Goal: Communication & Community: Answer question/provide support

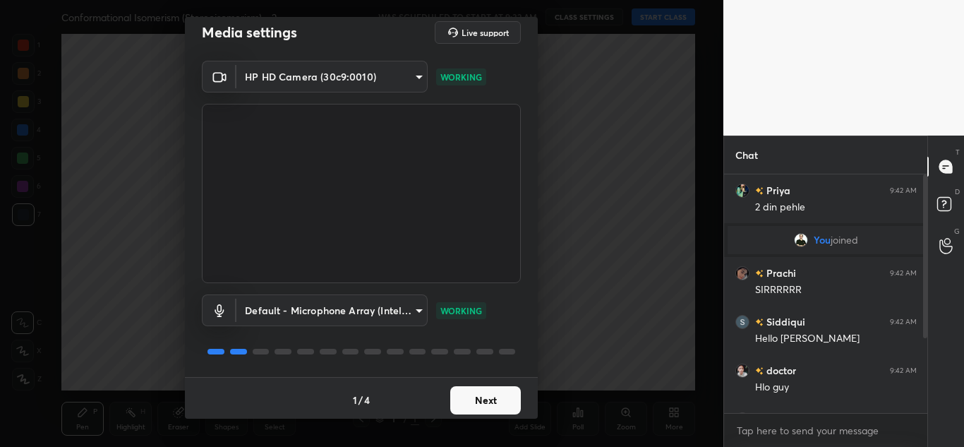
scroll to position [16, 0]
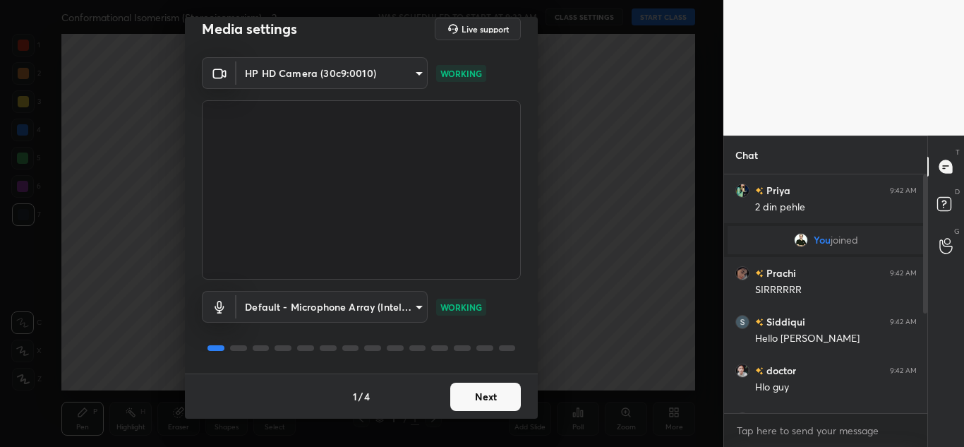
click at [464, 387] on button "Next" at bounding box center [485, 397] width 71 height 28
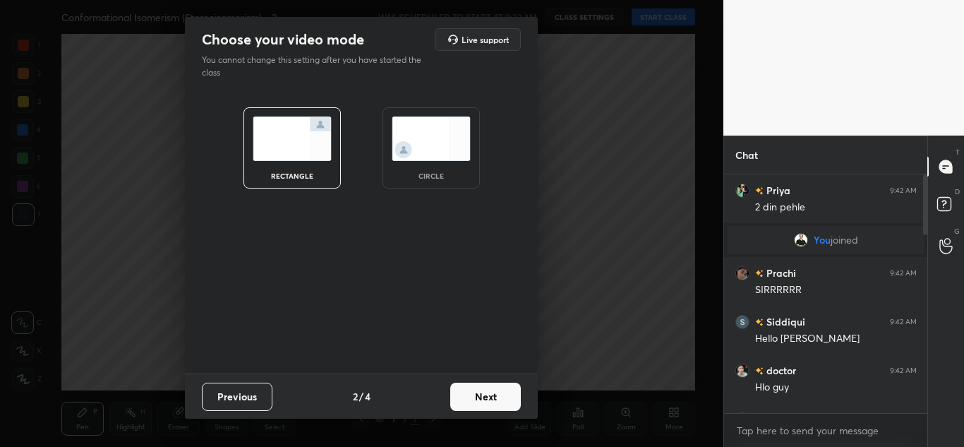
click at [469, 394] on button "Next" at bounding box center [485, 397] width 71 height 28
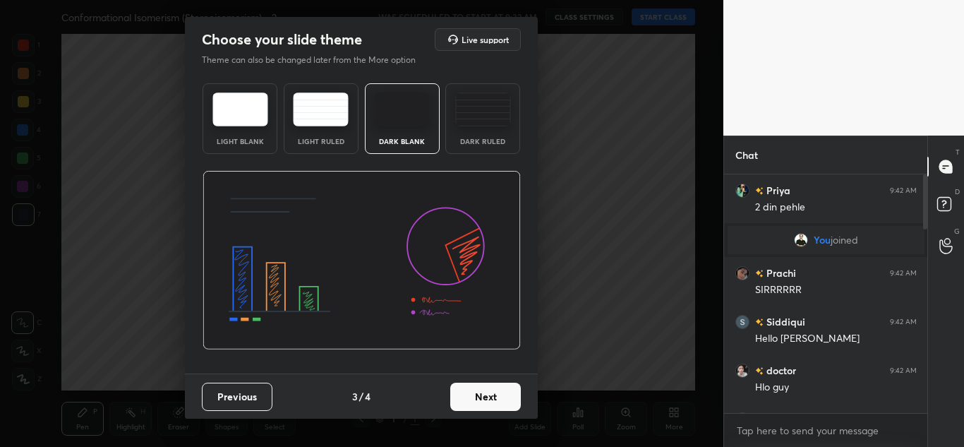
click at [503, 405] on button "Next" at bounding box center [485, 397] width 71 height 28
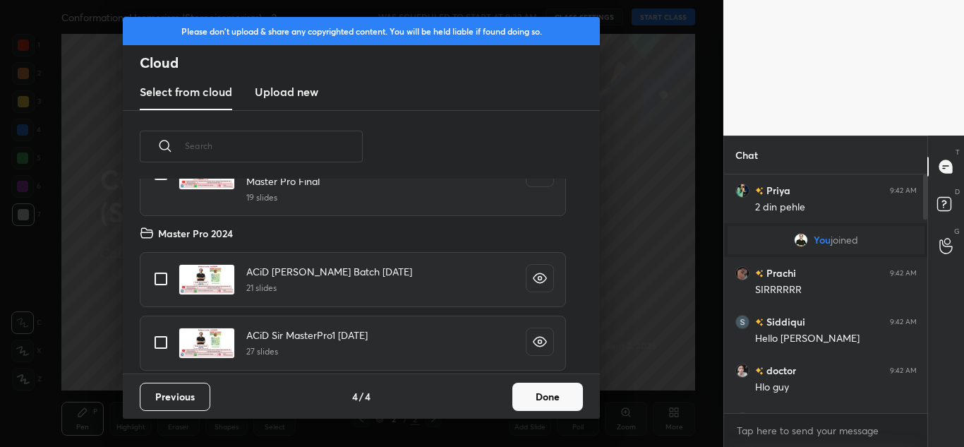
scroll to position [128, 0]
click at [167, 279] on input "grid" at bounding box center [161, 278] width 30 height 30
checkbox input "true"
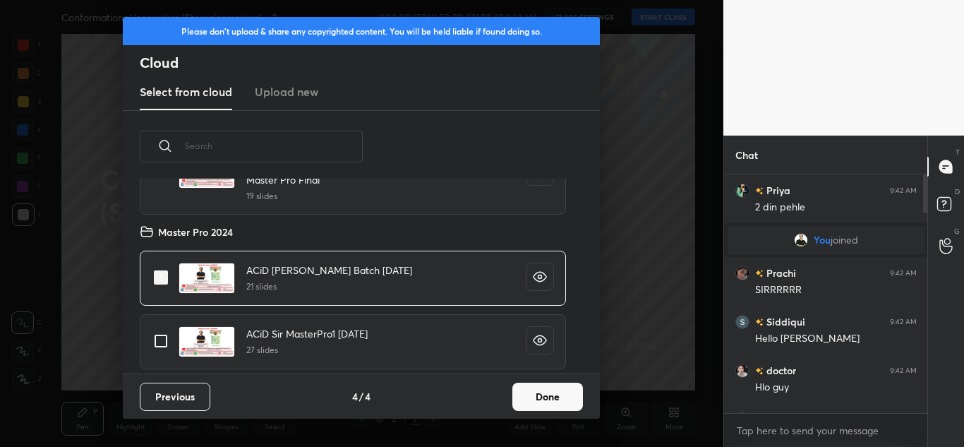
click at [554, 390] on button "Done" at bounding box center [547, 397] width 71 height 28
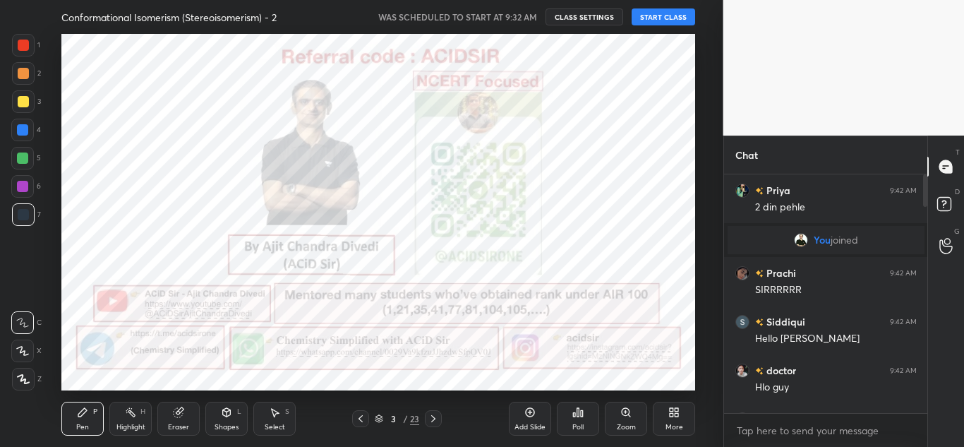
click at [665, 18] on button "START CLASS" at bounding box center [664, 16] width 64 height 17
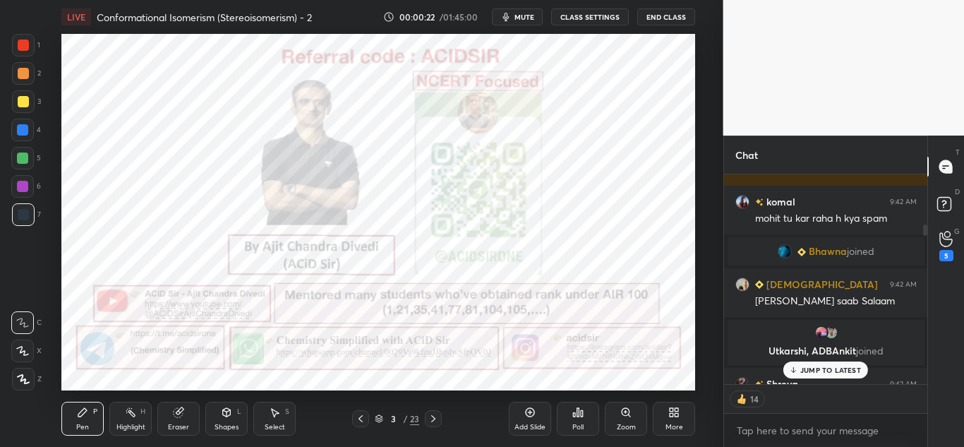
click at [821, 371] on p "JUMP TO LATEST" at bounding box center [830, 370] width 61 height 8
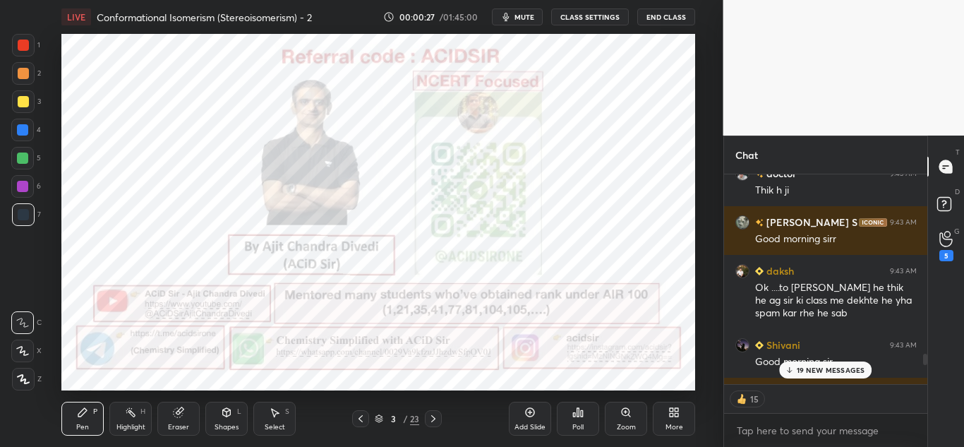
scroll to position [6866, 0]
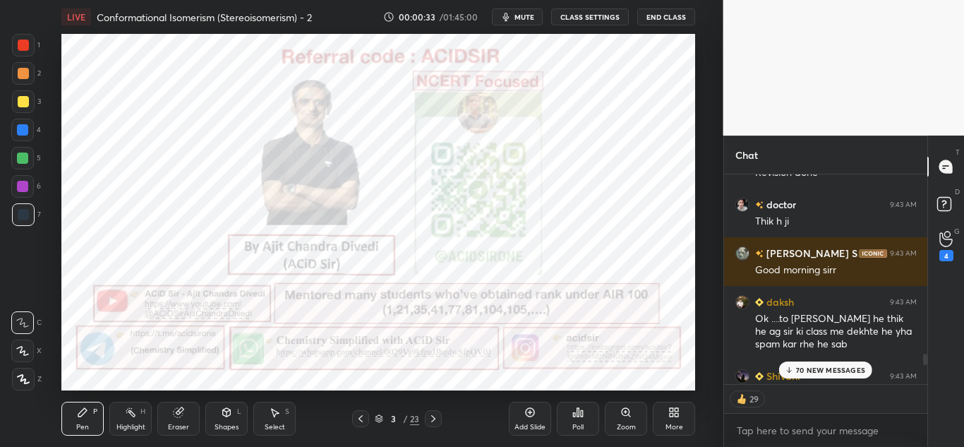
click at [823, 366] on p "70 NEW MESSAGES" at bounding box center [830, 370] width 69 height 8
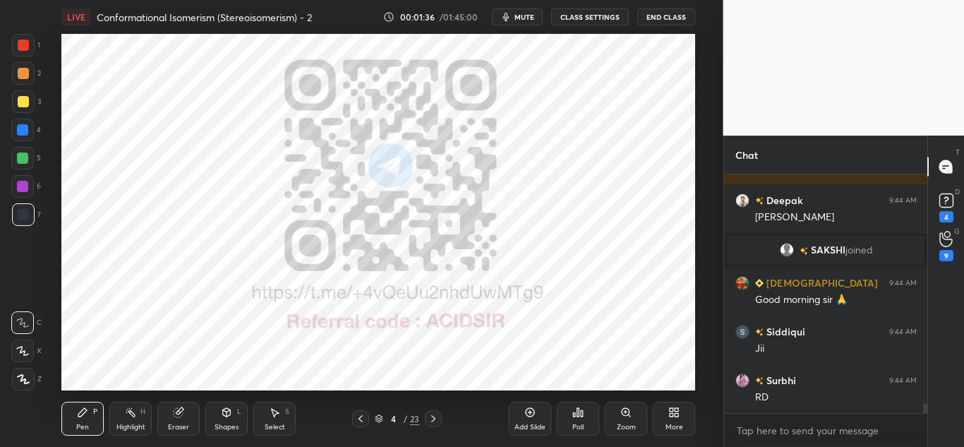
scroll to position [5449, 0]
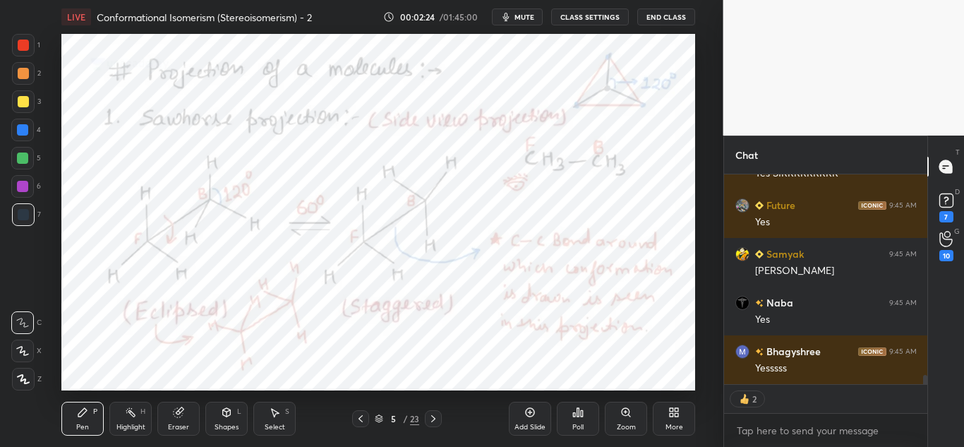
click at [22, 40] on div at bounding box center [23, 45] width 11 height 11
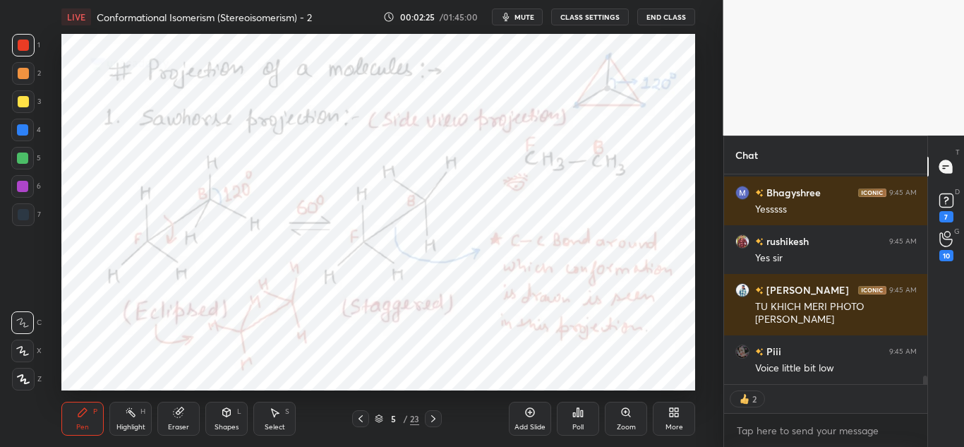
drag, startPoint x: 25, startPoint y: 380, endPoint x: 55, endPoint y: 396, distance: 33.5
click at [27, 380] on icon at bounding box center [23, 379] width 13 height 10
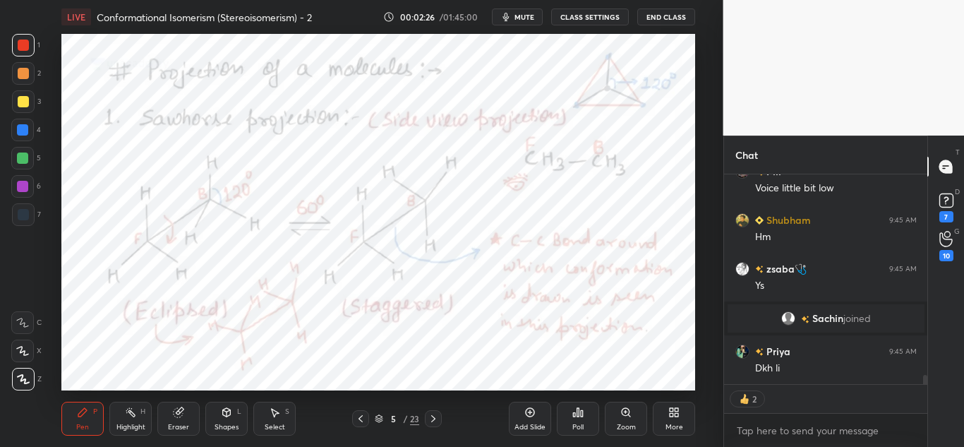
click at [136, 431] on div "Highlight H" at bounding box center [130, 419] width 42 height 34
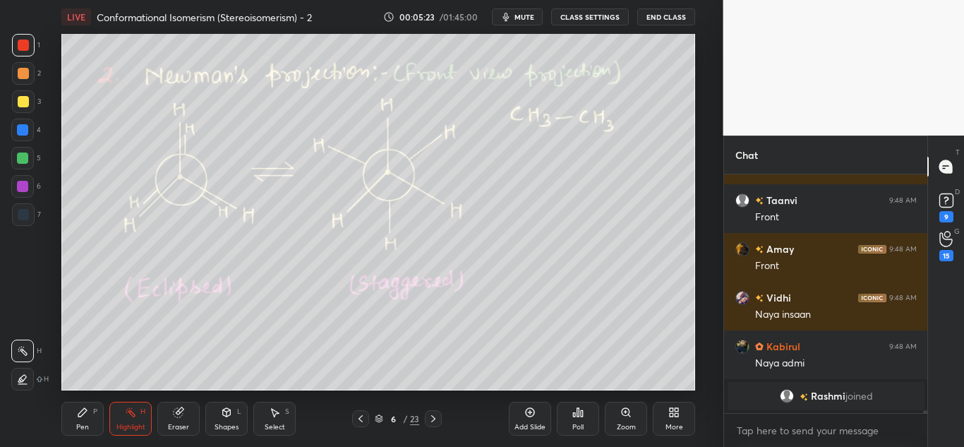
click at [76, 420] on div "Pen P" at bounding box center [82, 419] width 42 height 34
click at [25, 99] on div at bounding box center [23, 101] width 11 height 11
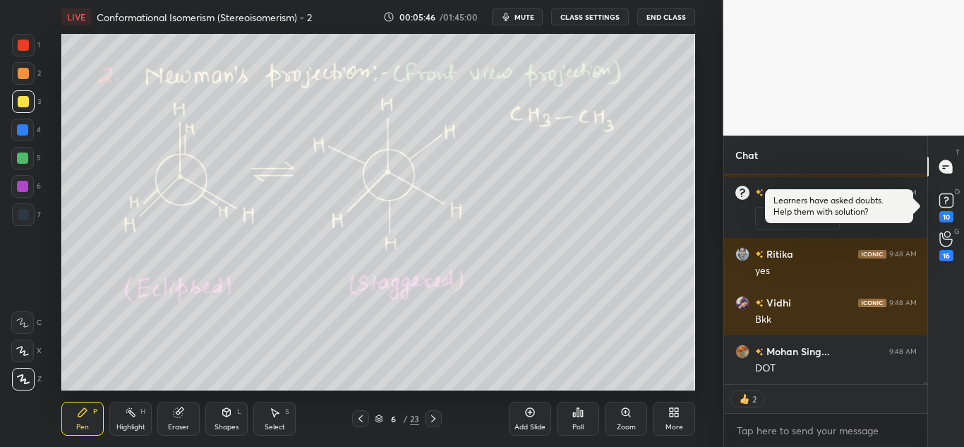
drag, startPoint x: 224, startPoint y: 419, endPoint x: 225, endPoint y: 412, distance: 7.2
click at [225, 418] on div "Shapes L" at bounding box center [226, 419] width 42 height 34
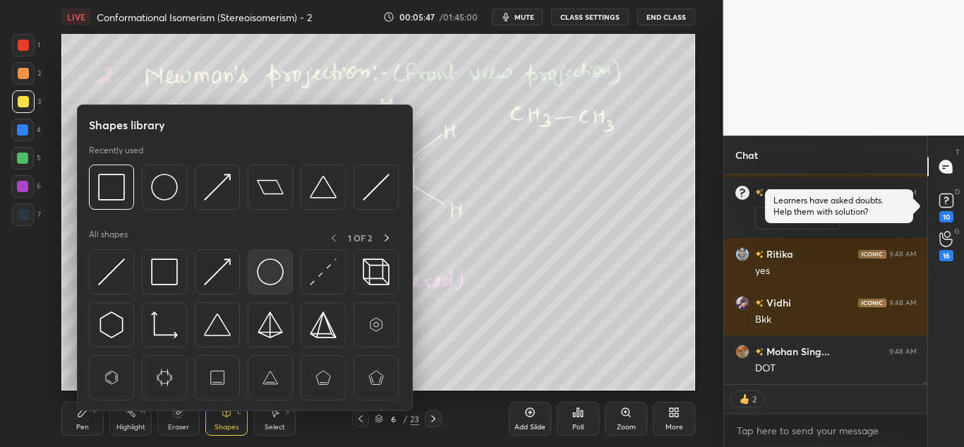
click at [279, 273] on img at bounding box center [270, 271] width 27 height 27
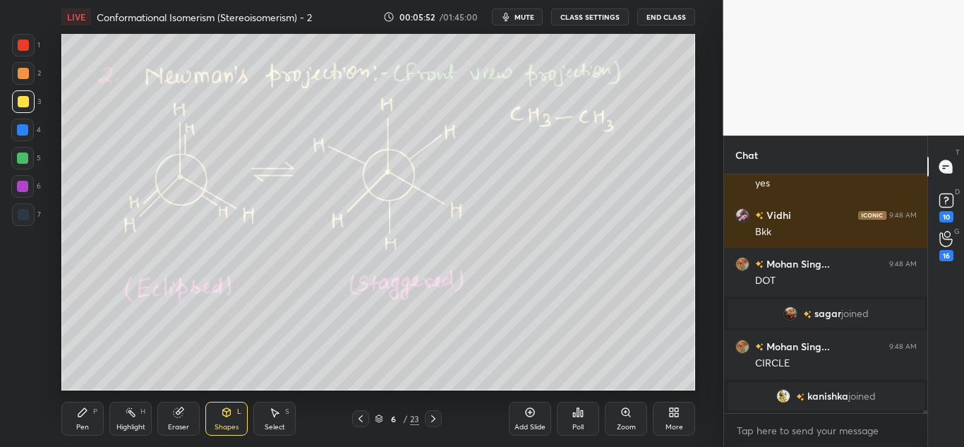
click at [83, 415] on icon at bounding box center [82, 412] width 11 height 11
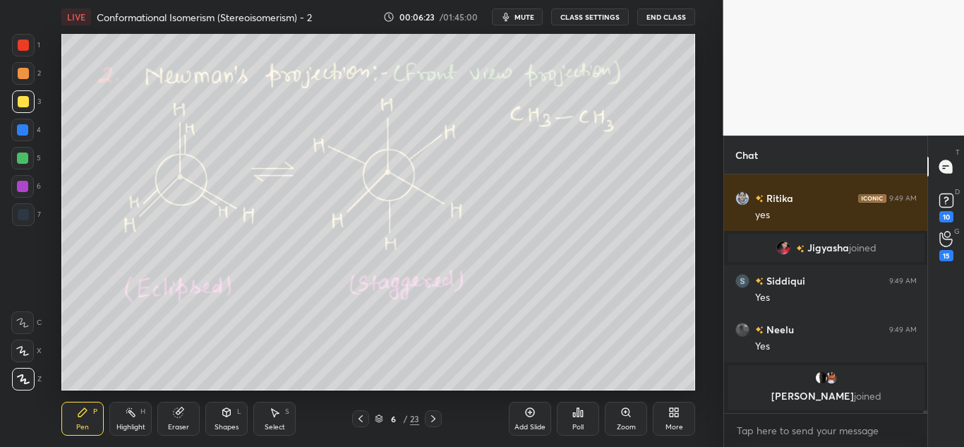
click at [223, 415] on icon at bounding box center [226, 412] width 11 height 11
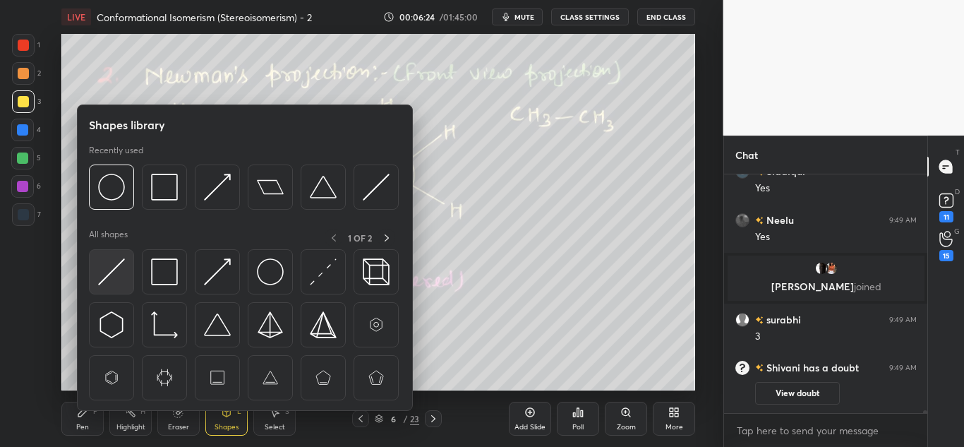
click at [118, 278] on img at bounding box center [111, 271] width 27 height 27
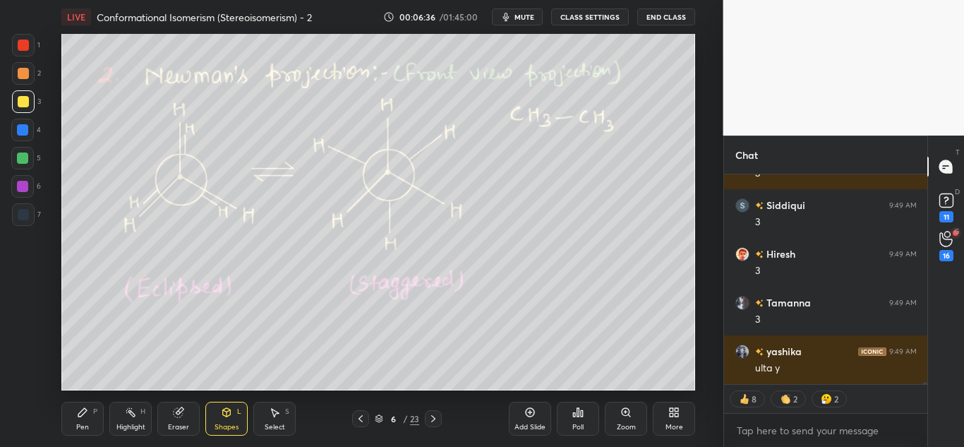
click at [81, 417] on icon at bounding box center [82, 412] width 11 height 11
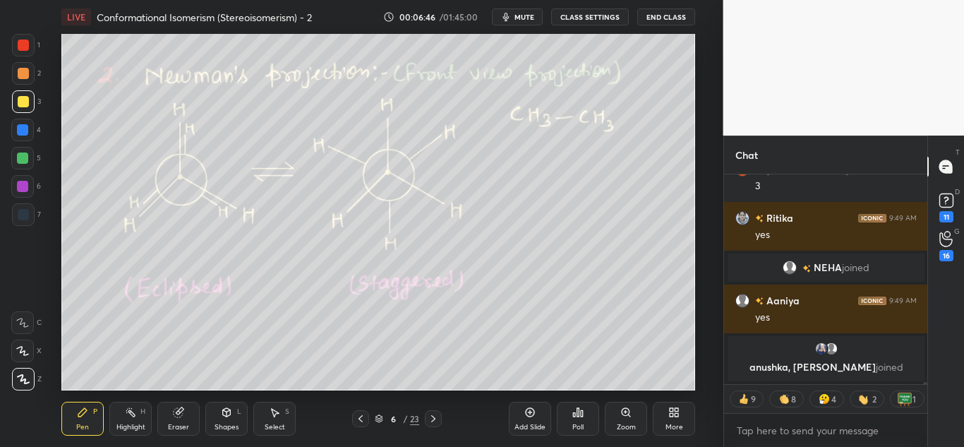
drag, startPoint x: 230, startPoint y: 422, endPoint x: 231, endPoint y: 414, distance: 7.9
click at [231, 423] on div "Shapes" at bounding box center [227, 426] width 24 height 7
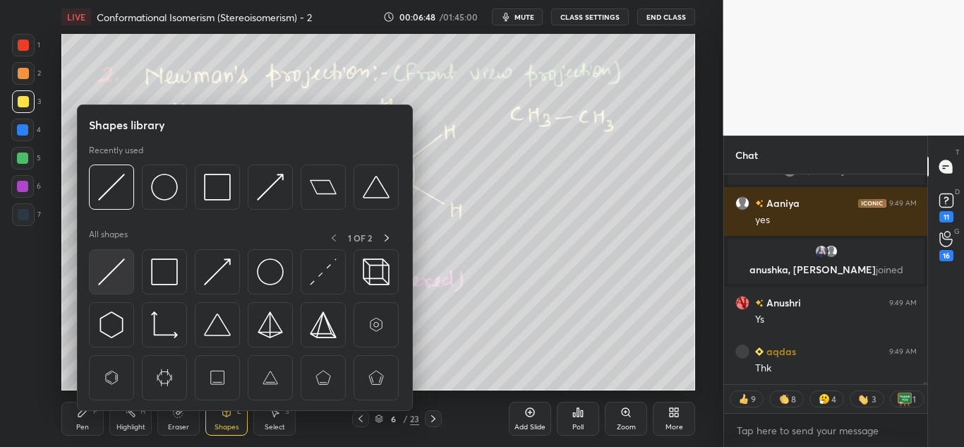
click at [108, 274] on img at bounding box center [111, 271] width 27 height 27
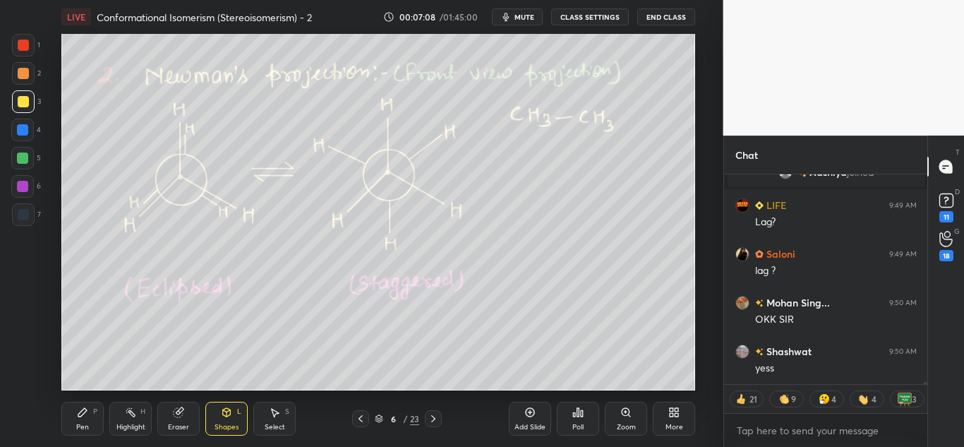
click at [85, 419] on div "Pen P" at bounding box center [82, 419] width 42 height 34
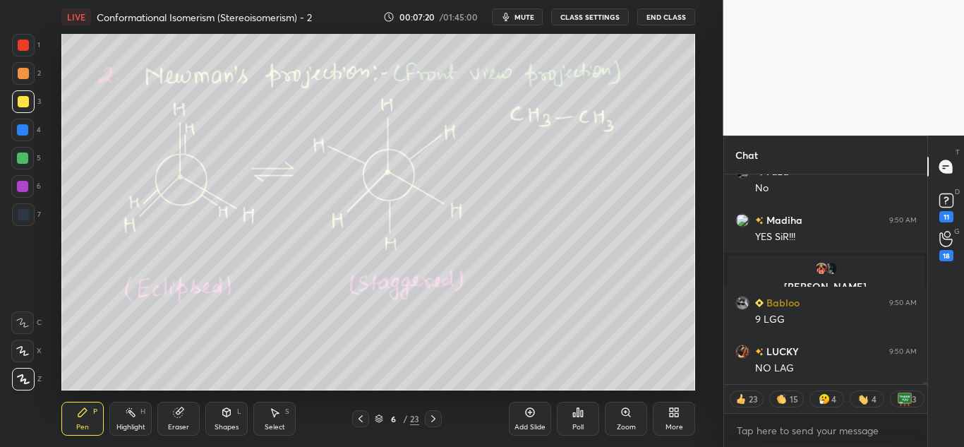
click at [227, 419] on div "Shapes L" at bounding box center [226, 419] width 42 height 34
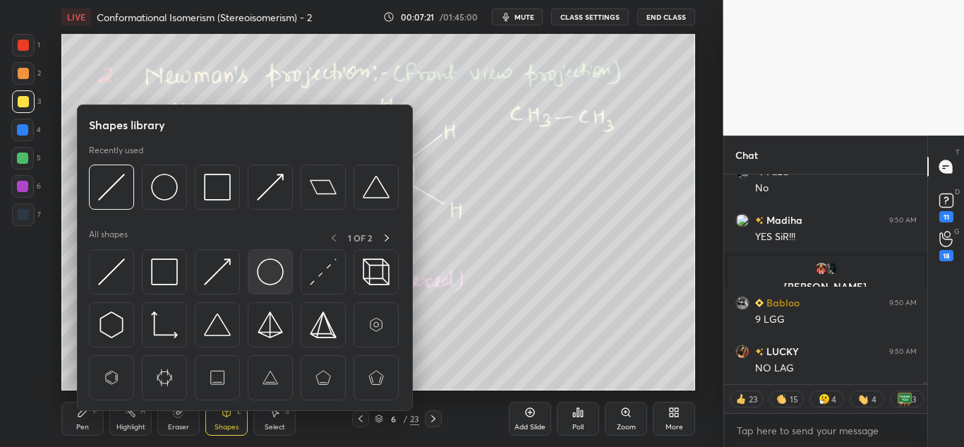
click at [282, 268] on img at bounding box center [270, 271] width 27 height 27
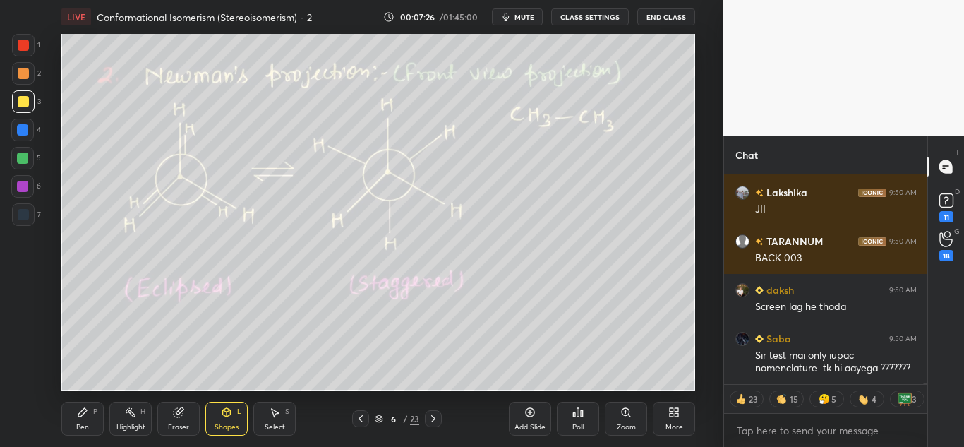
click at [88, 404] on div "Pen P" at bounding box center [82, 419] width 42 height 34
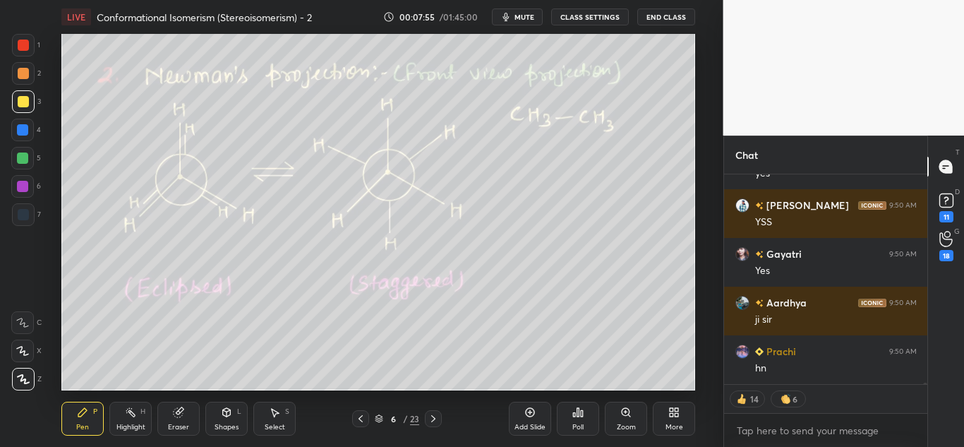
click at [227, 416] on icon at bounding box center [227, 413] width 0 height 5
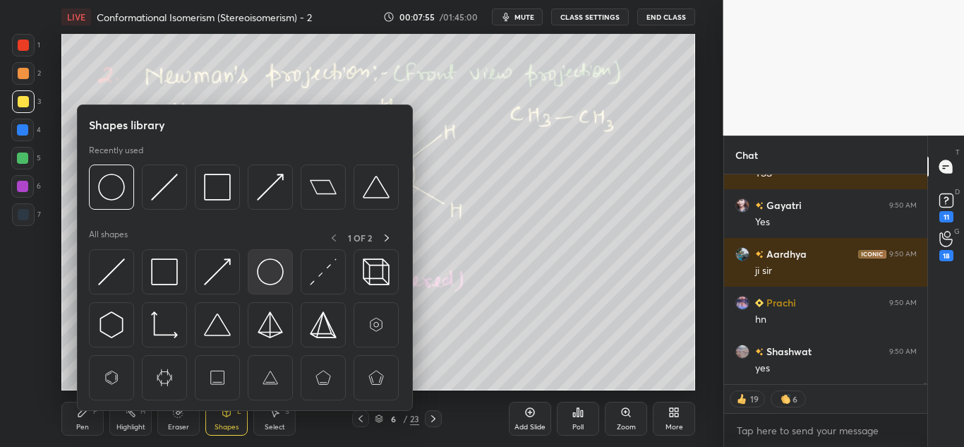
click at [273, 277] on img at bounding box center [270, 271] width 27 height 27
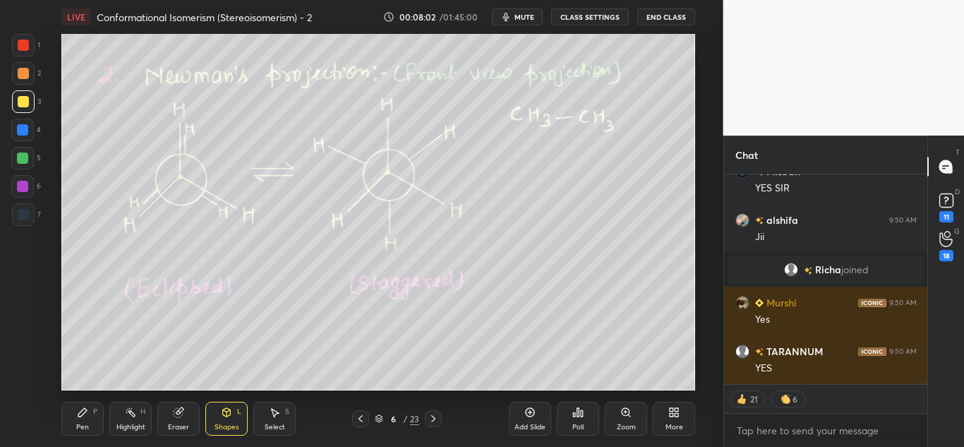
click at [81, 423] on div "Pen P" at bounding box center [82, 419] width 42 height 34
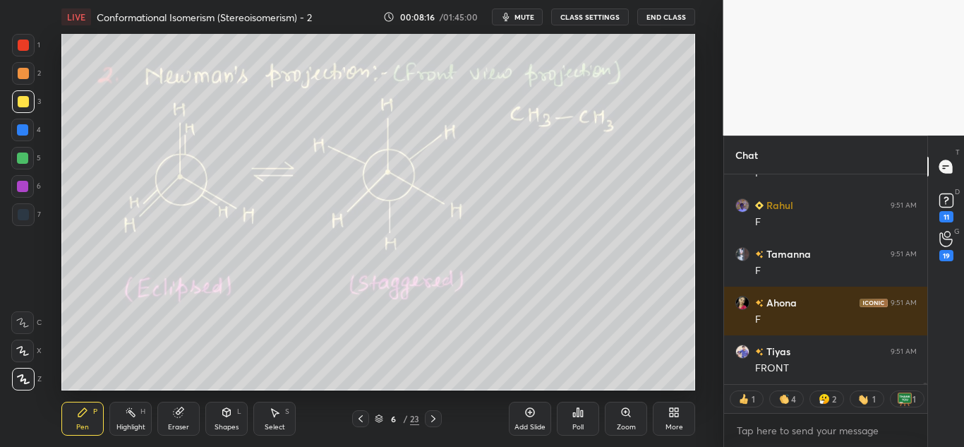
click at [214, 416] on div "Shapes L" at bounding box center [226, 419] width 42 height 34
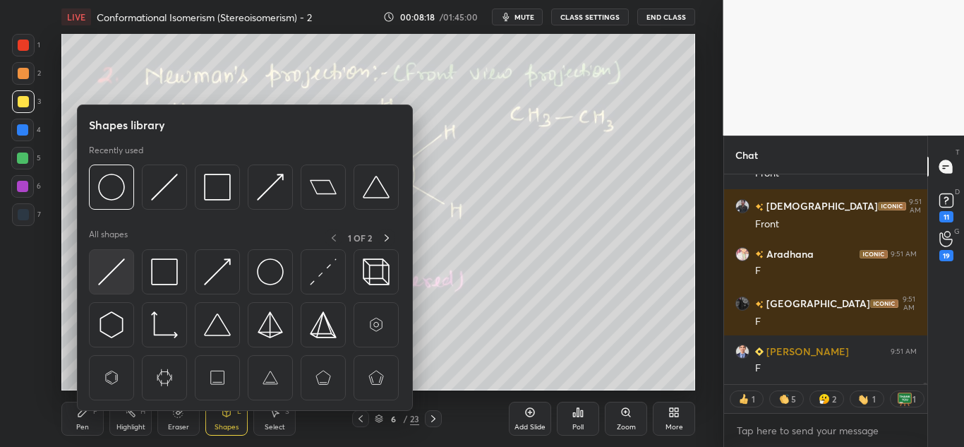
click at [112, 277] on img at bounding box center [111, 271] width 27 height 27
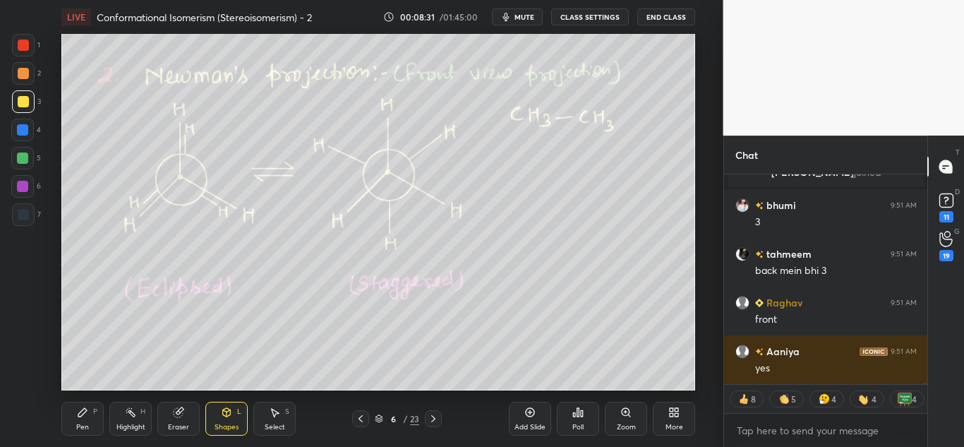
click at [83, 414] on icon at bounding box center [82, 412] width 8 height 8
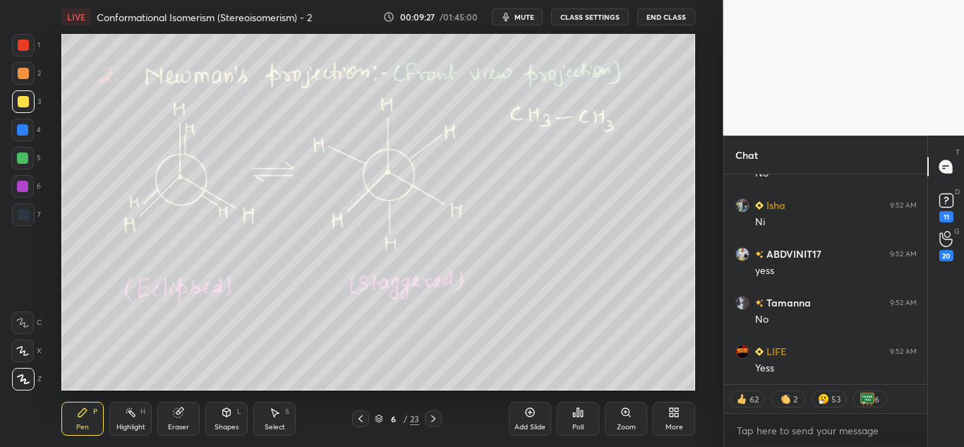
scroll to position [44838, 0]
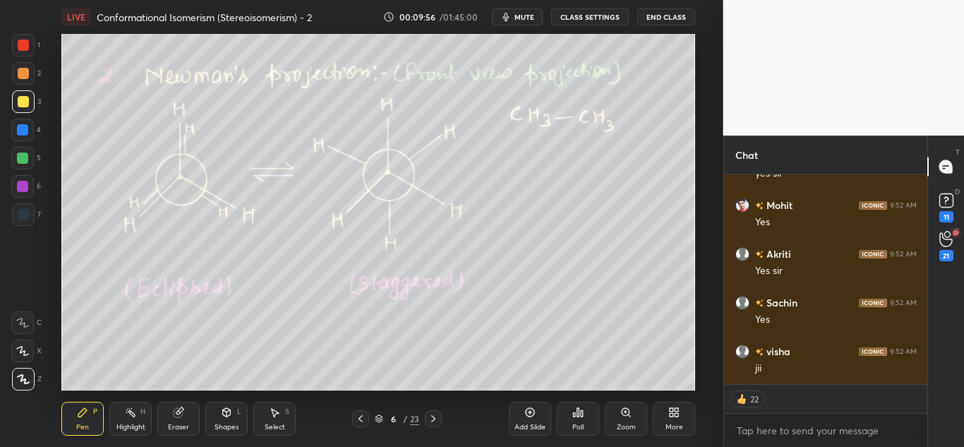
click at [182, 419] on div "Eraser" at bounding box center [178, 419] width 42 height 34
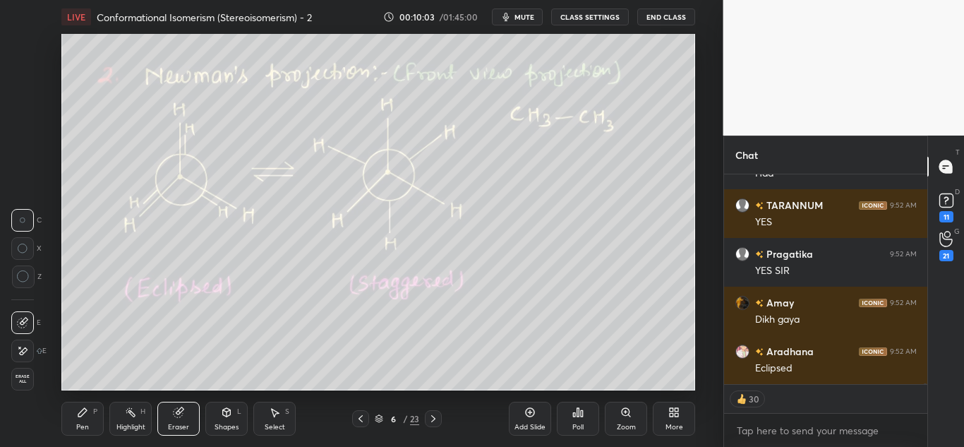
click at [73, 414] on div "Pen P" at bounding box center [82, 419] width 42 height 34
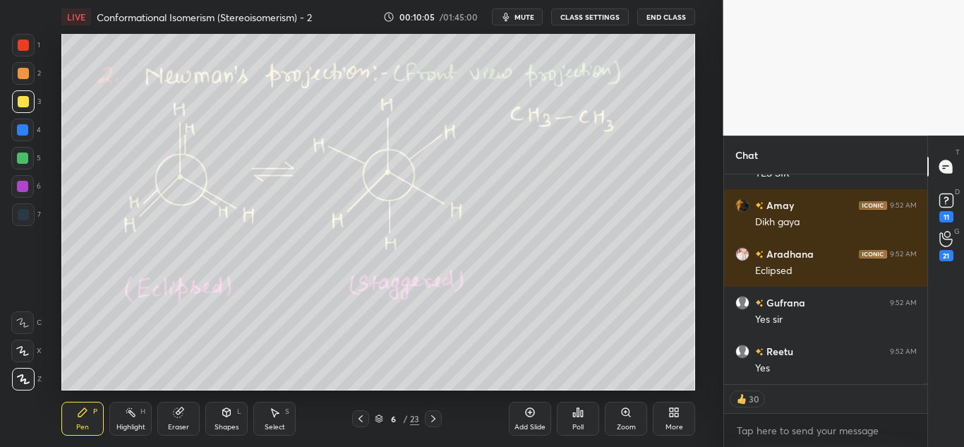
click at [25, 48] on div at bounding box center [23, 45] width 11 height 11
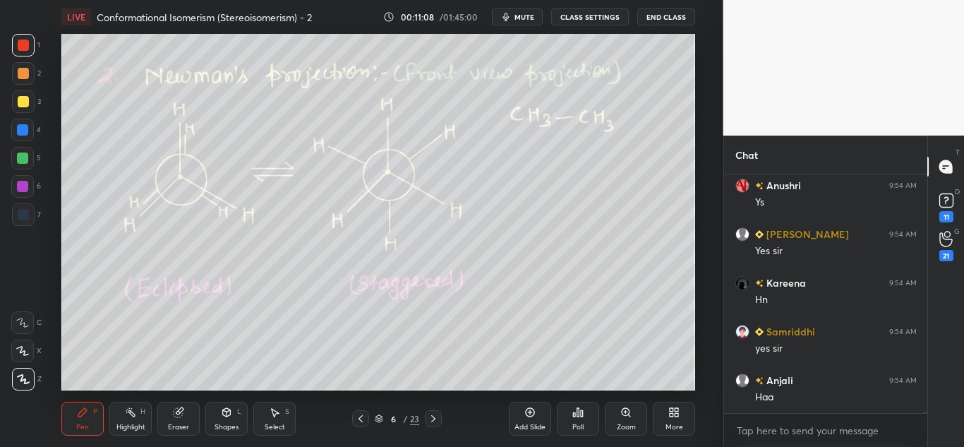
scroll to position [205, 199]
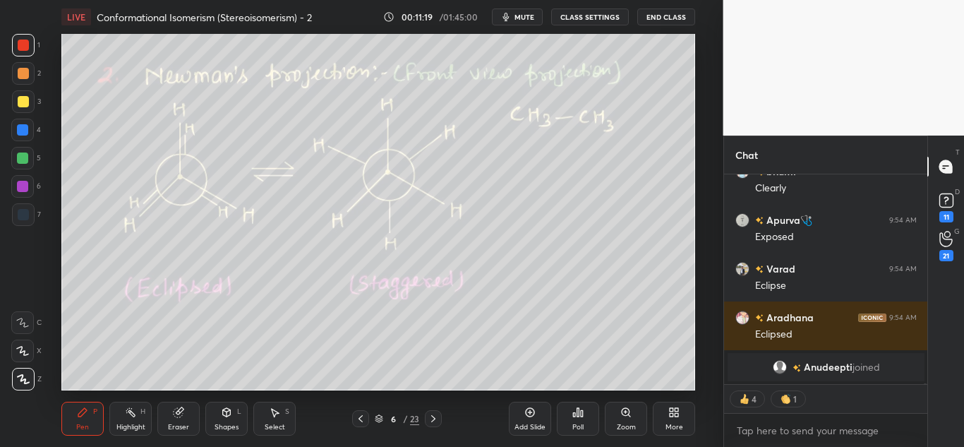
drag, startPoint x: 138, startPoint y: 416, endPoint x: 151, endPoint y: 411, distance: 14.3
click at [138, 417] on div "Highlight H" at bounding box center [130, 419] width 42 height 34
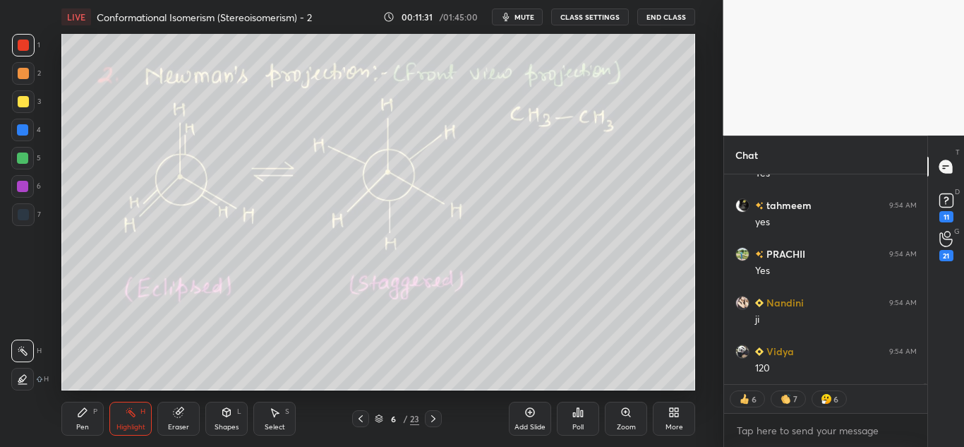
click at [82, 421] on div "Pen P" at bounding box center [82, 419] width 42 height 34
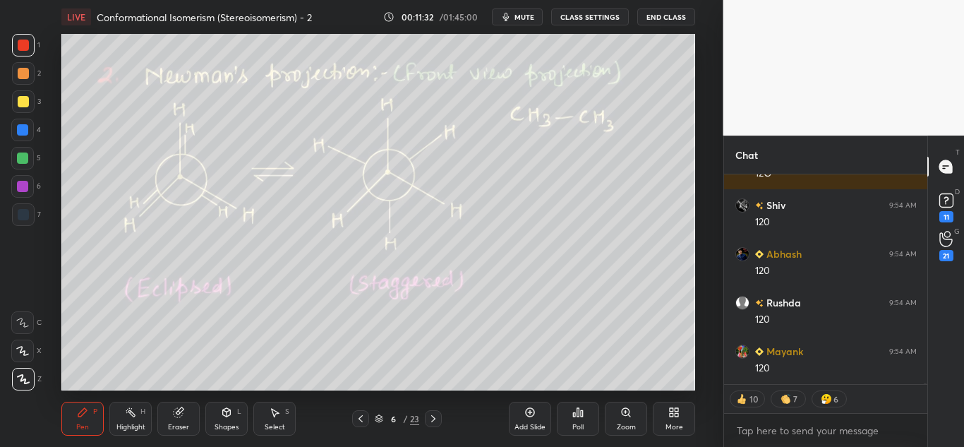
click at [23, 162] on div at bounding box center [22, 157] width 11 height 11
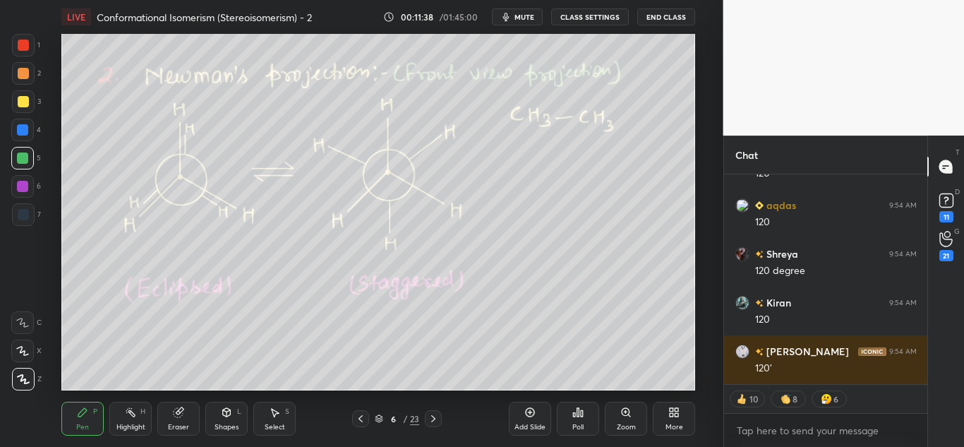
drag, startPoint x: 140, startPoint y: 417, endPoint x: 145, endPoint y: 395, distance: 22.4
click at [143, 415] on div "Highlight H" at bounding box center [130, 419] width 42 height 34
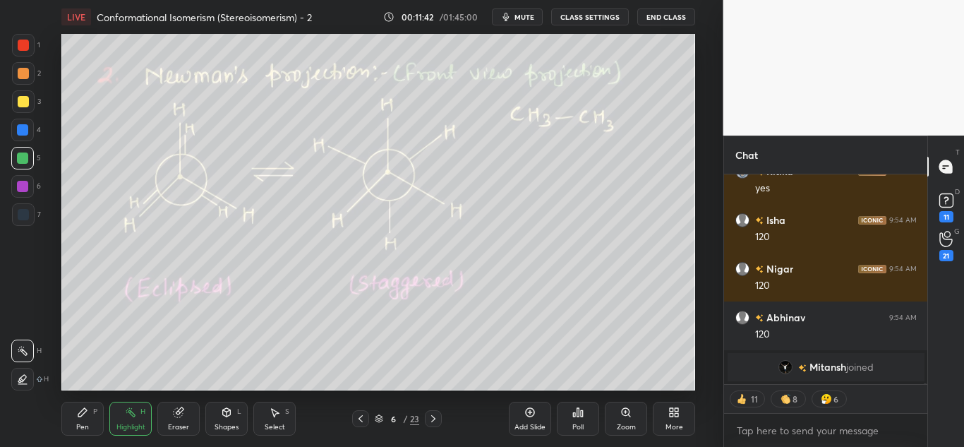
drag, startPoint x: 79, startPoint y: 426, endPoint x: 92, endPoint y: 402, distance: 26.5
click at [79, 424] on div "Pen" at bounding box center [82, 426] width 13 height 7
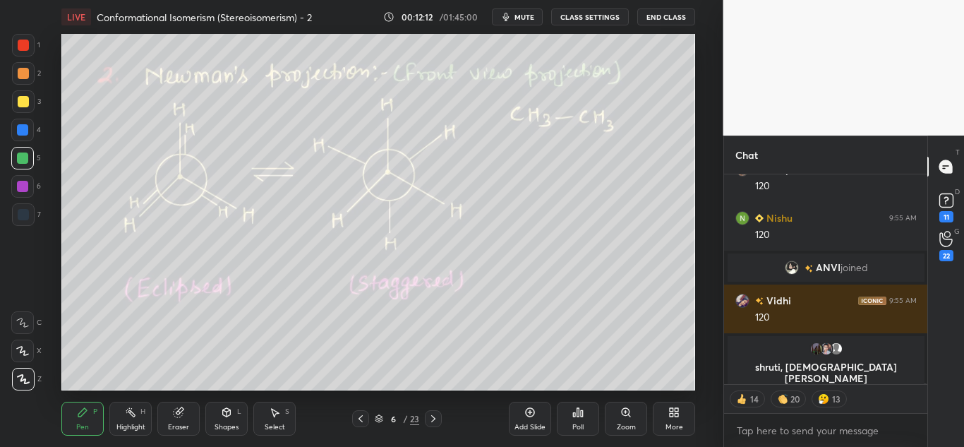
drag, startPoint x: 124, startPoint y: 422, endPoint x: 128, endPoint y: 400, distance: 22.4
click at [126, 420] on div "Highlight H" at bounding box center [130, 419] width 42 height 34
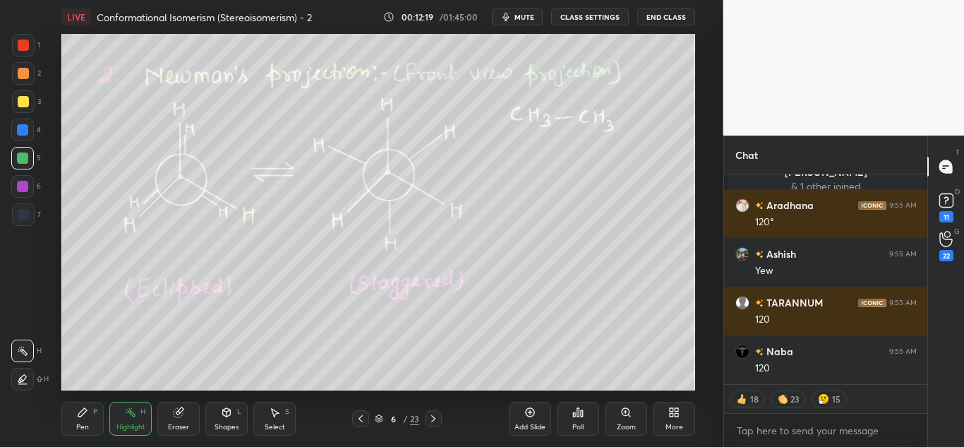
click at [76, 414] on div "Pen P" at bounding box center [82, 419] width 42 height 34
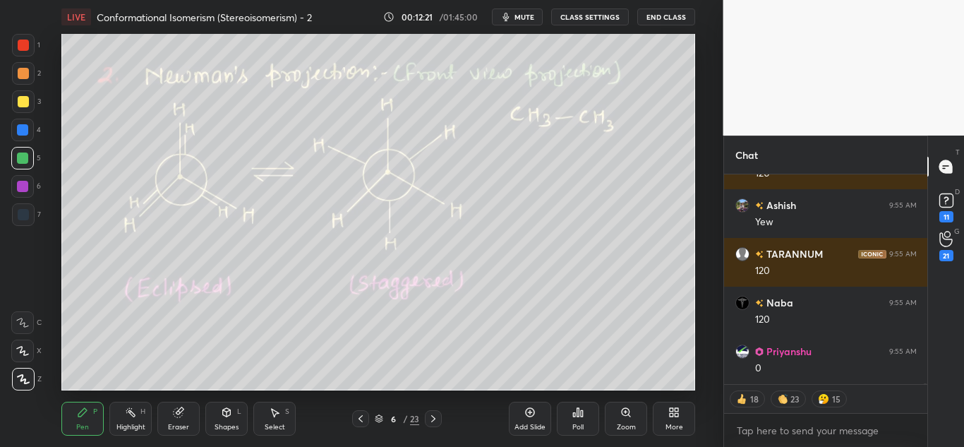
click at [22, 71] on div at bounding box center [23, 73] width 11 height 11
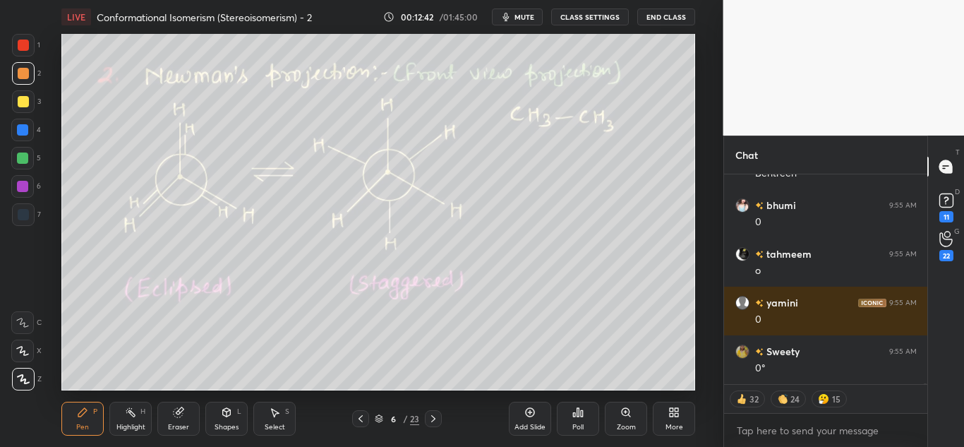
drag, startPoint x: 26, startPoint y: 159, endPoint x: 50, endPoint y: 153, distance: 24.7
click at [28, 159] on div at bounding box center [22, 157] width 11 height 11
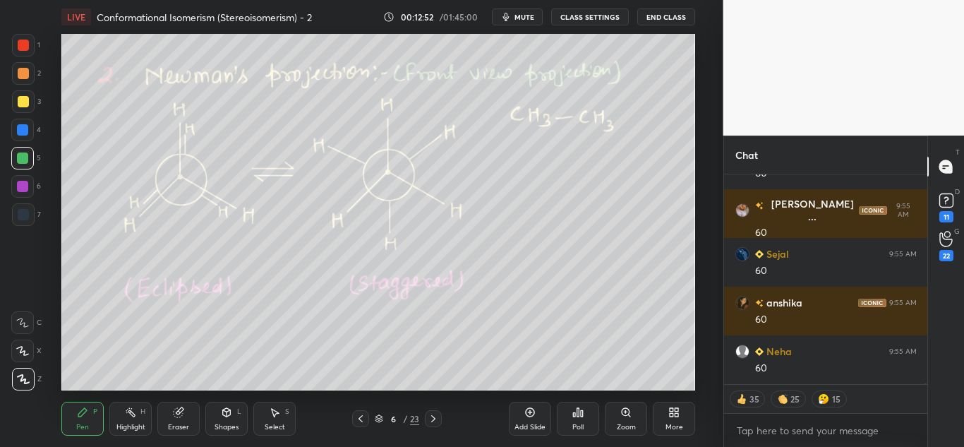
drag, startPoint x: 123, startPoint y: 419, endPoint x: 128, endPoint y: 414, distance: 7.5
click at [127, 415] on div "Highlight H" at bounding box center [130, 419] width 42 height 34
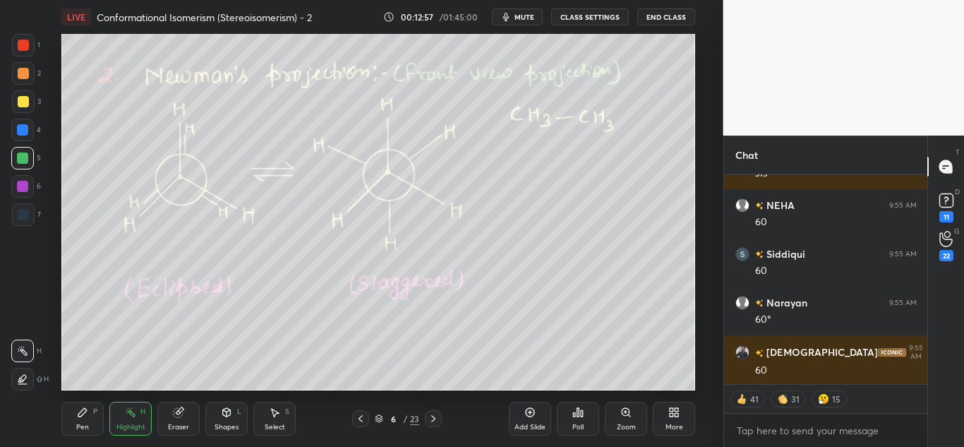
click at [92, 421] on div "Pen P" at bounding box center [82, 419] width 42 height 34
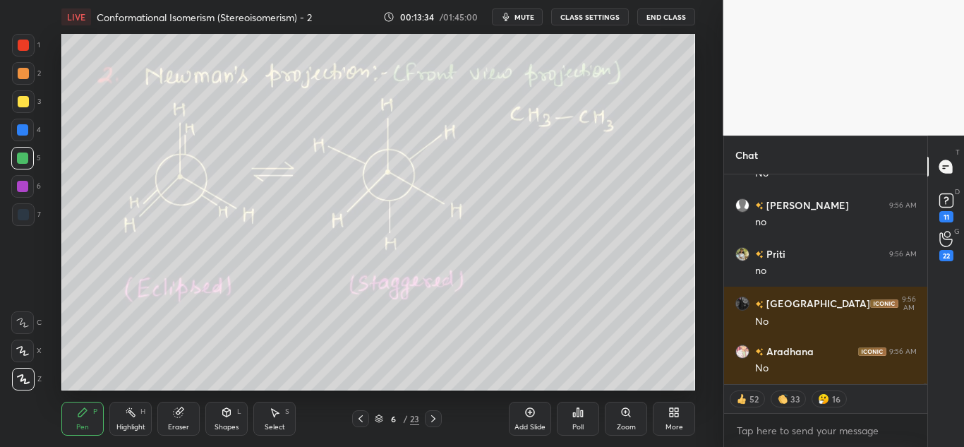
click at [22, 106] on div at bounding box center [23, 101] width 11 height 11
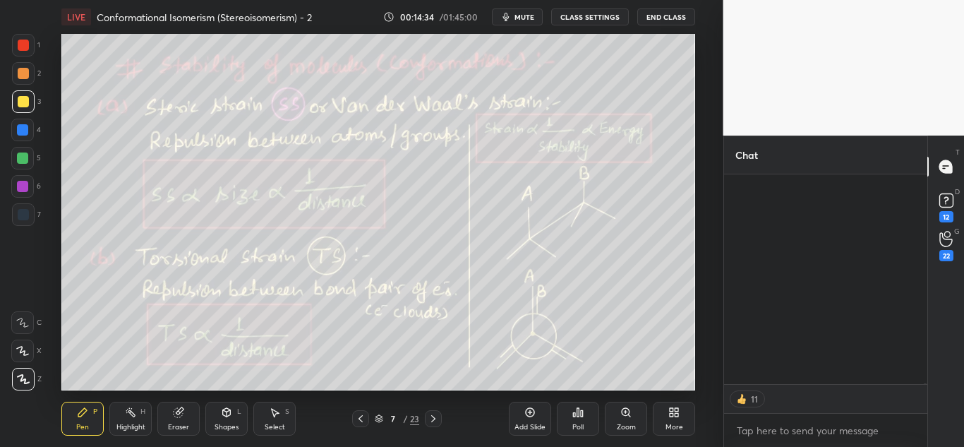
scroll to position [69709, 0]
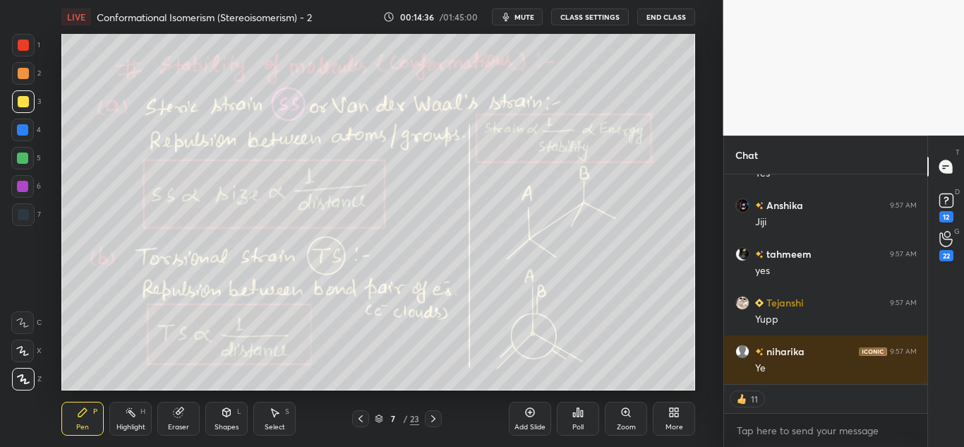
click at [121, 419] on div "Highlight H" at bounding box center [130, 419] width 42 height 34
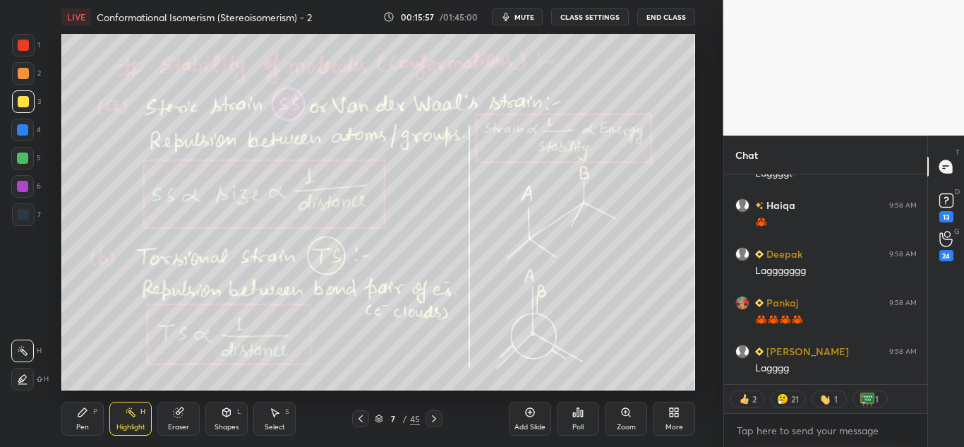
scroll to position [74840, 0]
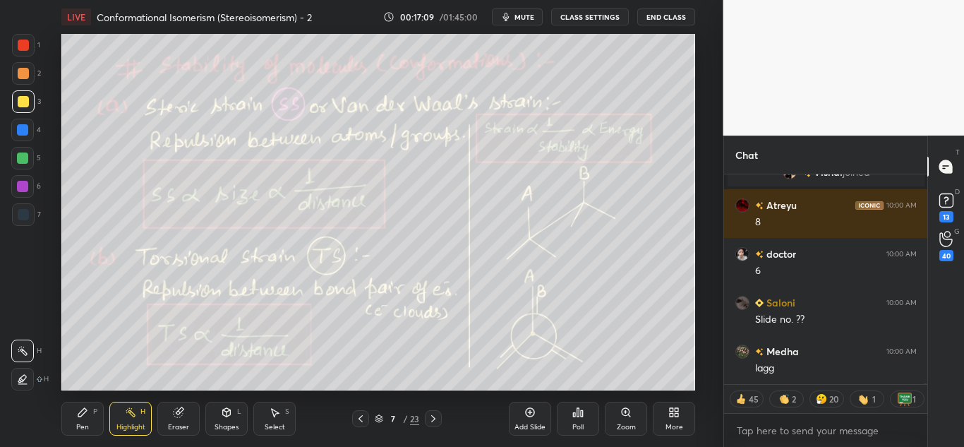
drag, startPoint x: 127, startPoint y: 420, endPoint x: 159, endPoint y: 395, distance: 40.7
click at [130, 419] on div "Highlight H" at bounding box center [130, 419] width 42 height 34
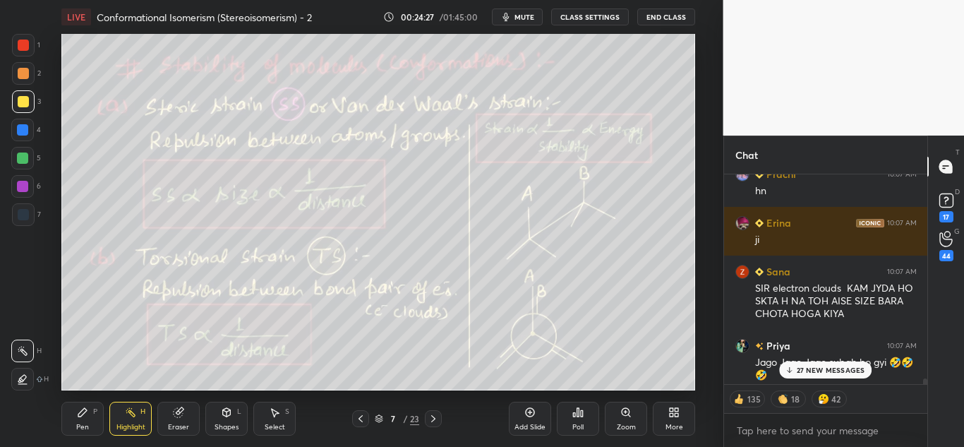
click at [819, 371] on p "27 NEW MESSAGES" at bounding box center [831, 370] width 68 height 8
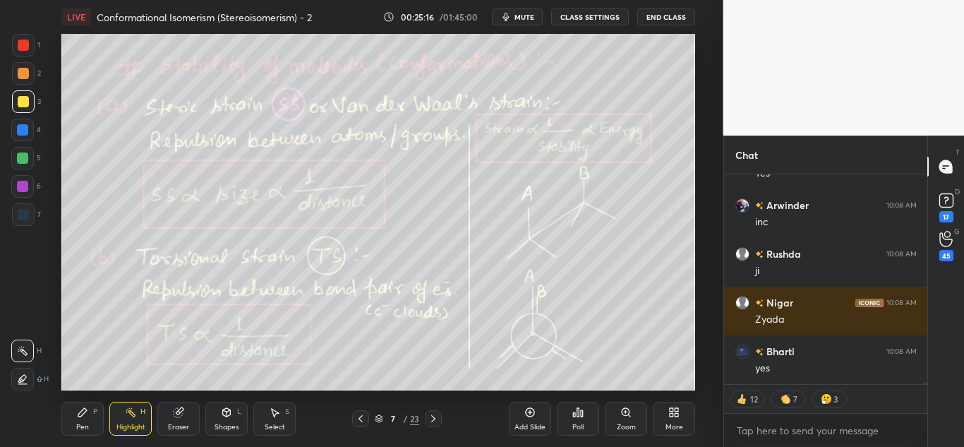
click at [84, 419] on div "Pen P" at bounding box center [82, 419] width 42 height 34
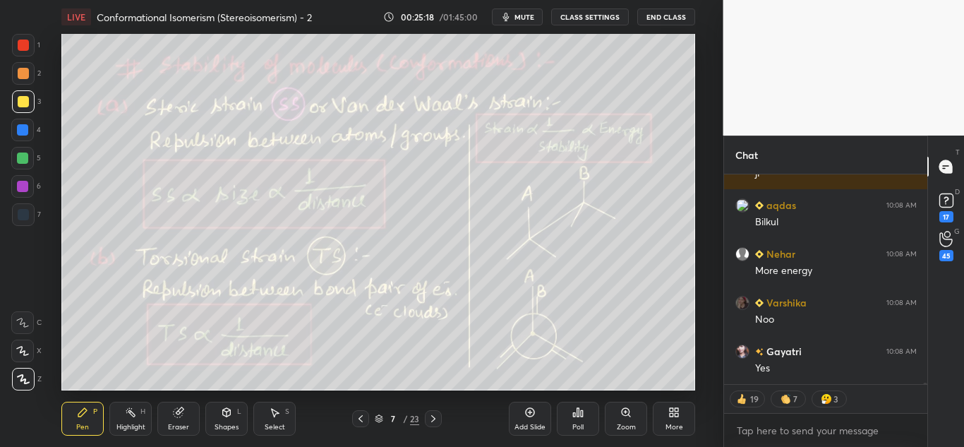
click at [26, 46] on div at bounding box center [23, 45] width 11 height 11
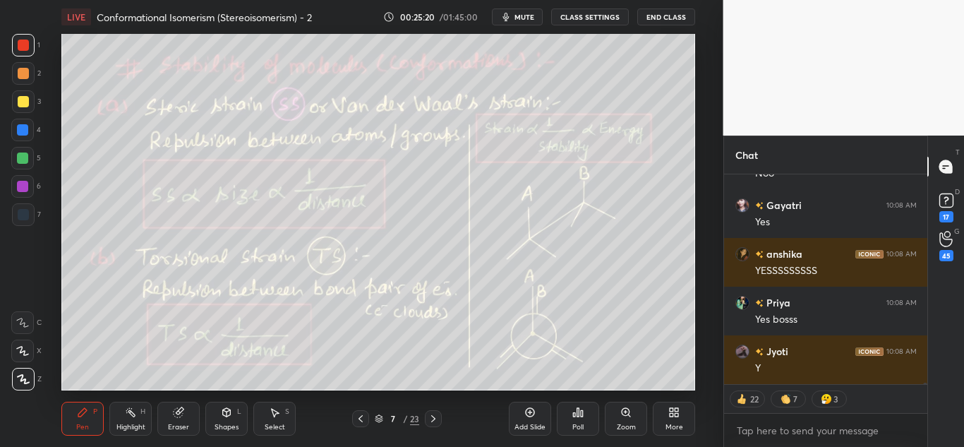
drag, startPoint x: 126, startPoint y: 415, endPoint x: 155, endPoint y: 399, distance: 33.2
click at [136, 409] on icon at bounding box center [130, 412] width 11 height 11
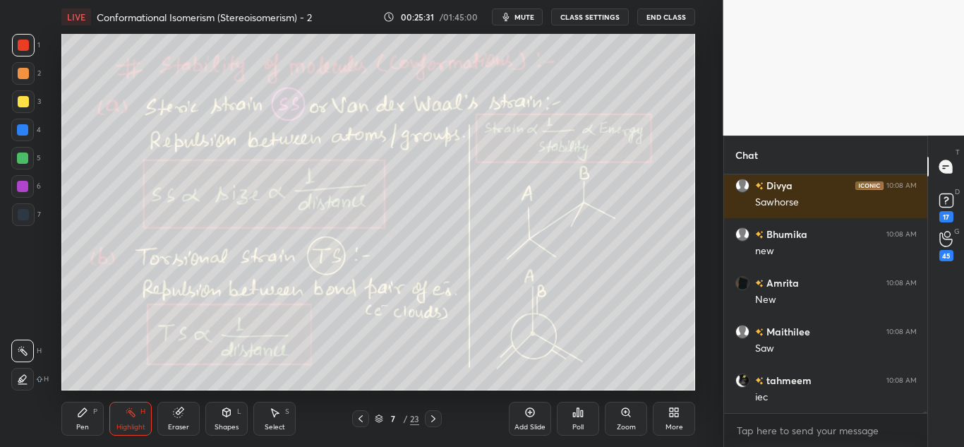
click at [80, 423] on div "Pen" at bounding box center [82, 426] width 13 height 7
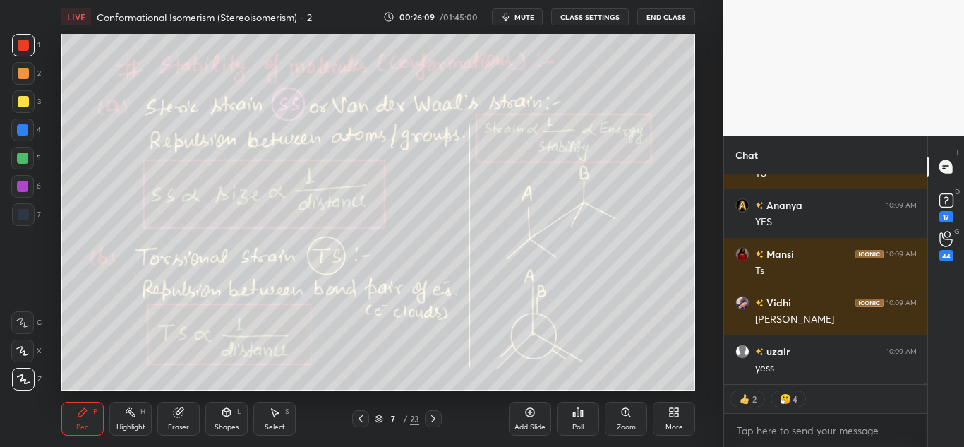
click at [20, 160] on div at bounding box center [22, 157] width 11 height 11
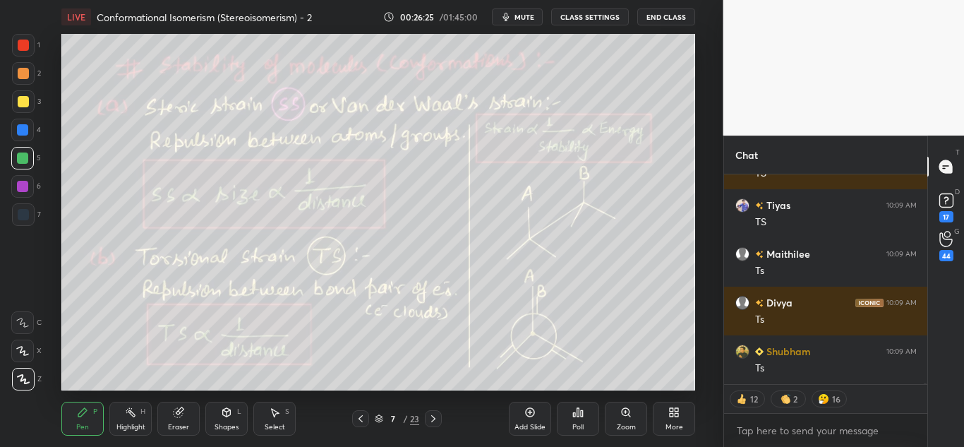
click at [19, 47] on div at bounding box center [23, 45] width 11 height 11
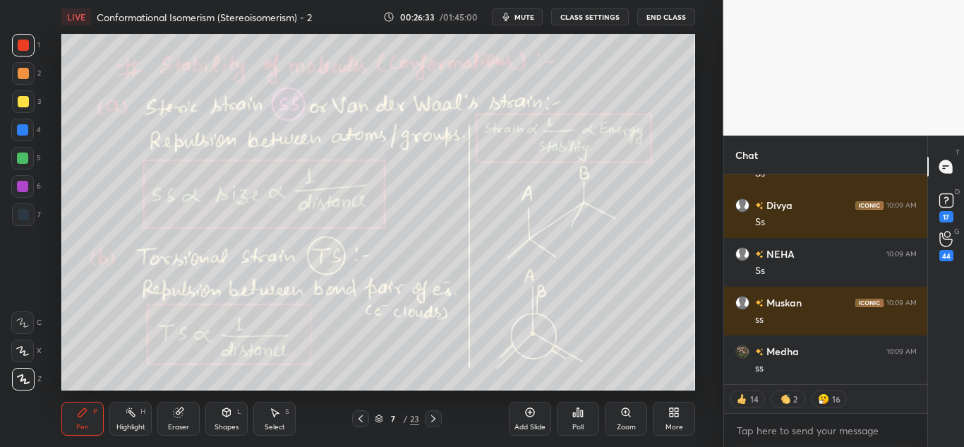
click at [16, 158] on div at bounding box center [22, 158] width 23 height 23
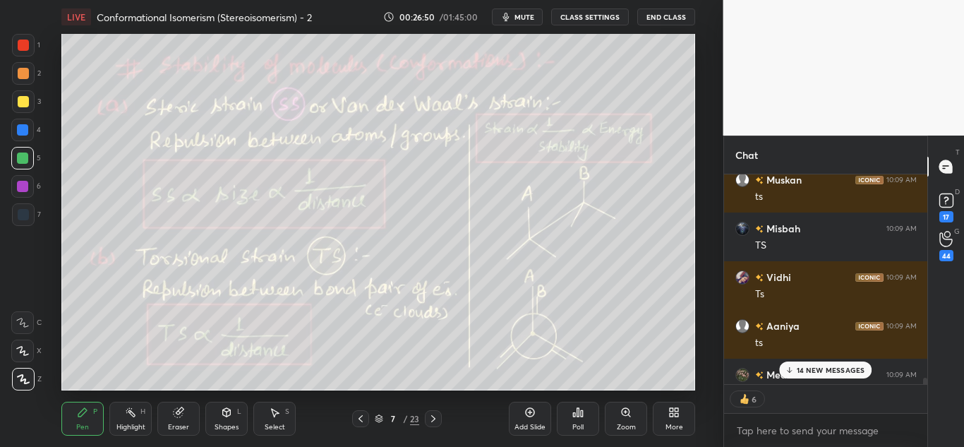
click at [815, 373] on p "14 NEW MESSAGES" at bounding box center [831, 370] width 68 height 8
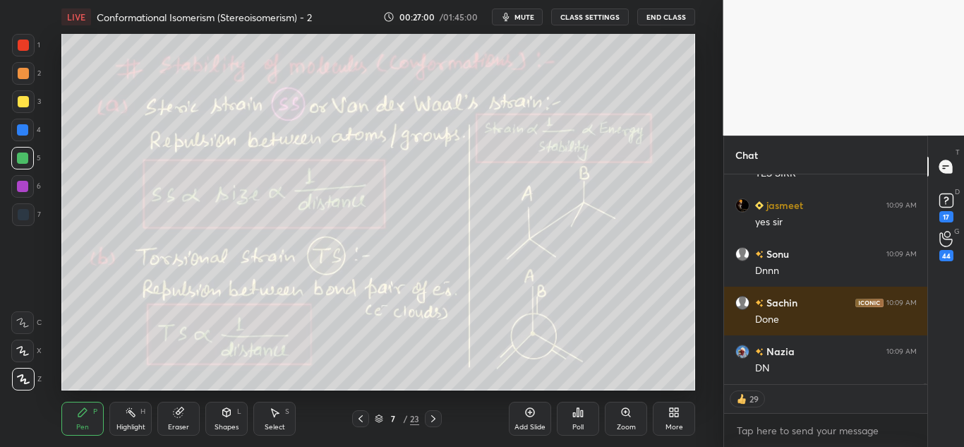
drag, startPoint x: 138, startPoint y: 409, endPoint x: 173, endPoint y: 392, distance: 39.1
click at [138, 410] on div "Highlight H" at bounding box center [130, 419] width 42 height 34
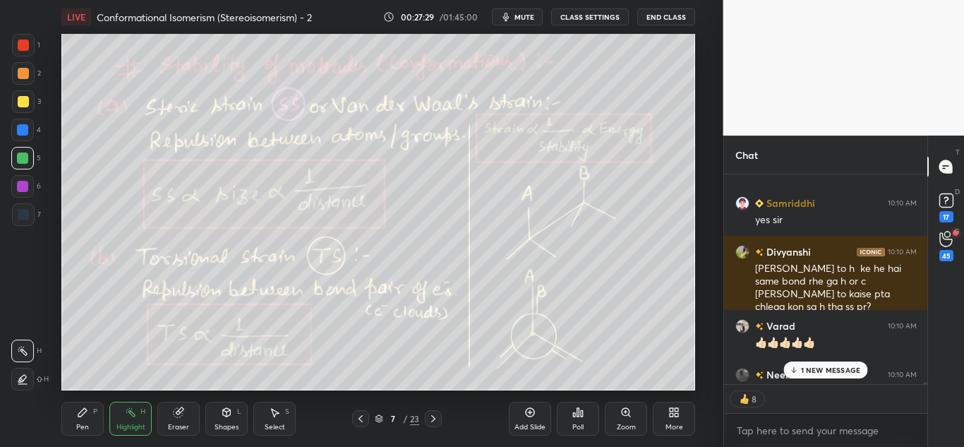
click at [811, 366] on p "1 NEW MESSAGE" at bounding box center [831, 370] width 60 height 8
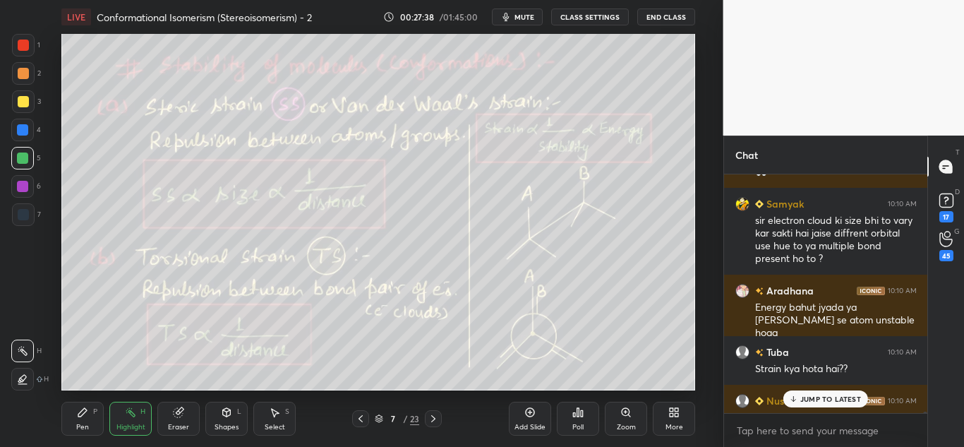
click at [816, 397] on p "JUMP TO LATEST" at bounding box center [830, 399] width 61 height 8
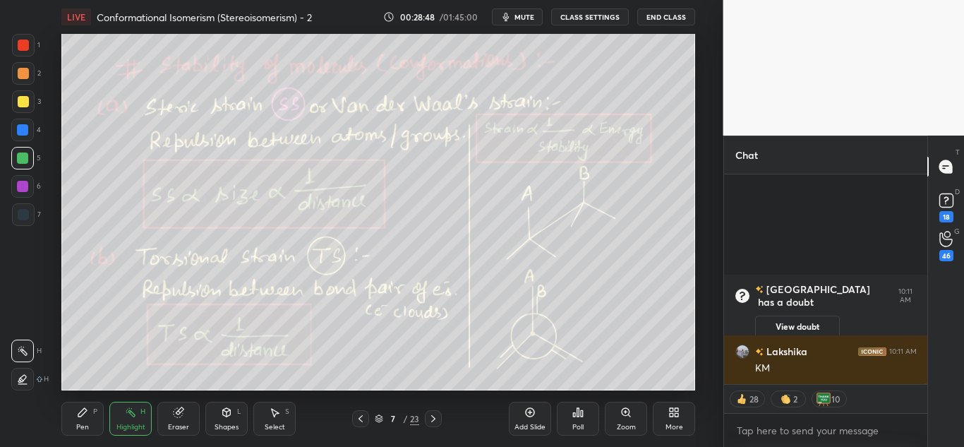
scroll to position [58535, 0]
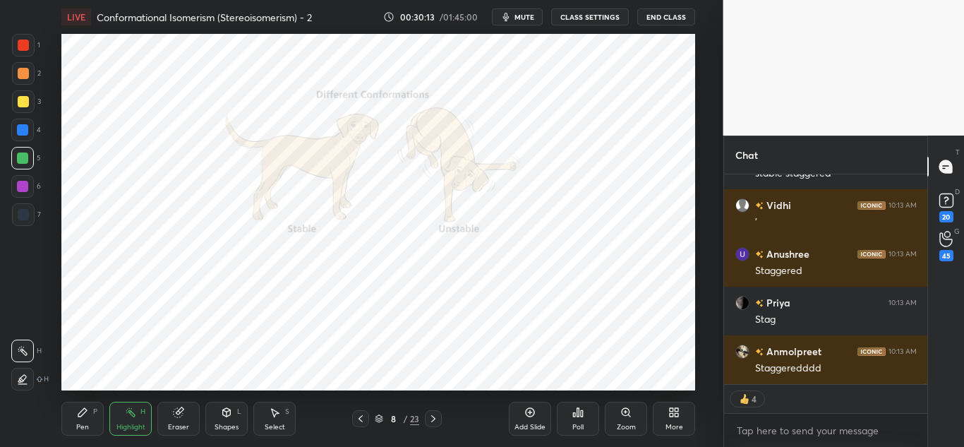
type textarea "x"
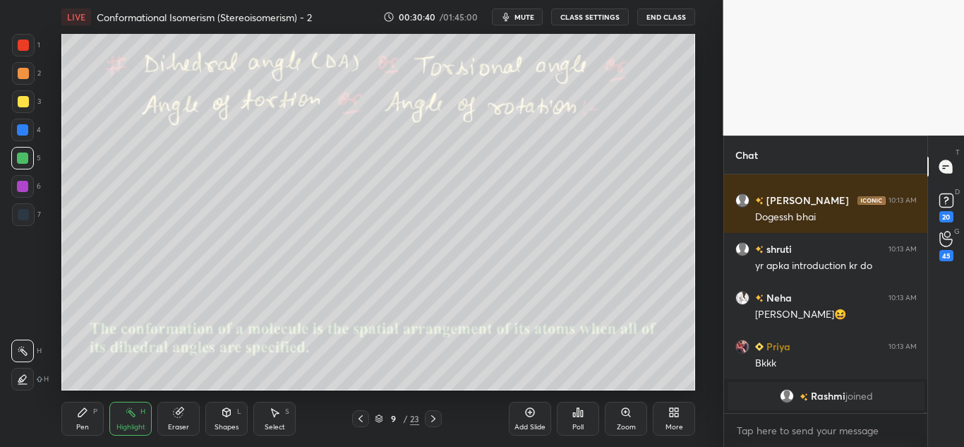
drag, startPoint x: 80, startPoint y: 423, endPoint x: 86, endPoint y: 416, distance: 9.6
click at [80, 423] on div "Pen" at bounding box center [82, 426] width 13 height 7
drag, startPoint x: 129, startPoint y: 421, endPoint x: 155, endPoint y: 392, distance: 38.0
click at [129, 419] on div "Highlight H" at bounding box center [130, 419] width 42 height 34
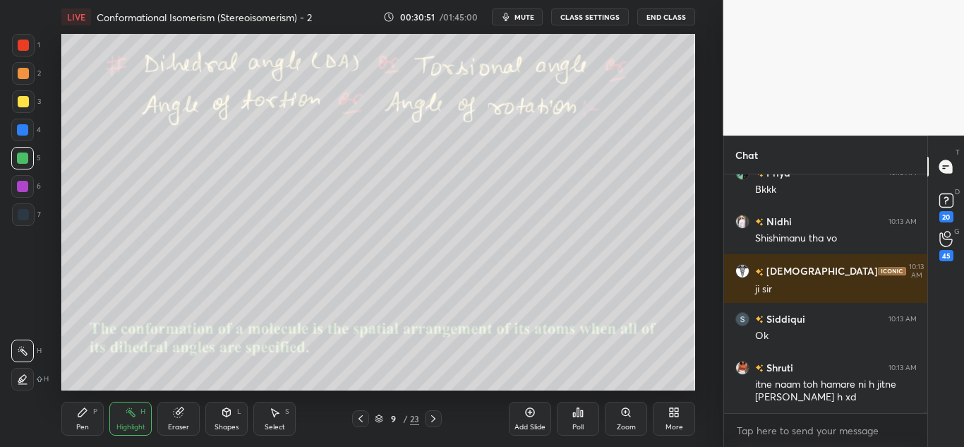
click at [592, 18] on button "CLASS SETTINGS" at bounding box center [590, 16] width 78 height 17
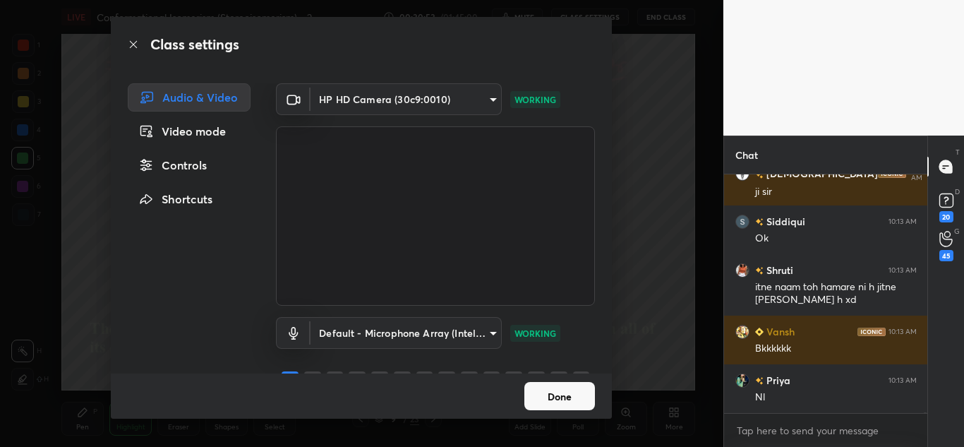
click at [184, 165] on div "Controls" at bounding box center [189, 165] width 123 height 28
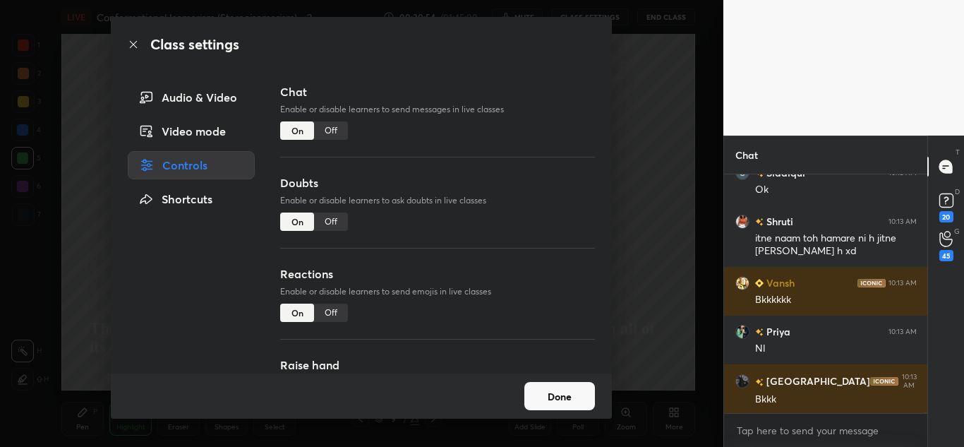
click at [337, 121] on div "Off" at bounding box center [331, 130] width 34 height 18
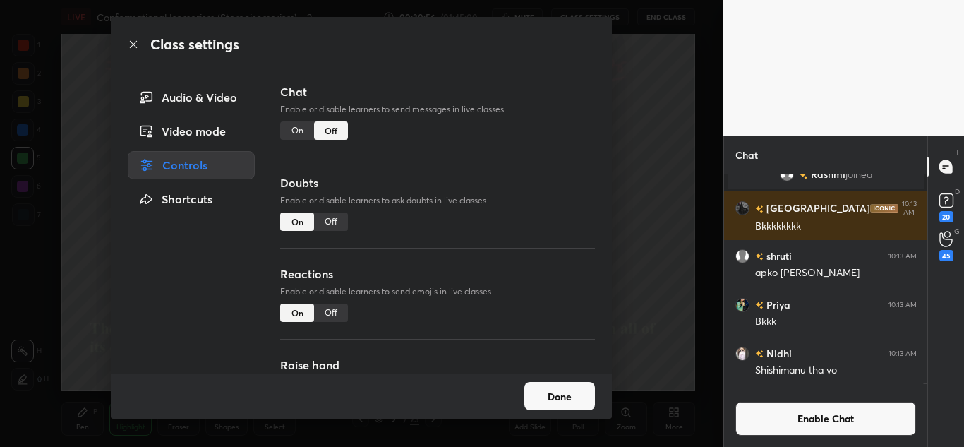
click at [577, 391] on button "Done" at bounding box center [559, 396] width 71 height 28
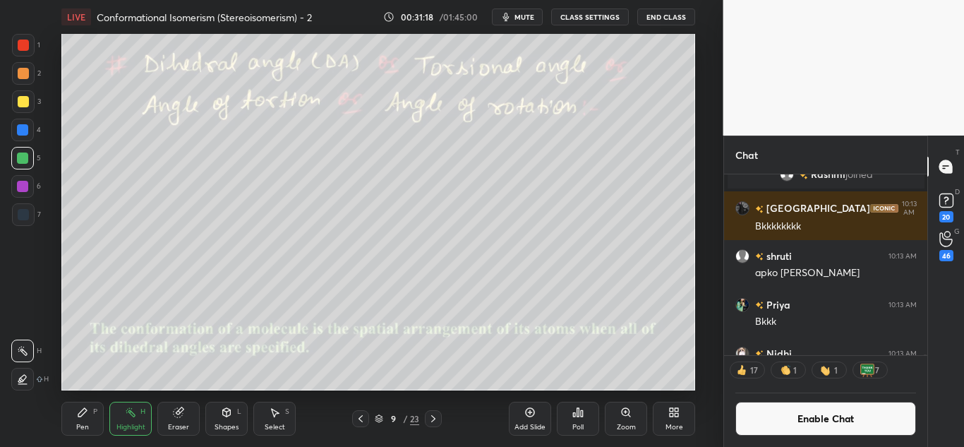
click at [88, 423] on div "Pen" at bounding box center [82, 426] width 13 height 7
click at [23, 97] on div at bounding box center [23, 101] width 11 height 11
click at [18, 152] on div at bounding box center [22, 158] width 23 height 23
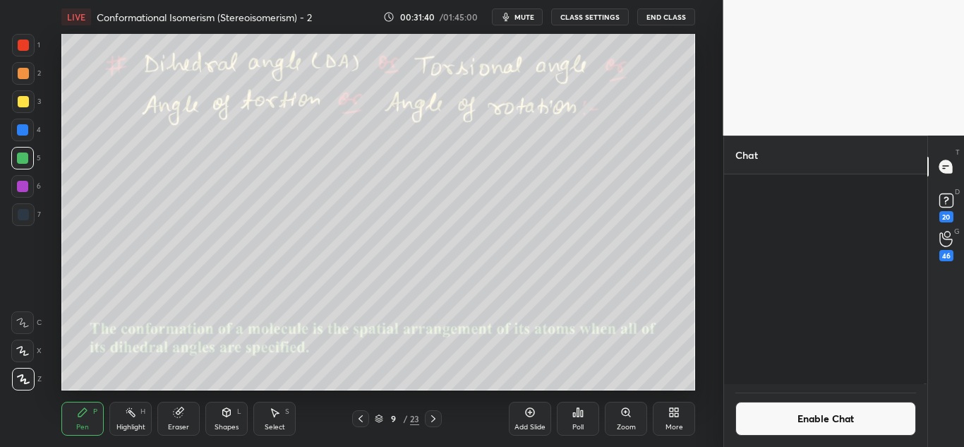
scroll to position [75366, 0]
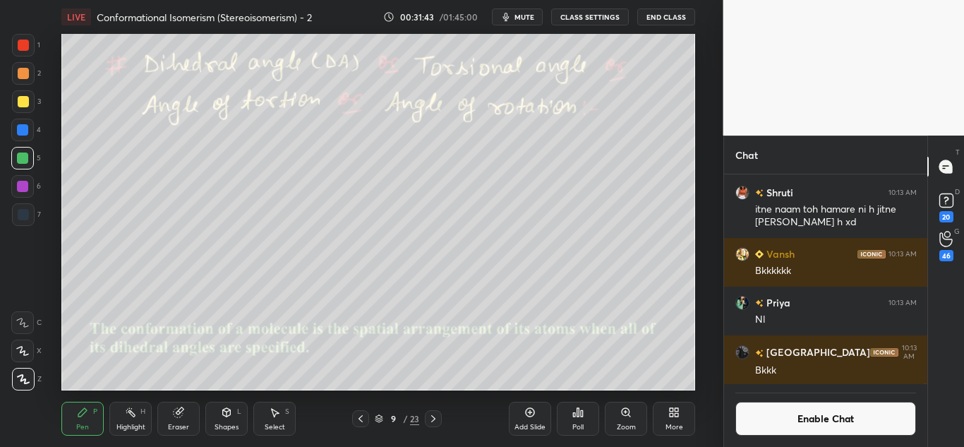
click at [22, 74] on div at bounding box center [23, 73] width 11 height 11
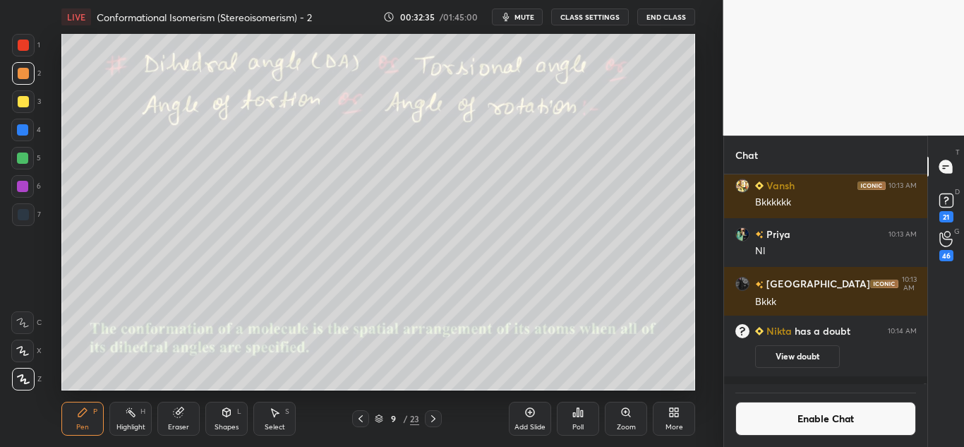
scroll to position [75427, 0]
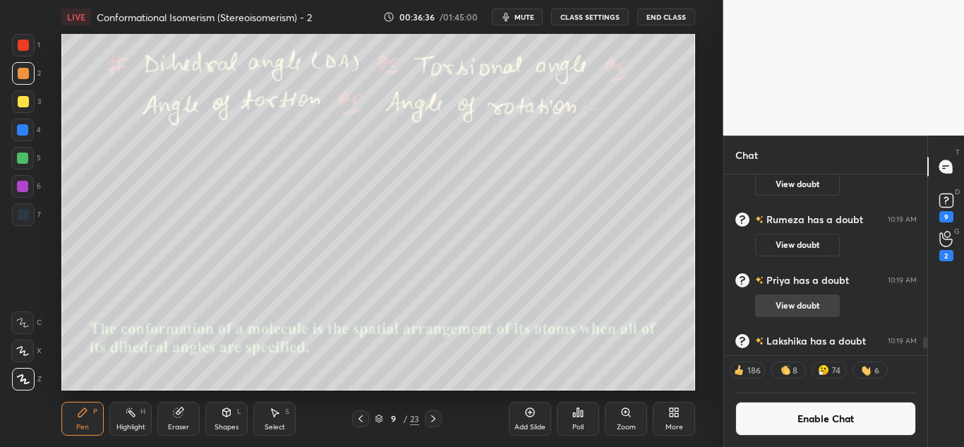
scroll to position [2394, 0]
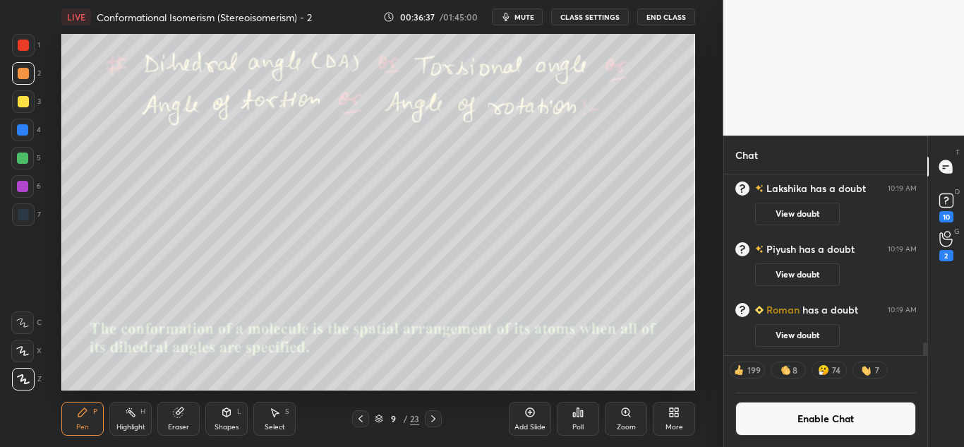
click at [802, 423] on button "Enable Chat" at bounding box center [825, 419] width 181 height 34
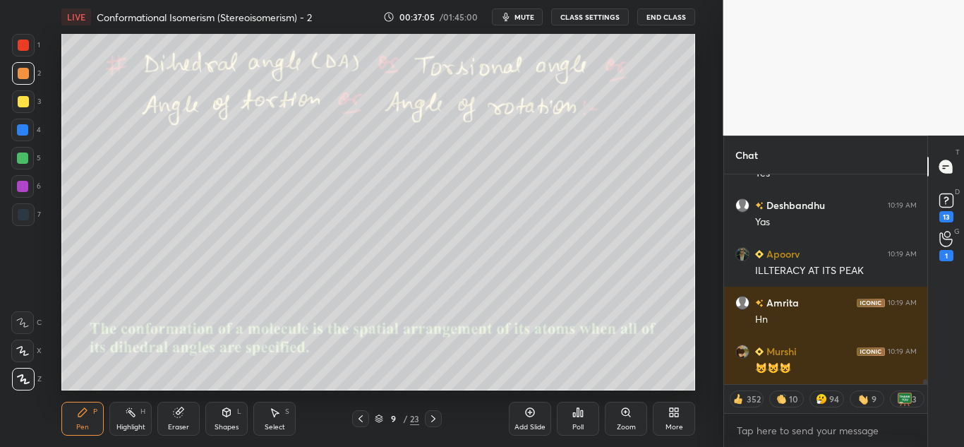
scroll to position [0, 0]
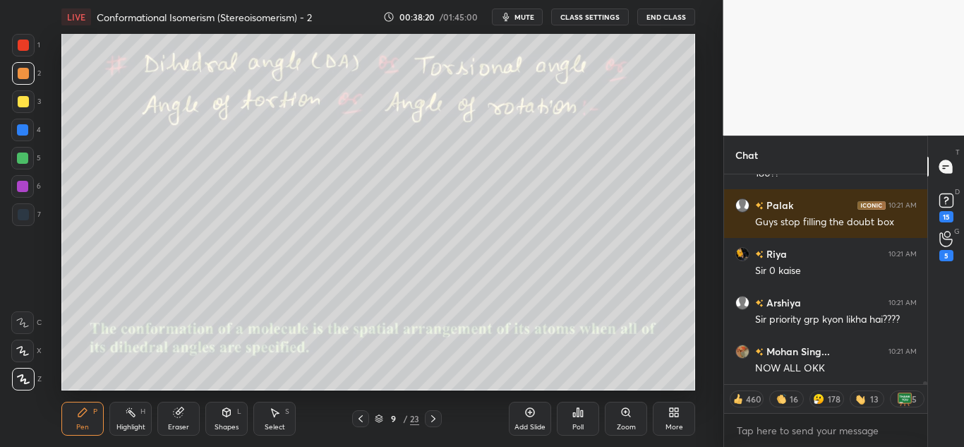
click at [27, 97] on div at bounding box center [23, 101] width 11 height 11
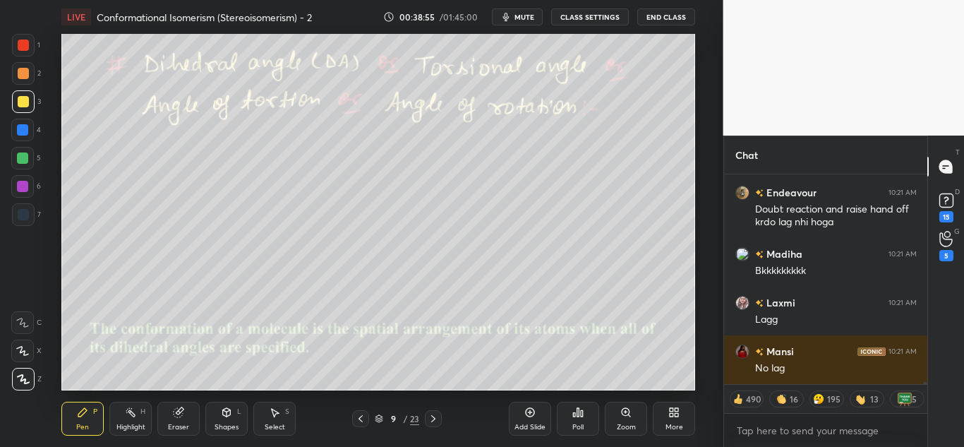
click at [22, 73] on div at bounding box center [23, 73] width 11 height 11
click at [27, 47] on div at bounding box center [23, 45] width 11 height 11
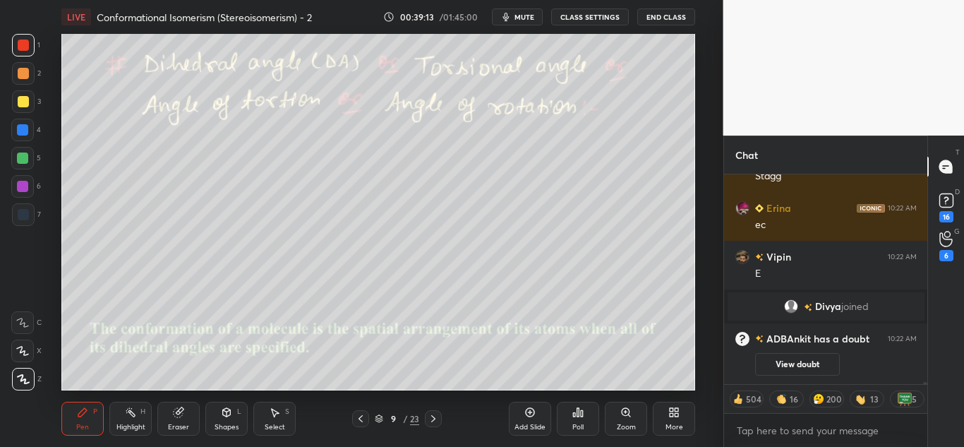
scroll to position [18585, 0]
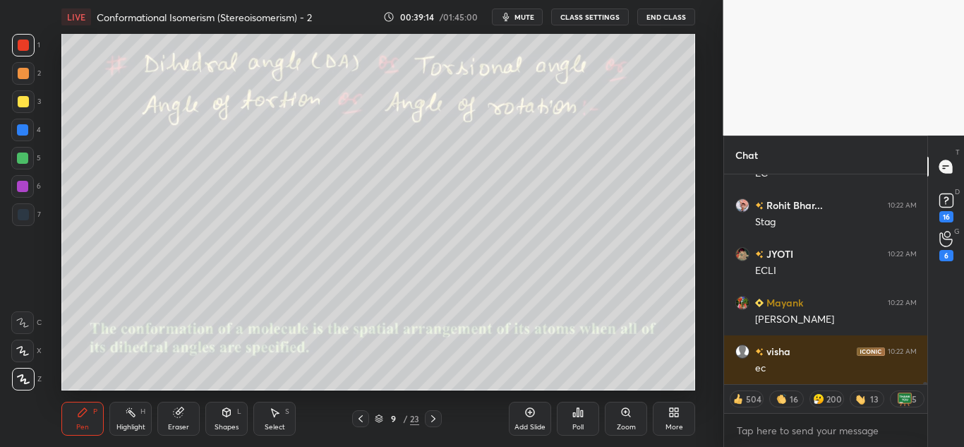
click at [24, 104] on div at bounding box center [23, 101] width 11 height 11
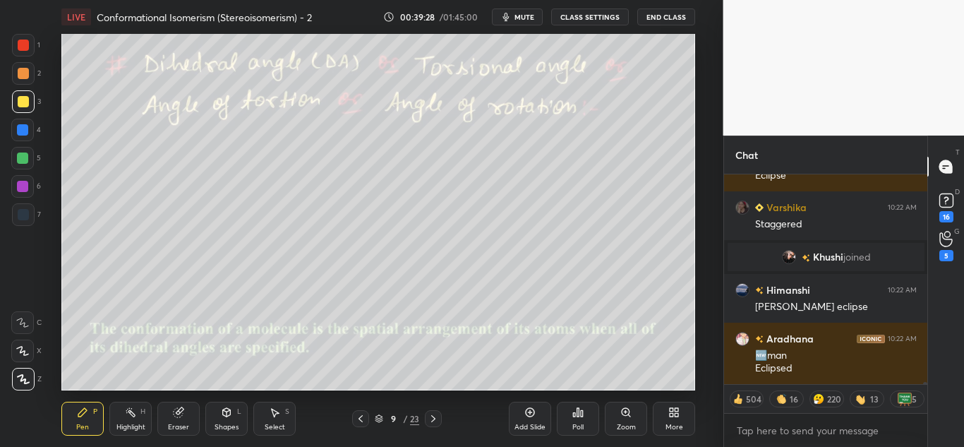
scroll to position [20714, 0]
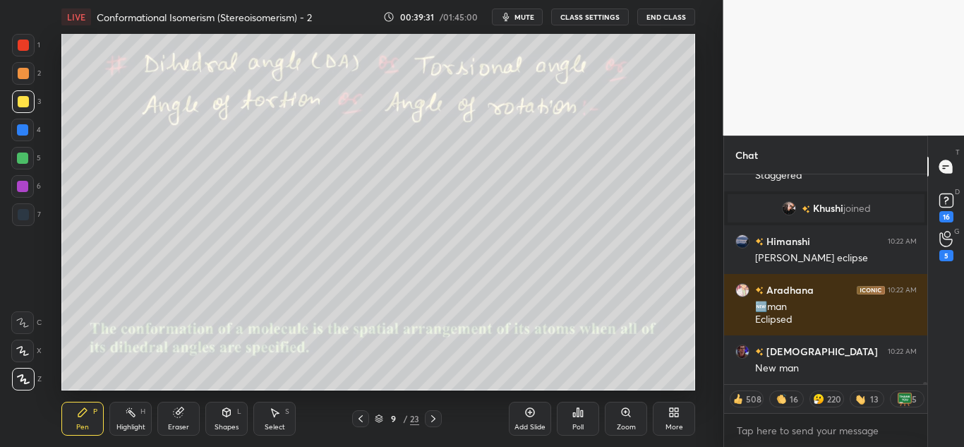
click at [21, 43] on div at bounding box center [23, 45] width 11 height 11
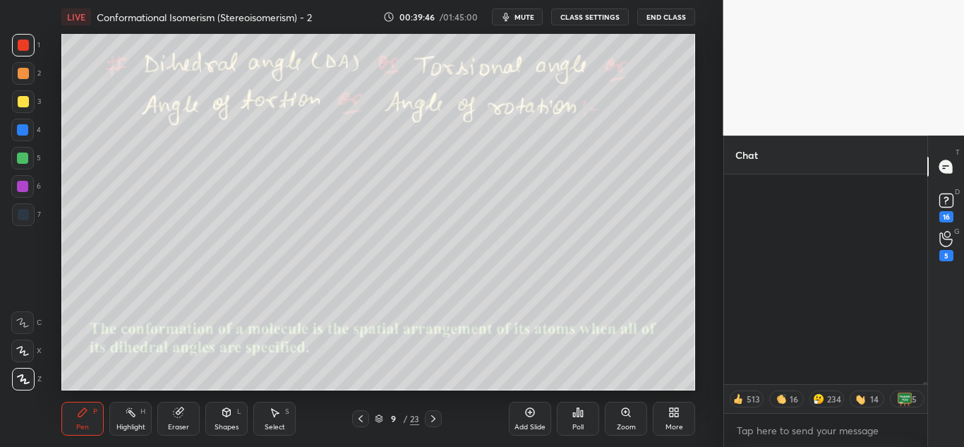
scroll to position [22767, 0]
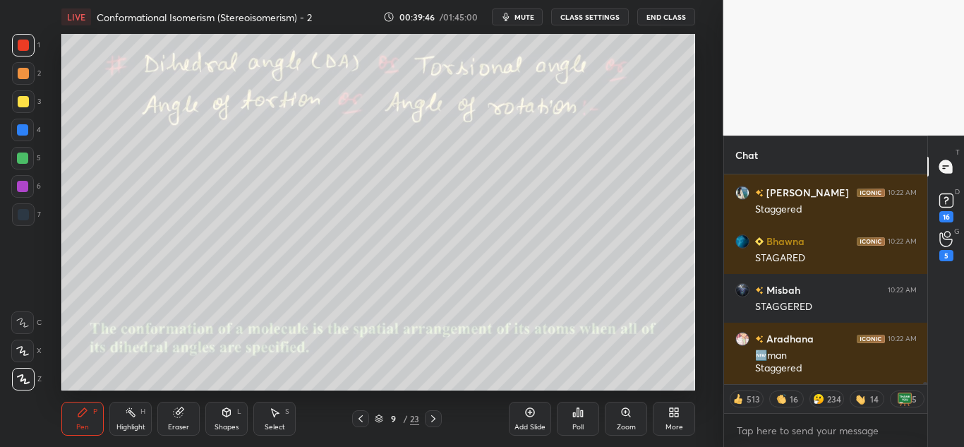
click at [24, 159] on div at bounding box center [22, 157] width 11 height 11
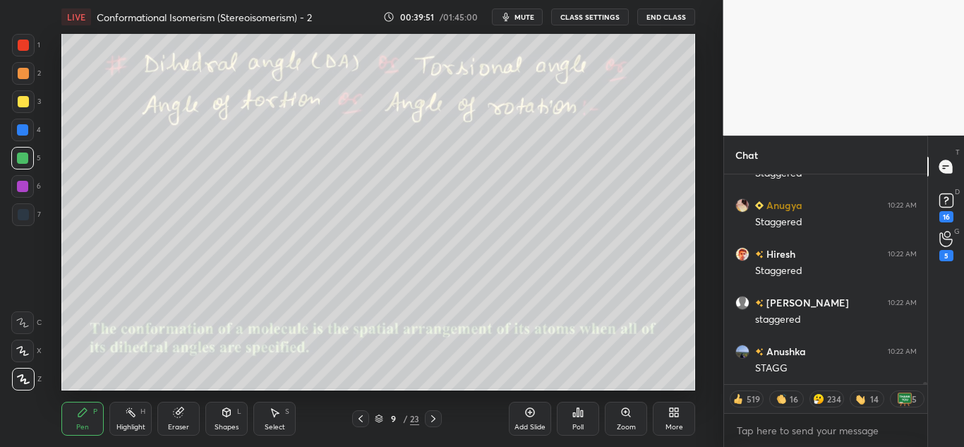
scroll to position [22996, 0]
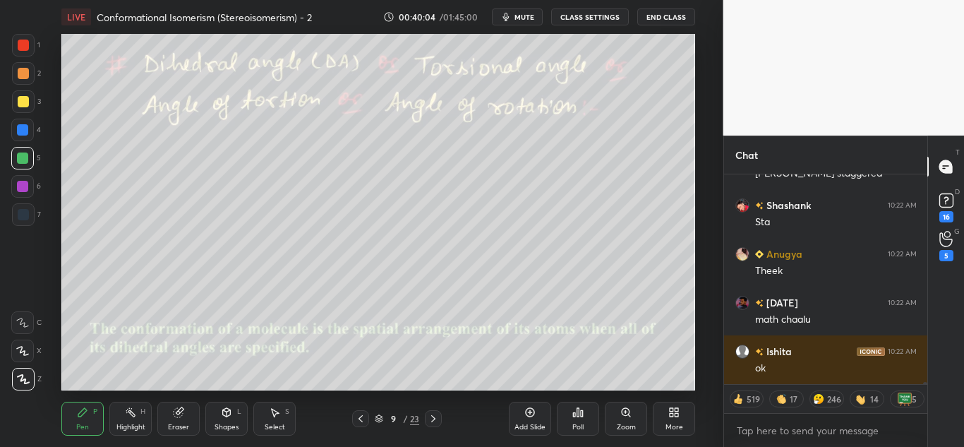
click at [25, 98] on div at bounding box center [23, 101] width 11 height 11
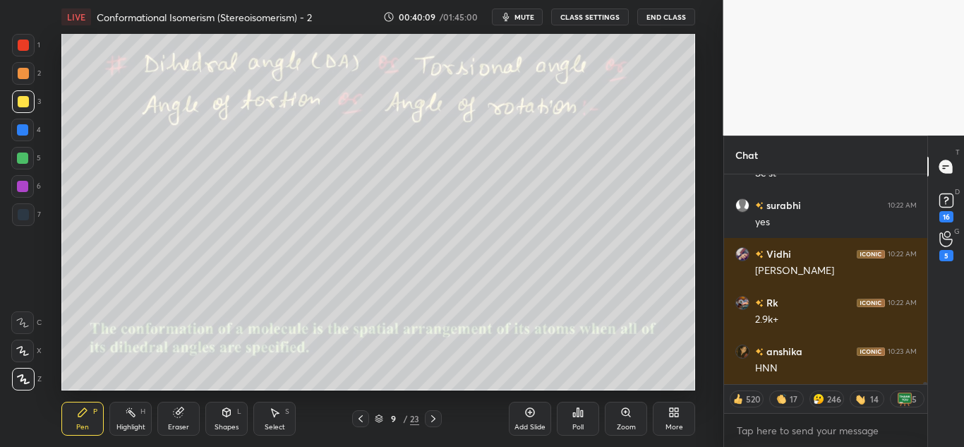
drag, startPoint x: 125, startPoint y: 417, endPoint x: 124, endPoint y: 399, distance: 17.7
click at [124, 416] on div "Highlight H" at bounding box center [130, 419] width 42 height 34
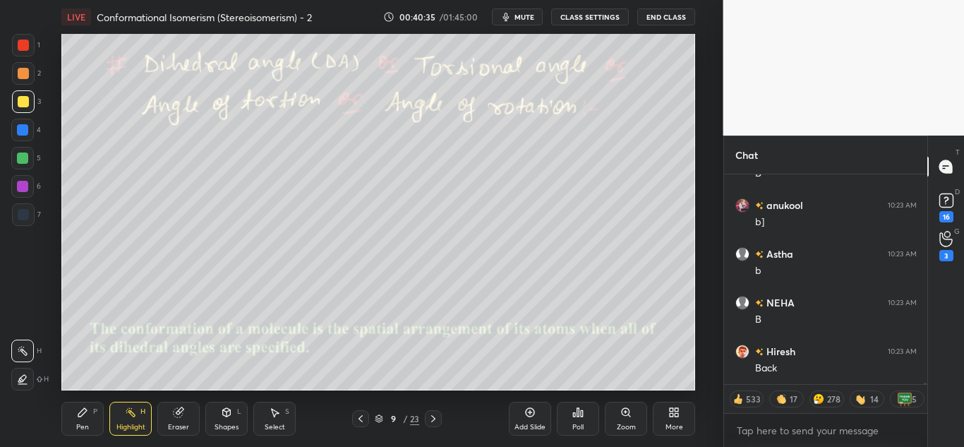
click at [82, 417] on div "Pen P" at bounding box center [82, 419] width 42 height 34
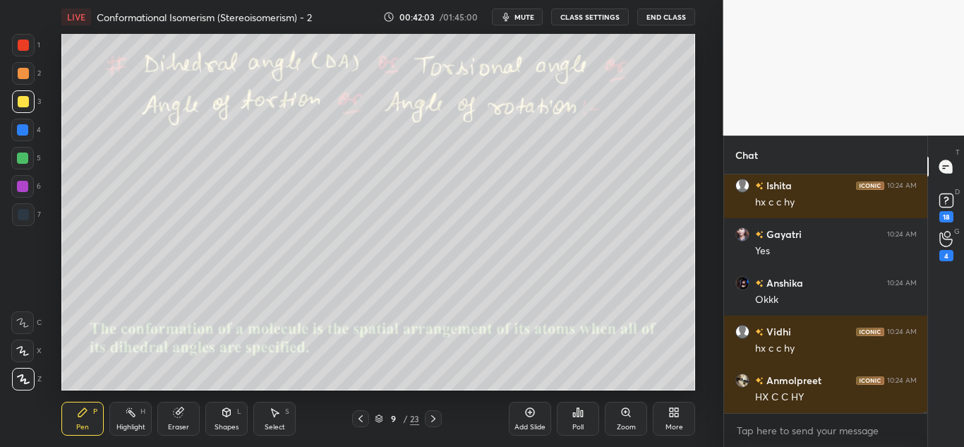
scroll to position [34414, 0]
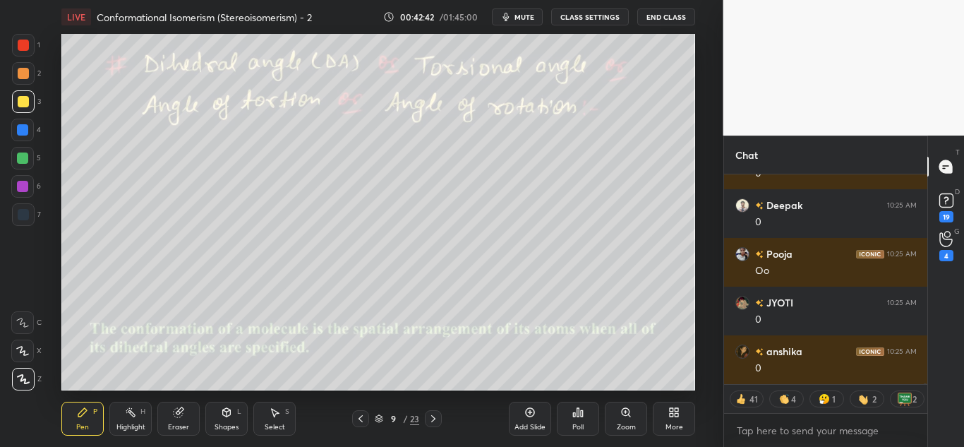
click at [24, 47] on div at bounding box center [23, 45] width 11 height 11
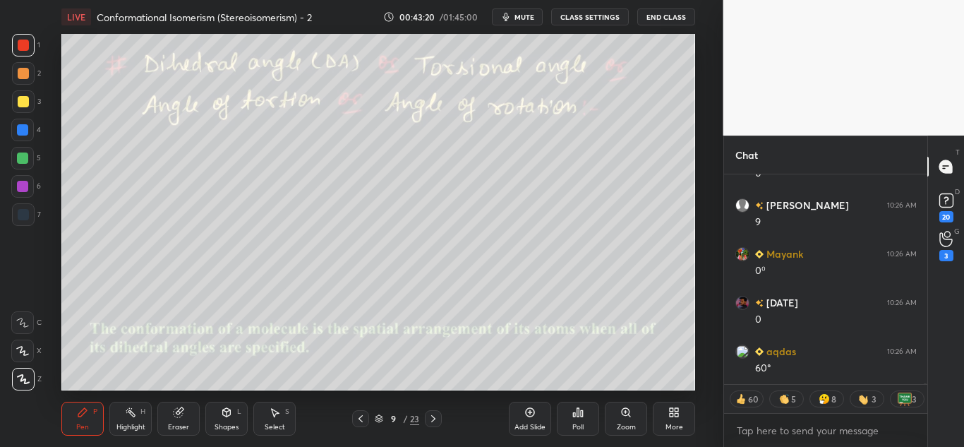
click at [136, 416] on icon at bounding box center [130, 412] width 11 height 11
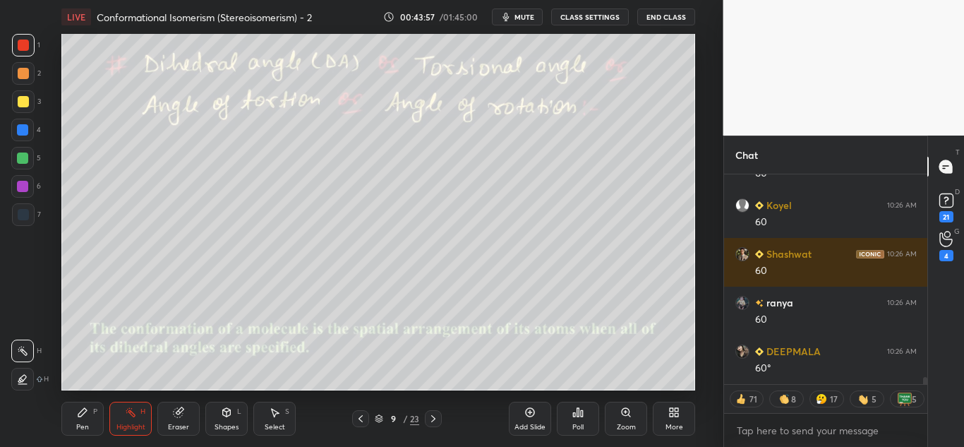
click at [91, 420] on div "Pen P" at bounding box center [82, 419] width 42 height 34
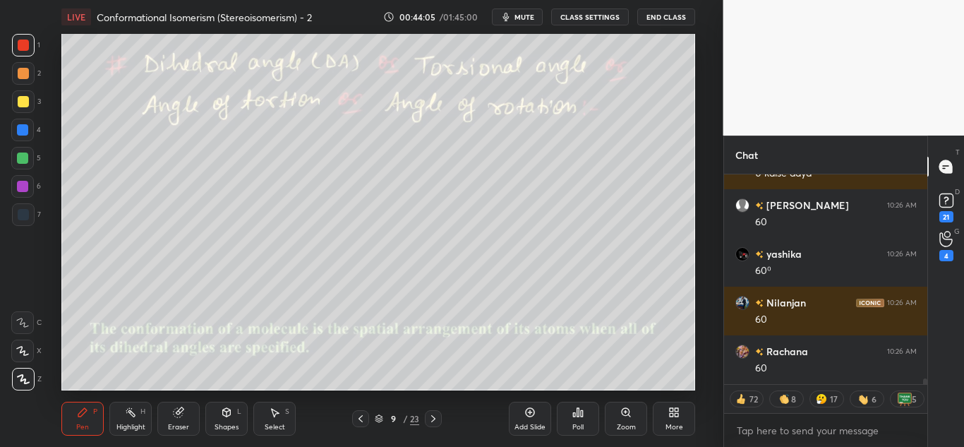
click at [20, 156] on div at bounding box center [22, 157] width 11 height 11
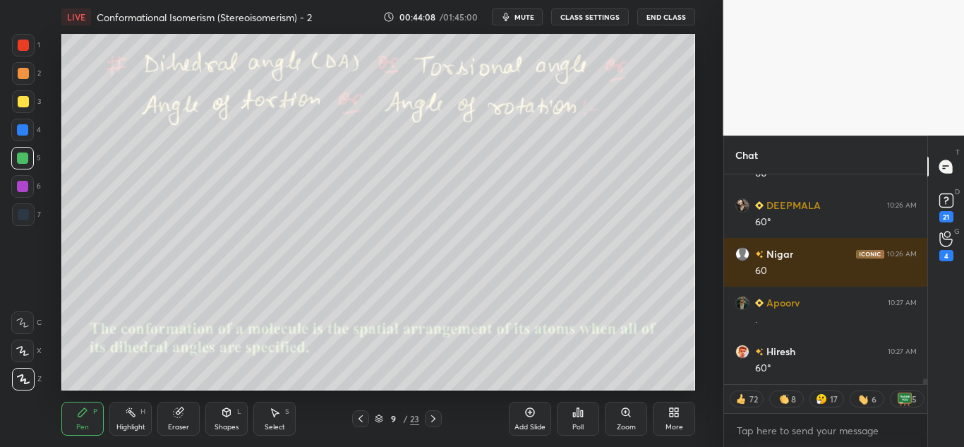
click at [24, 128] on div at bounding box center [22, 129] width 11 height 11
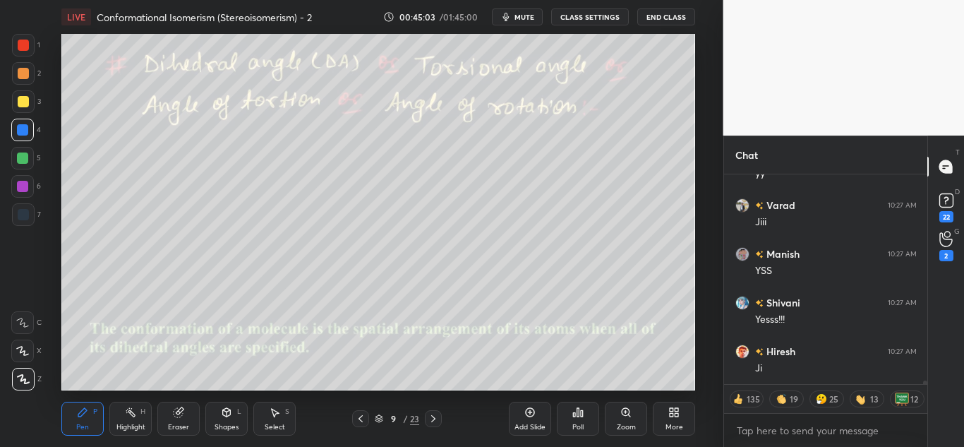
click at [160, 418] on div "Eraser" at bounding box center [178, 419] width 42 height 34
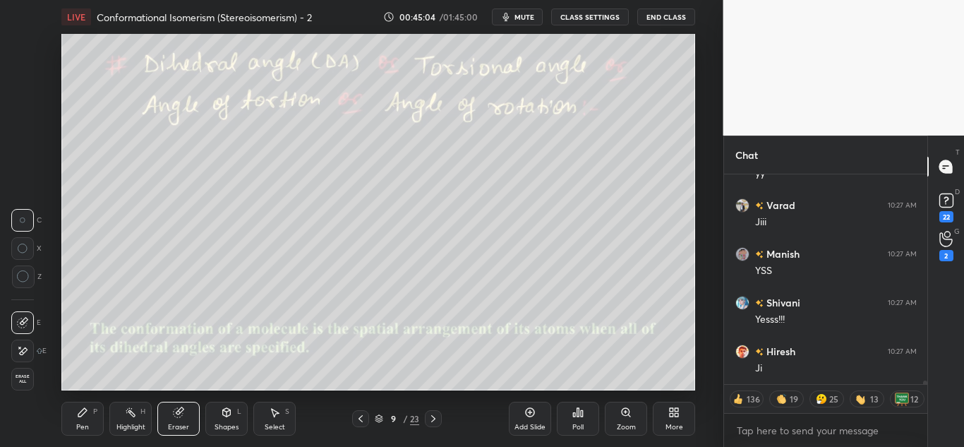
click at [160, 421] on div "Eraser" at bounding box center [178, 419] width 42 height 34
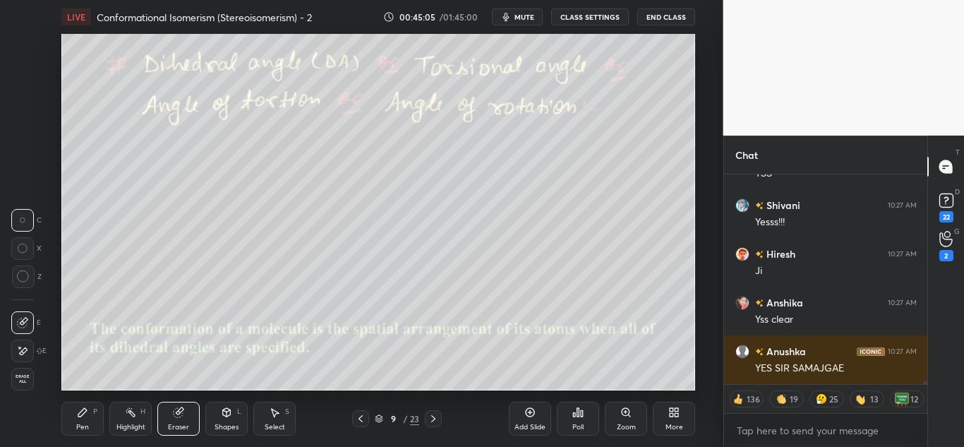
drag, startPoint x: 125, startPoint y: 419, endPoint x: 135, endPoint y: 409, distance: 14.0
click at [124, 421] on div "Highlight H" at bounding box center [130, 419] width 42 height 34
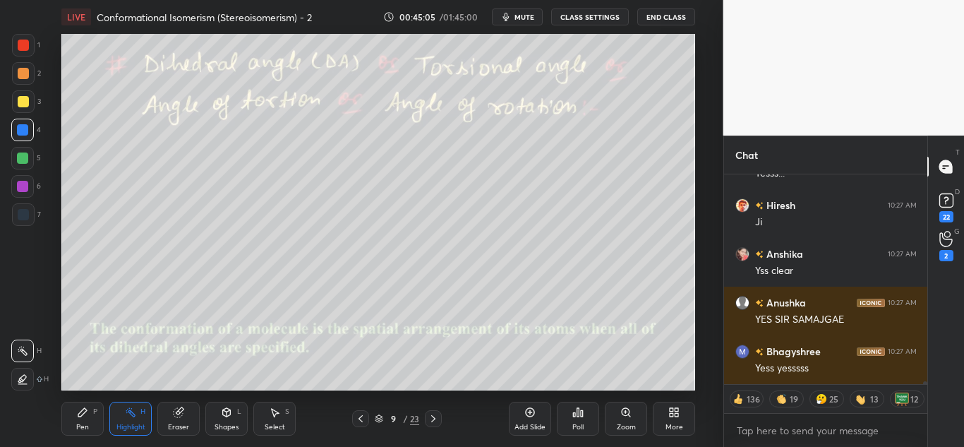
click at [18, 61] on div "1 2 3 4 5 6 7" at bounding box center [26, 133] width 30 height 198
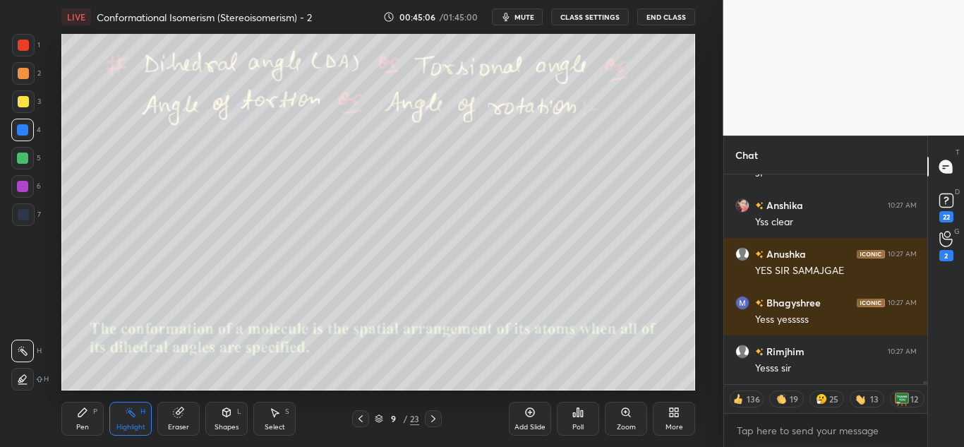
drag, startPoint x: 22, startPoint y: 44, endPoint x: 59, endPoint y: 80, distance: 51.4
click at [23, 45] on div at bounding box center [23, 45] width 11 height 11
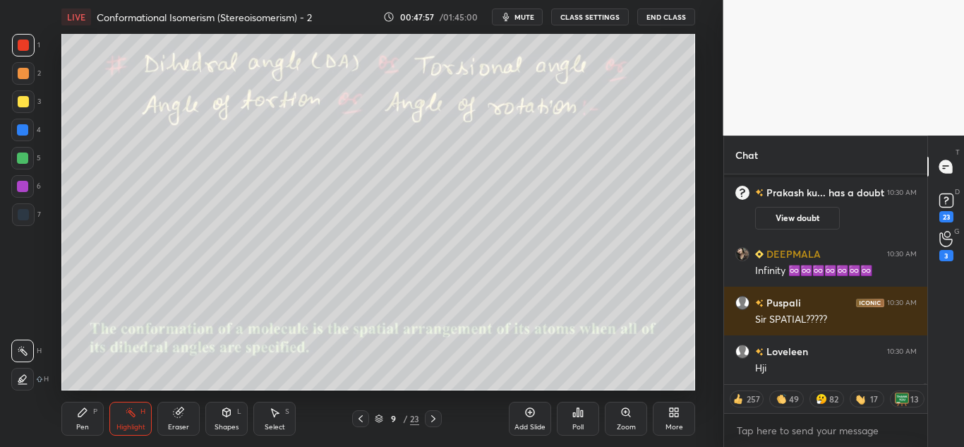
scroll to position [49406, 0]
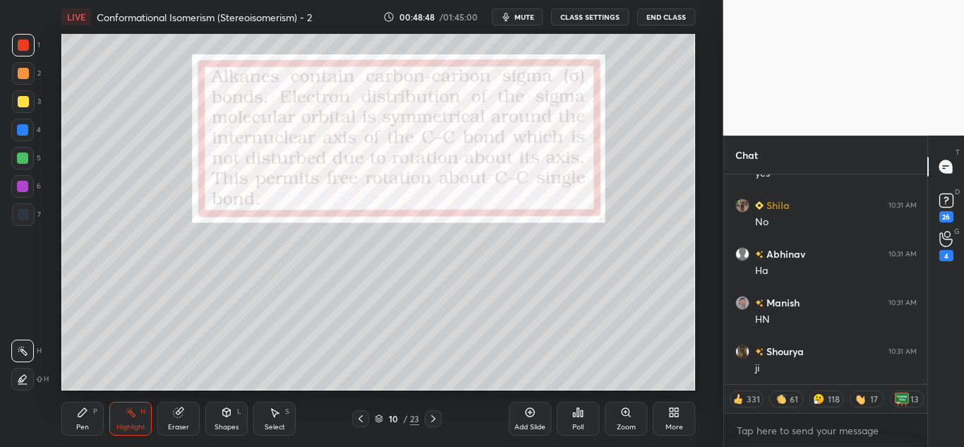
click at [69, 420] on div "Pen P" at bounding box center [82, 419] width 42 height 34
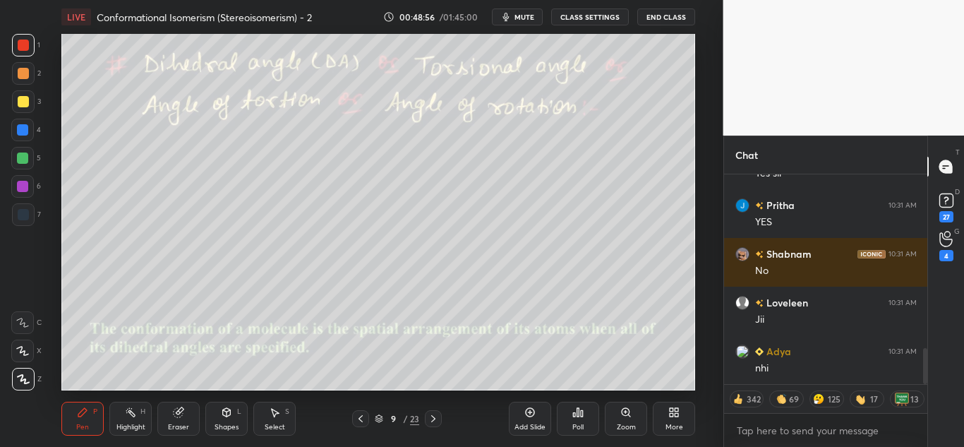
click at [133, 423] on div "Highlight" at bounding box center [130, 426] width 29 height 7
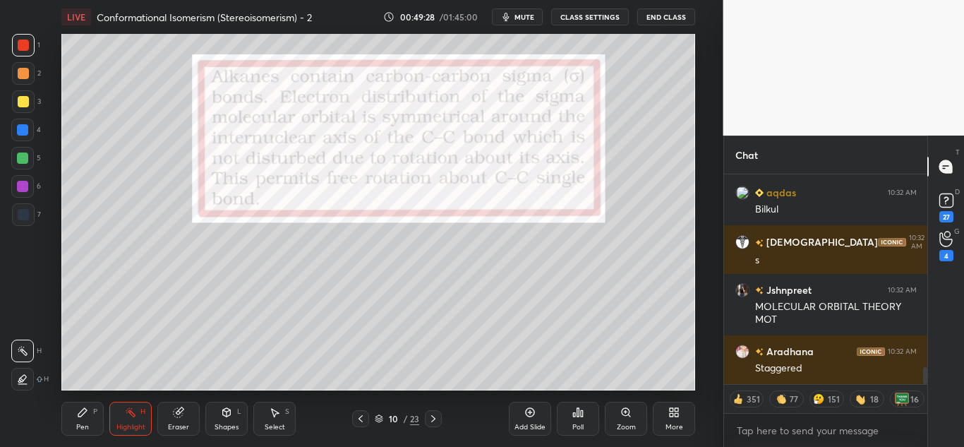
click at [76, 423] on div "Pen P" at bounding box center [82, 419] width 42 height 34
click at [22, 100] on div at bounding box center [23, 101] width 11 height 11
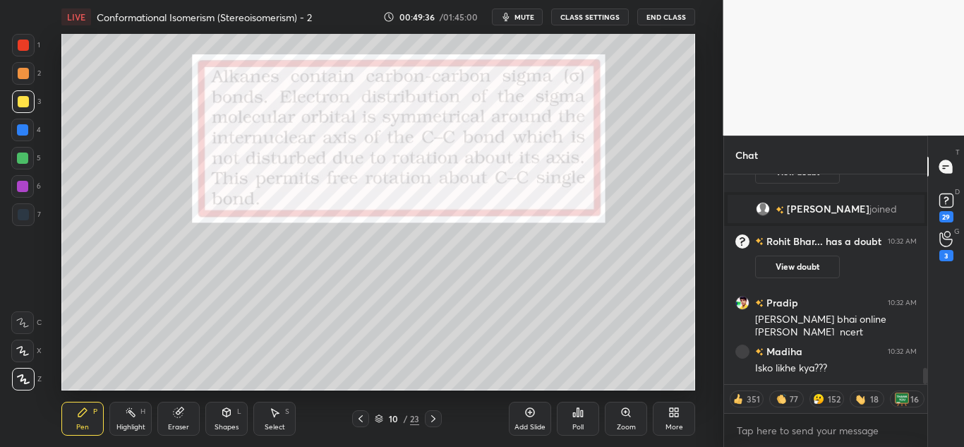
scroll to position [2480, 0]
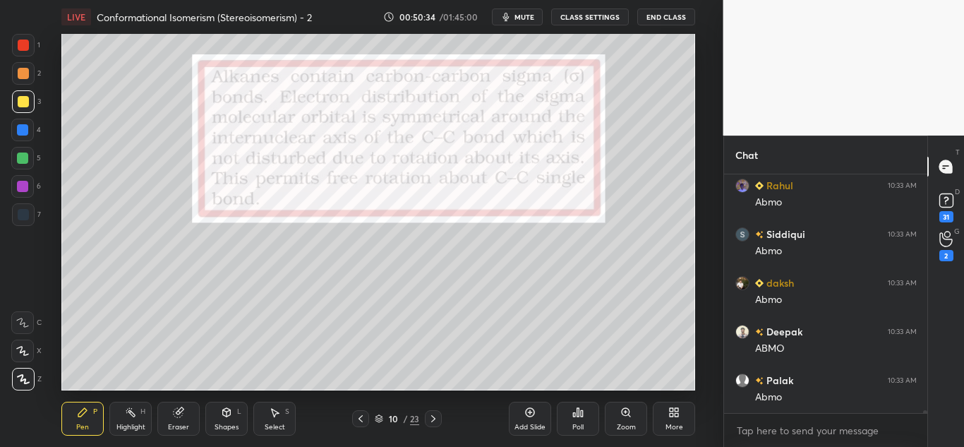
drag, startPoint x: 21, startPoint y: 157, endPoint x: 45, endPoint y: 162, distance: 24.5
click at [23, 157] on div at bounding box center [22, 157] width 11 height 11
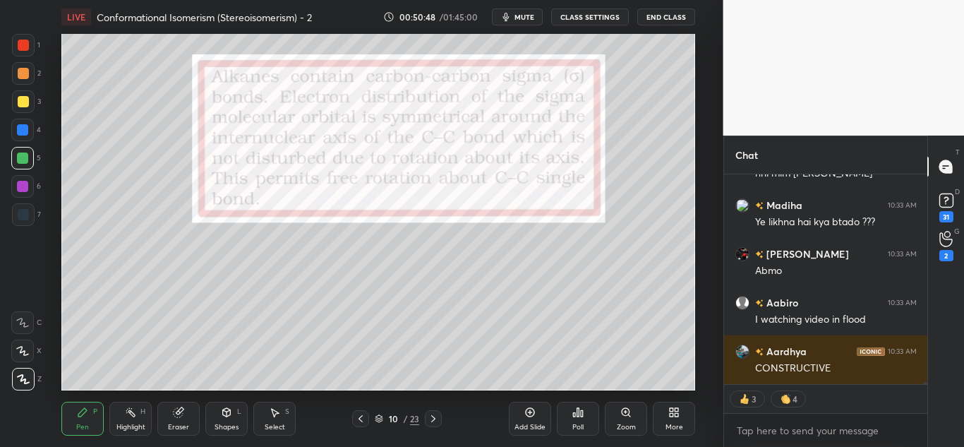
click at [270, 426] on div "Select" at bounding box center [275, 426] width 20 height 7
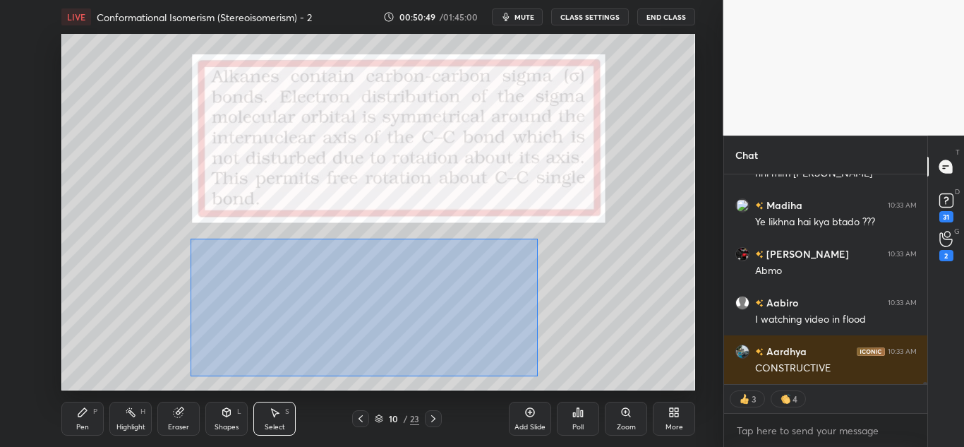
drag, startPoint x: 191, startPoint y: 239, endPoint x: 512, endPoint y: 378, distance: 349.9
click at [536, 375] on div "0 ° Undo Copy Duplicate Duplicate to new slide Delete" at bounding box center [378, 212] width 634 height 356
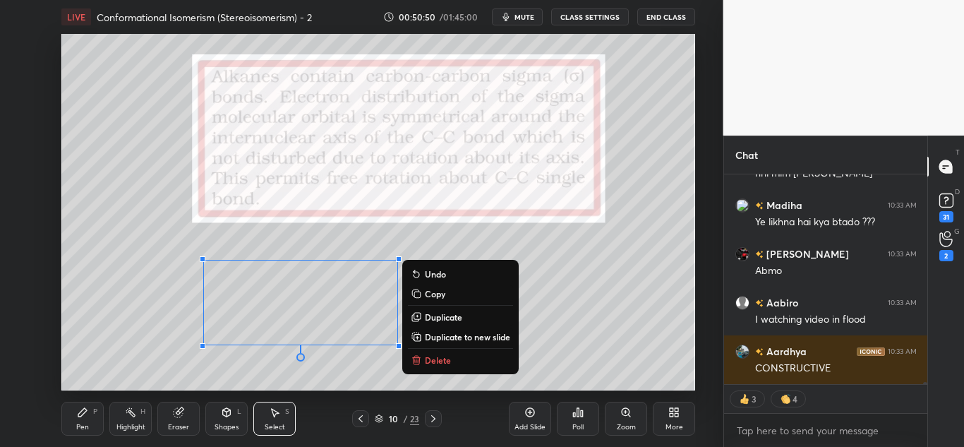
click at [438, 358] on p "Delete" at bounding box center [438, 359] width 26 height 11
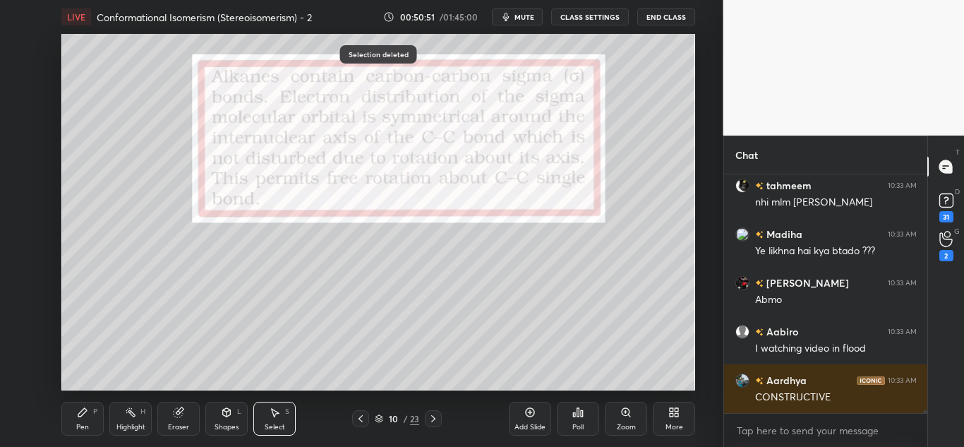
click at [80, 414] on icon at bounding box center [82, 412] width 8 height 8
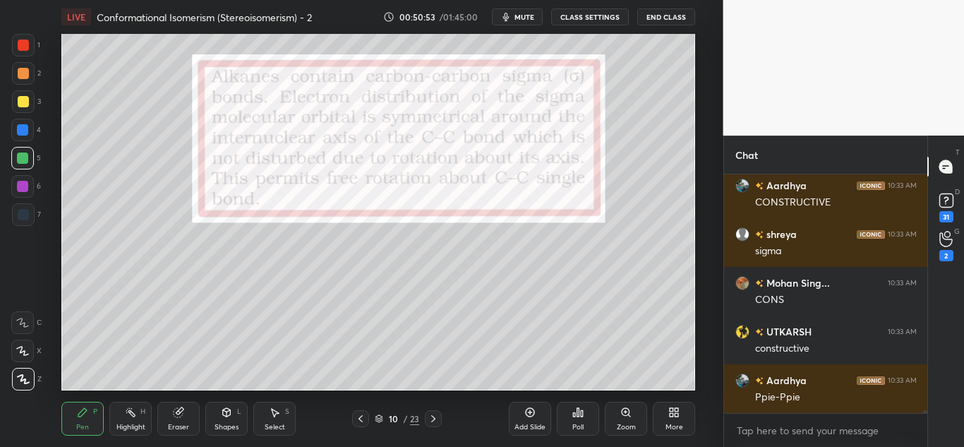
click at [22, 99] on div at bounding box center [23, 101] width 11 height 11
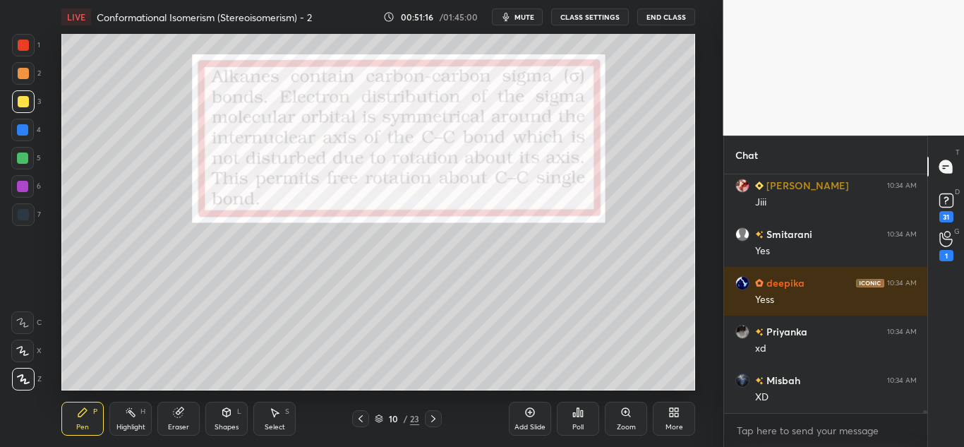
click at [18, 160] on div at bounding box center [22, 157] width 11 height 11
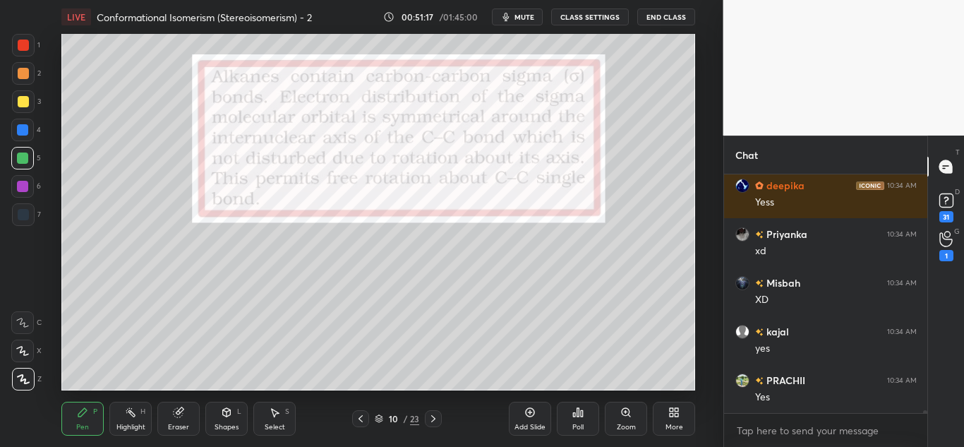
click at [224, 421] on div "Shapes L" at bounding box center [226, 419] width 42 height 34
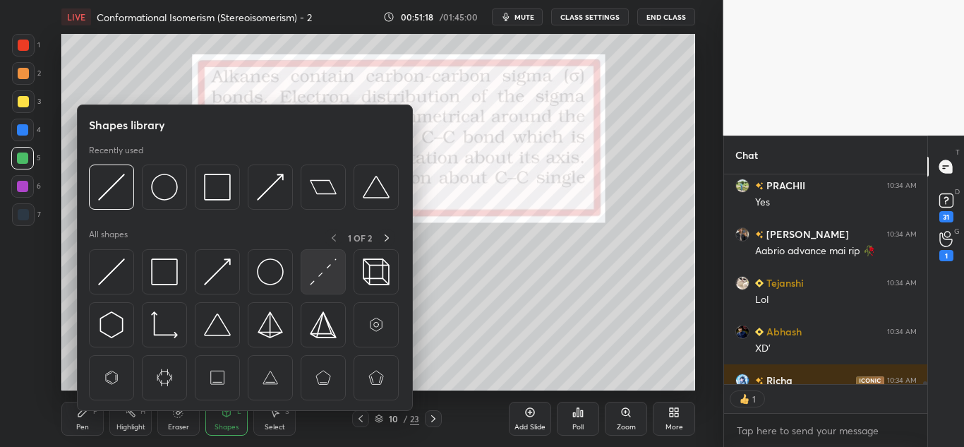
click at [319, 274] on img at bounding box center [323, 271] width 27 height 27
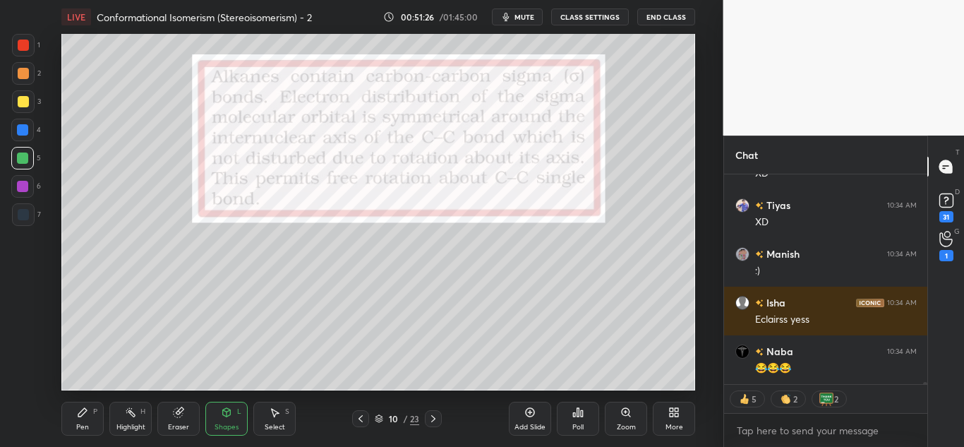
click at [92, 421] on div "Pen P" at bounding box center [82, 419] width 42 height 34
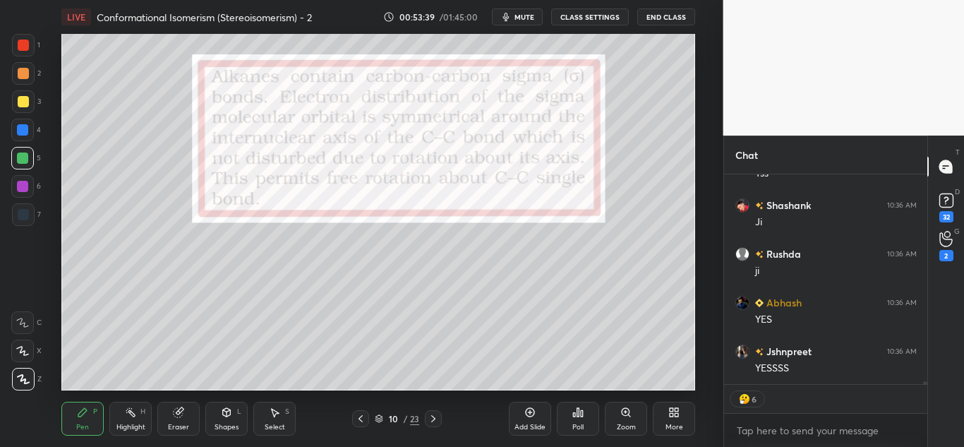
drag, startPoint x: 118, startPoint y: 417, endPoint x: 152, endPoint y: 400, distance: 37.9
click at [119, 419] on div "Highlight H" at bounding box center [130, 419] width 42 height 34
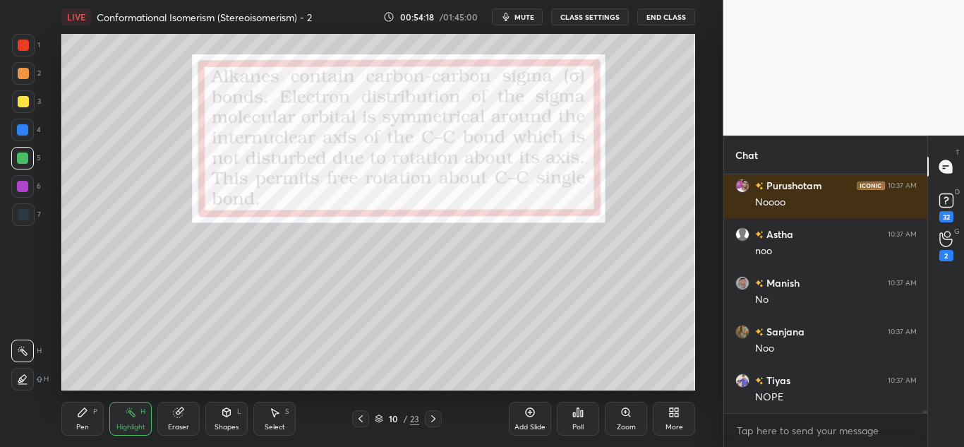
click at [95, 418] on div "Pen P" at bounding box center [82, 419] width 42 height 34
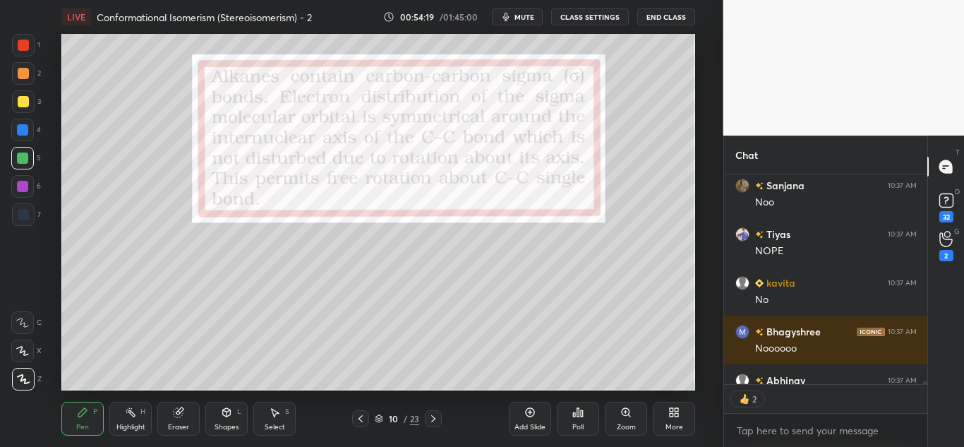
drag, startPoint x: 123, startPoint y: 417, endPoint x: 138, endPoint y: 409, distance: 17.7
click at [132, 414] on div "Highlight H" at bounding box center [130, 419] width 42 height 34
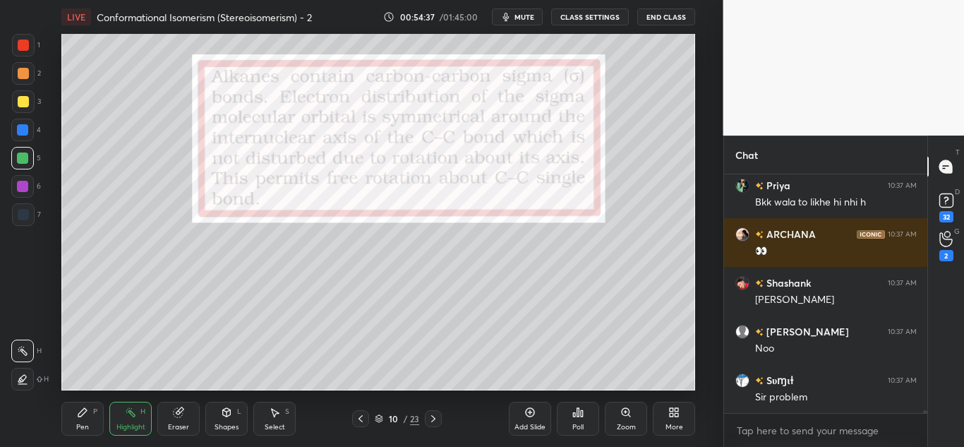
drag, startPoint x: 80, startPoint y: 420, endPoint x: 106, endPoint y: 402, distance: 31.3
click at [80, 419] on div "Pen P" at bounding box center [82, 419] width 42 height 34
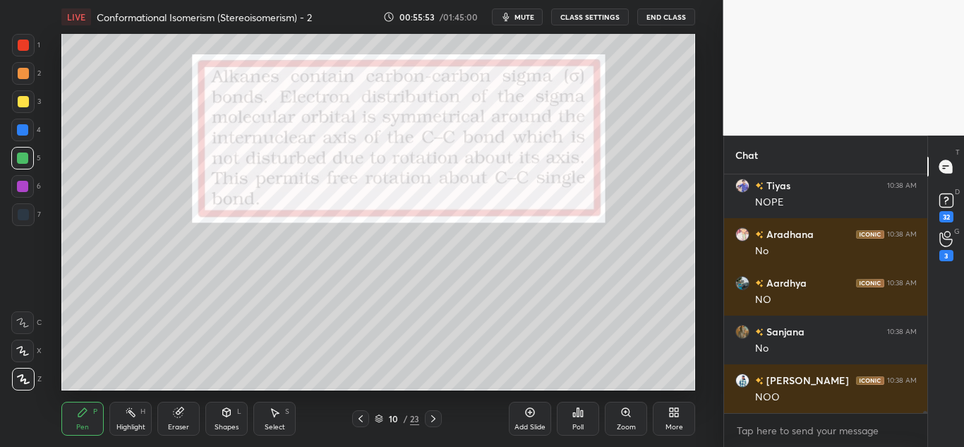
click at [129, 415] on icon at bounding box center [130, 412] width 11 height 11
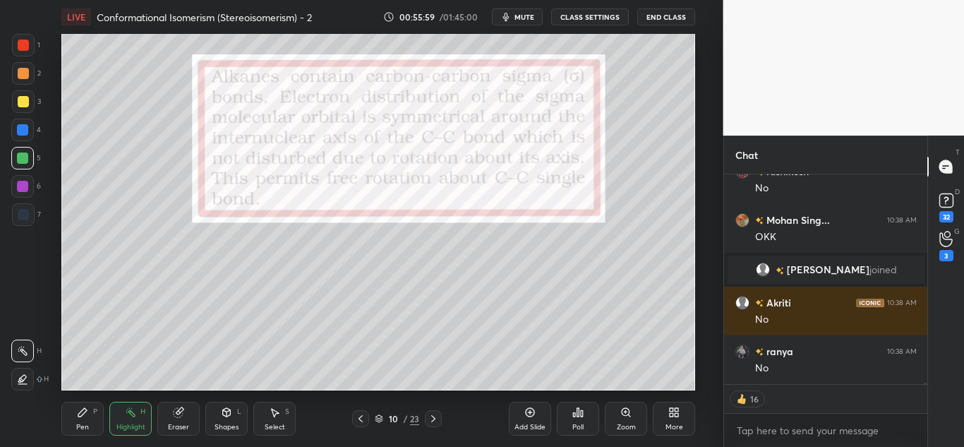
click at [271, 423] on div "Select" at bounding box center [275, 426] width 20 height 7
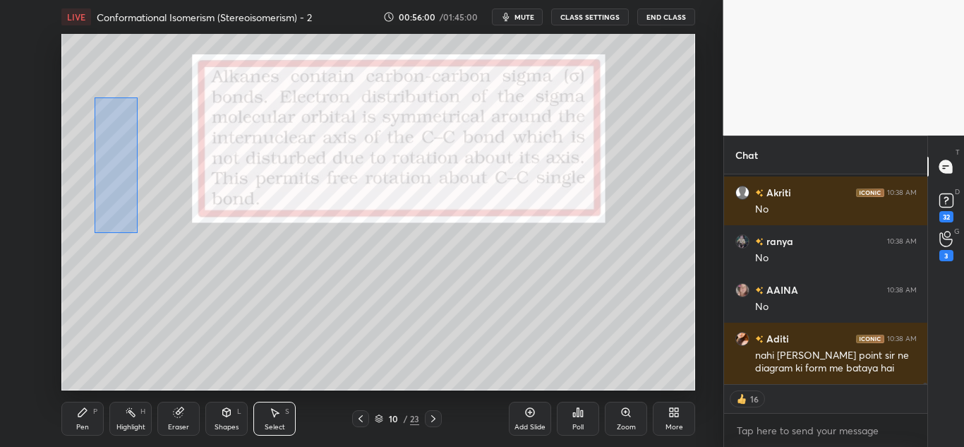
drag, startPoint x: 95, startPoint y: 97, endPoint x: 154, endPoint y: 260, distance: 174.1
click at [152, 263] on div "0 ° Undo Copy Duplicate Duplicate to new slide Delete" at bounding box center [378, 212] width 634 height 356
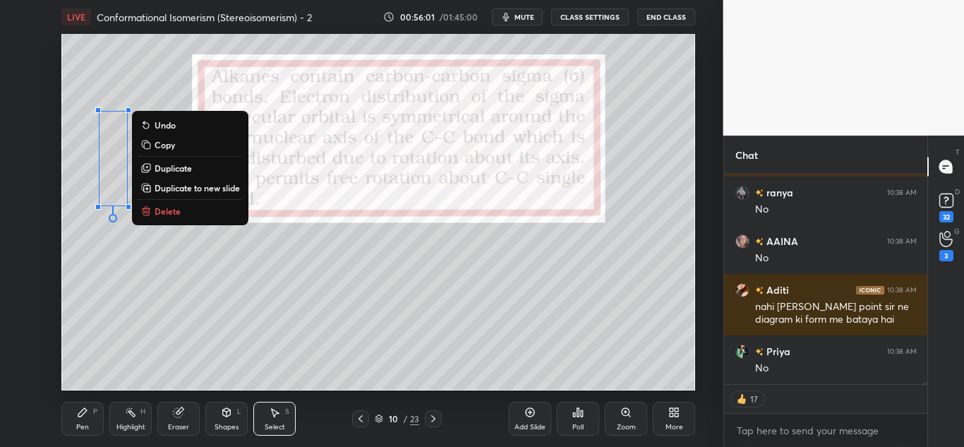
click at [186, 214] on button "Delete" at bounding box center [190, 211] width 105 height 17
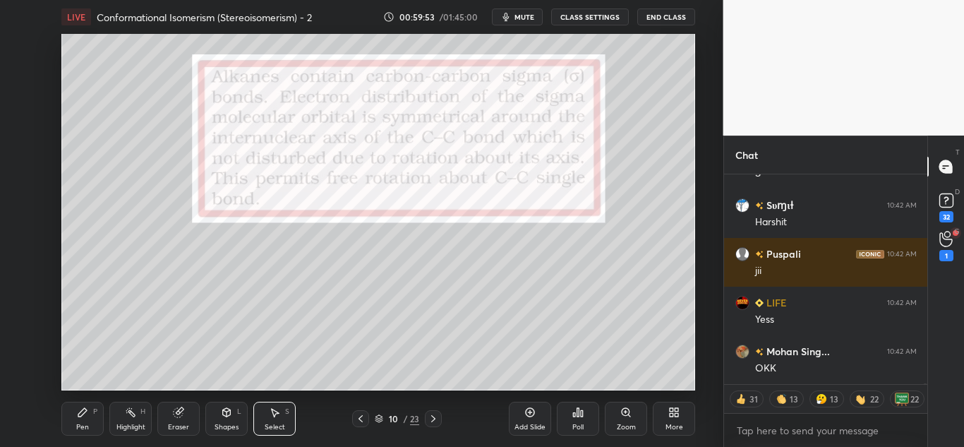
click at [79, 423] on div "Pen" at bounding box center [82, 426] width 13 height 7
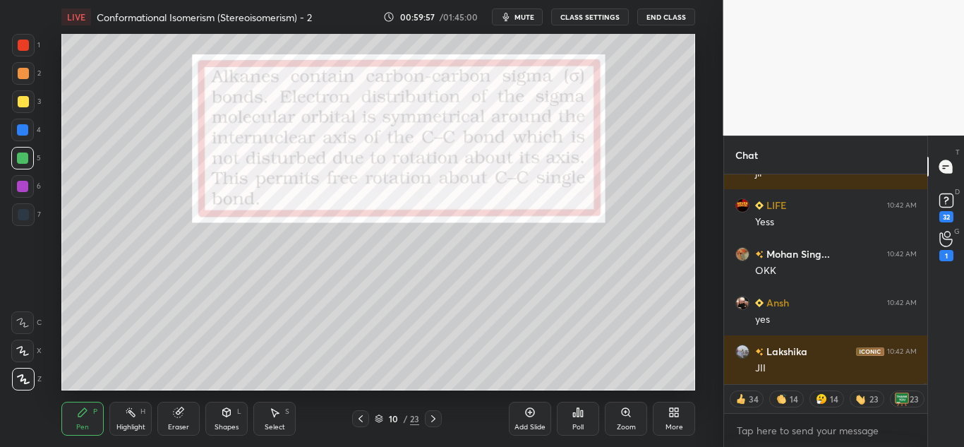
click at [143, 410] on div "H" at bounding box center [142, 411] width 5 height 7
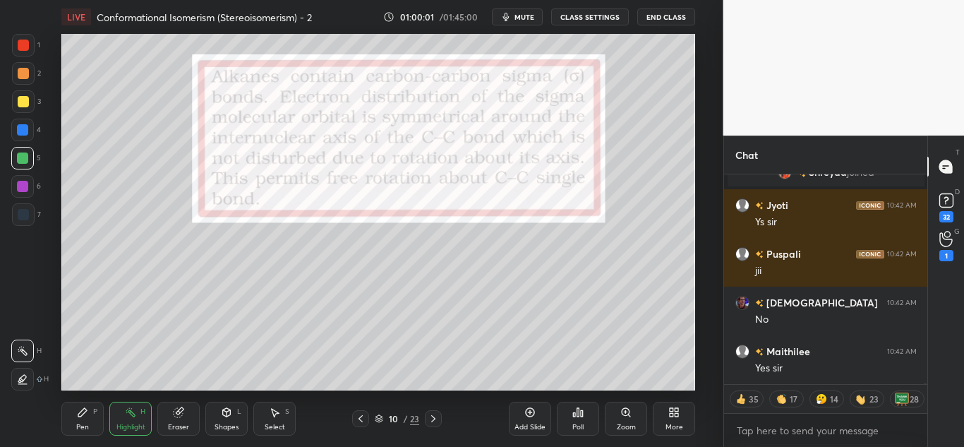
click at [21, 41] on div at bounding box center [23, 45] width 11 height 11
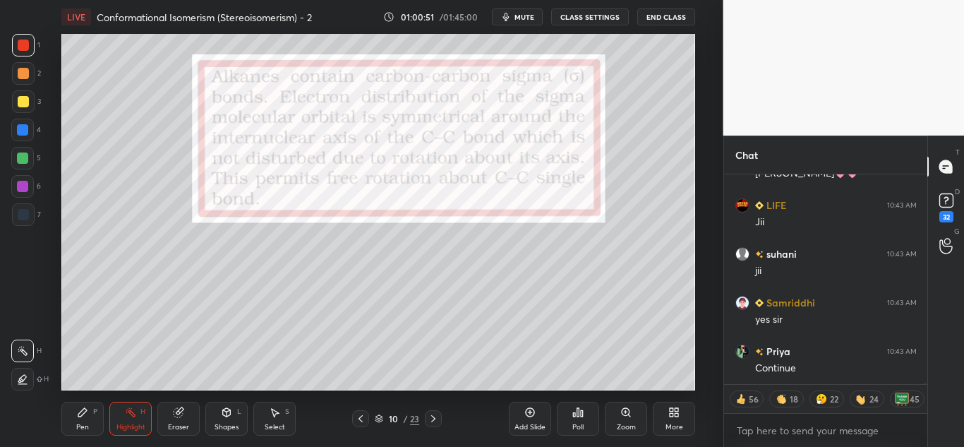
scroll to position [67550, 0]
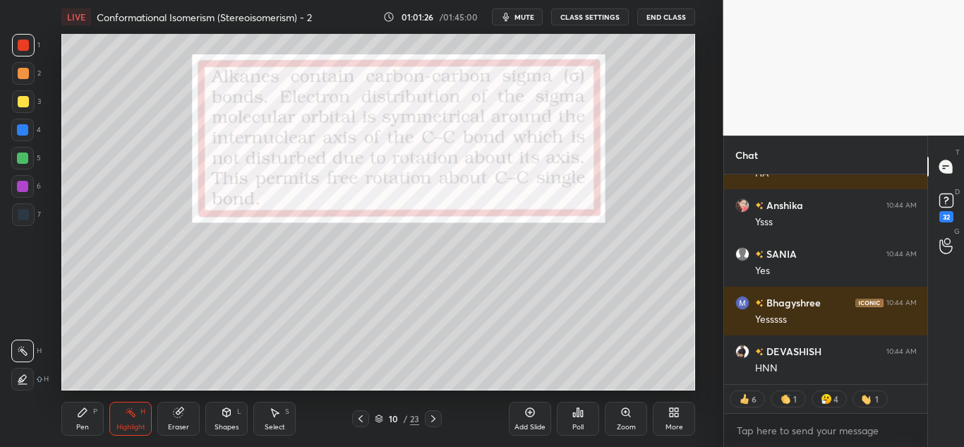
click at [25, 160] on div at bounding box center [22, 157] width 11 height 11
click at [84, 420] on div "Pen P" at bounding box center [82, 419] width 42 height 34
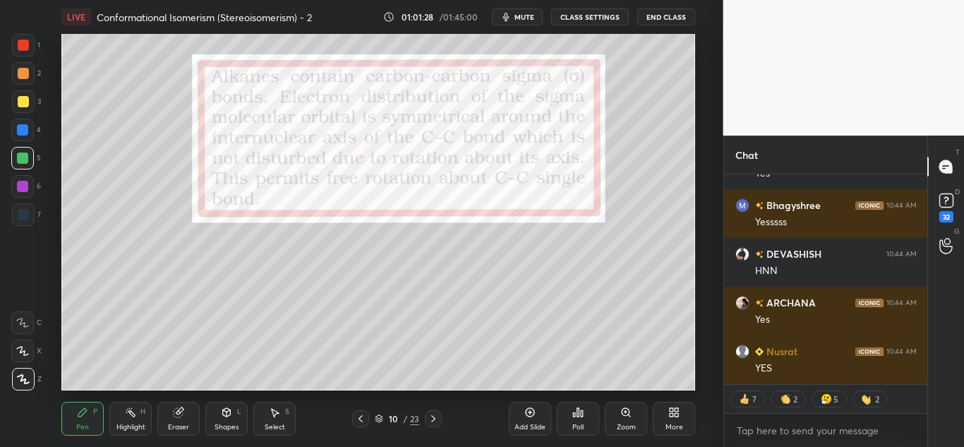
click at [25, 53] on div at bounding box center [23, 45] width 23 height 23
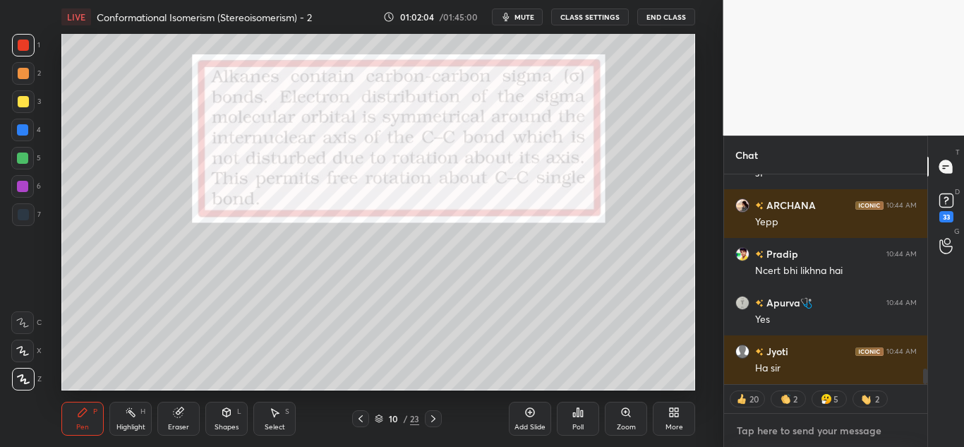
click at [793, 430] on textarea at bounding box center [825, 430] width 181 height 23
type textarea "x"
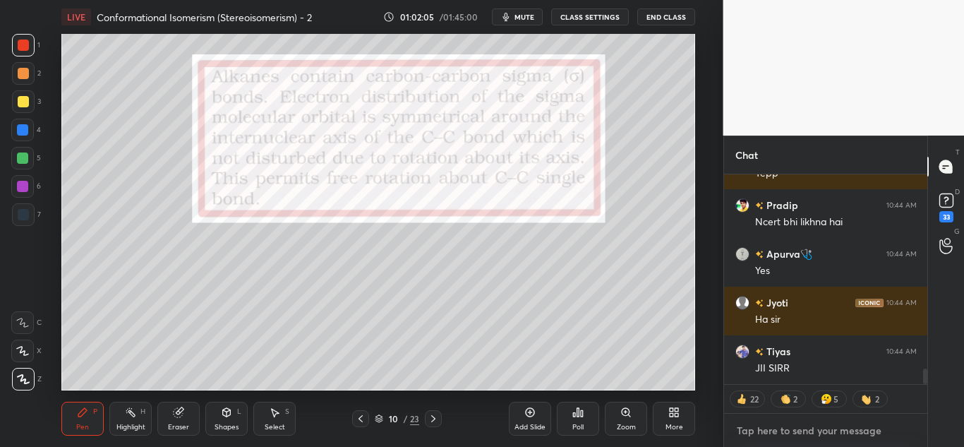
paste textarea "[URL][DOMAIN_NAME]"
type textarea "[URL][DOMAIN_NAME]"
type textarea "x"
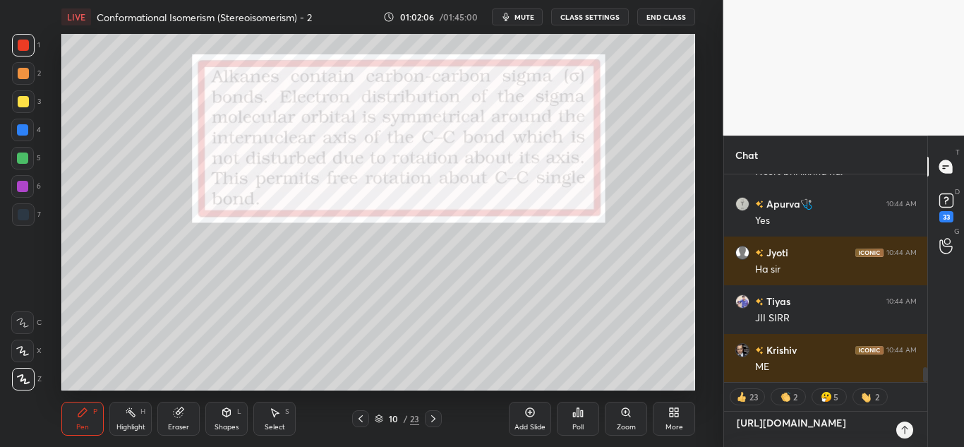
type textarea "[URL][DOMAIN_NAME]"
type textarea "x"
click at [906, 428] on icon at bounding box center [904, 429] width 11 height 11
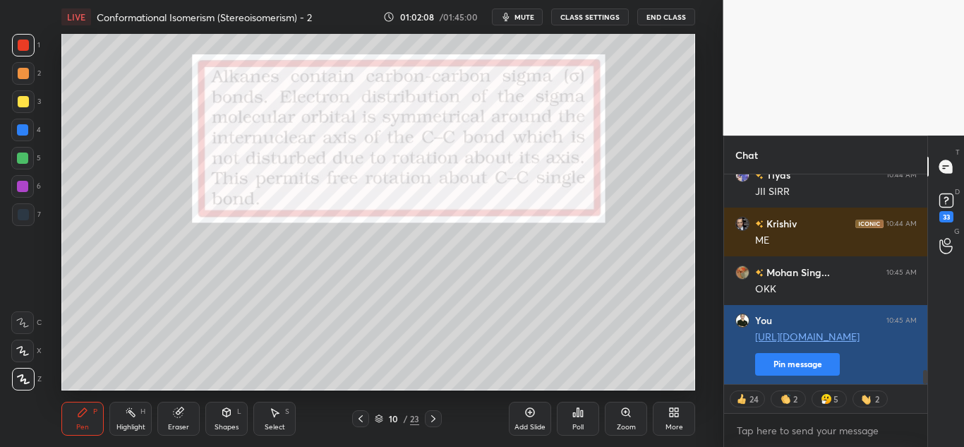
click at [823, 365] on button "Pin message" at bounding box center [797, 364] width 85 height 23
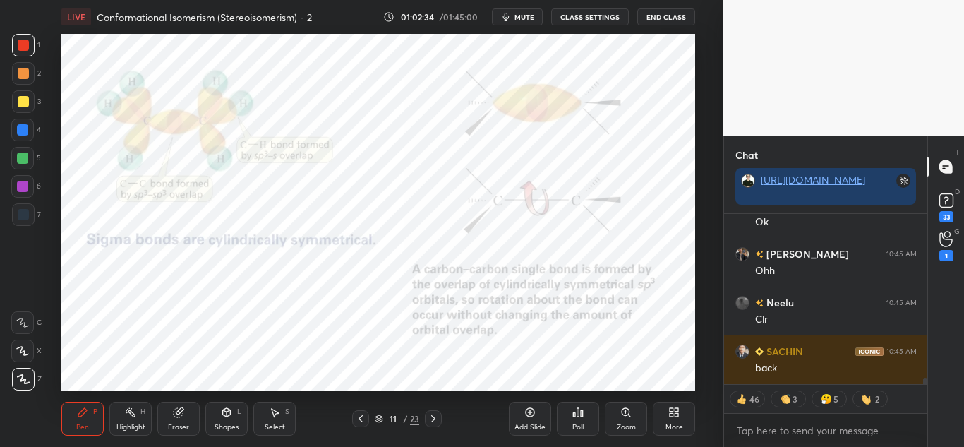
click at [168, 413] on div "Eraser" at bounding box center [178, 419] width 42 height 34
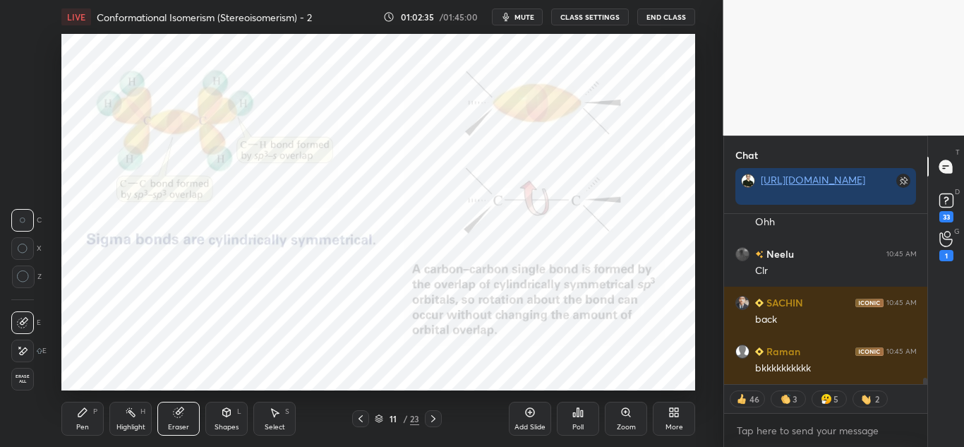
click at [128, 421] on div "Highlight H" at bounding box center [130, 419] width 42 height 34
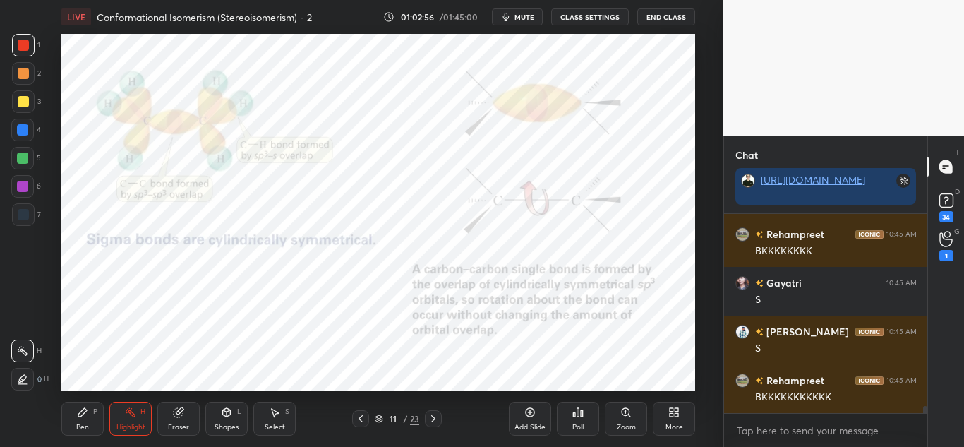
click at [223, 416] on icon at bounding box center [226, 412] width 11 height 11
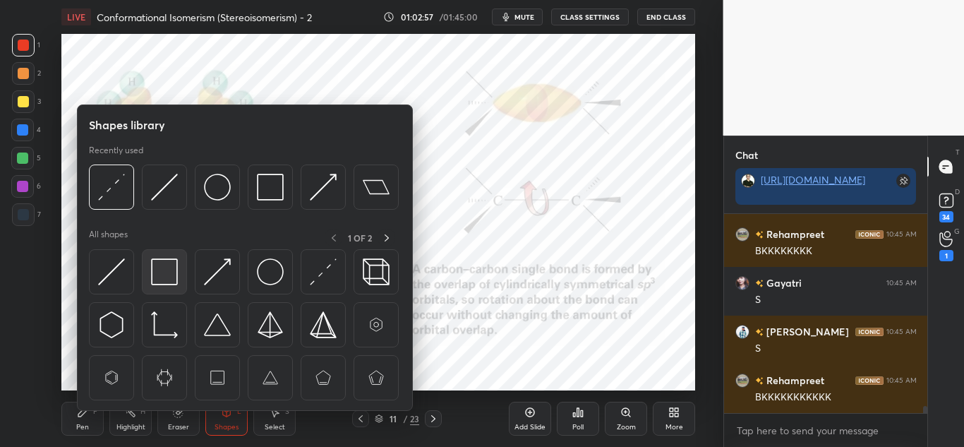
click at [168, 270] on img at bounding box center [164, 271] width 27 height 27
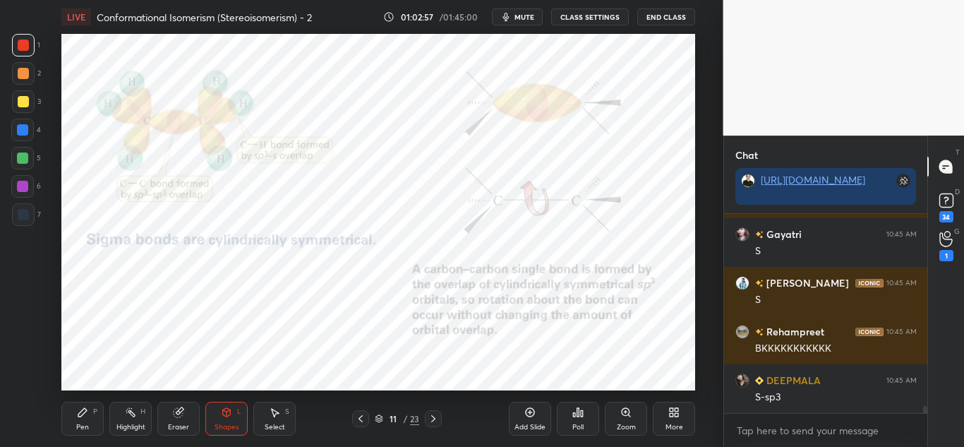
click at [20, 160] on div at bounding box center [22, 157] width 11 height 11
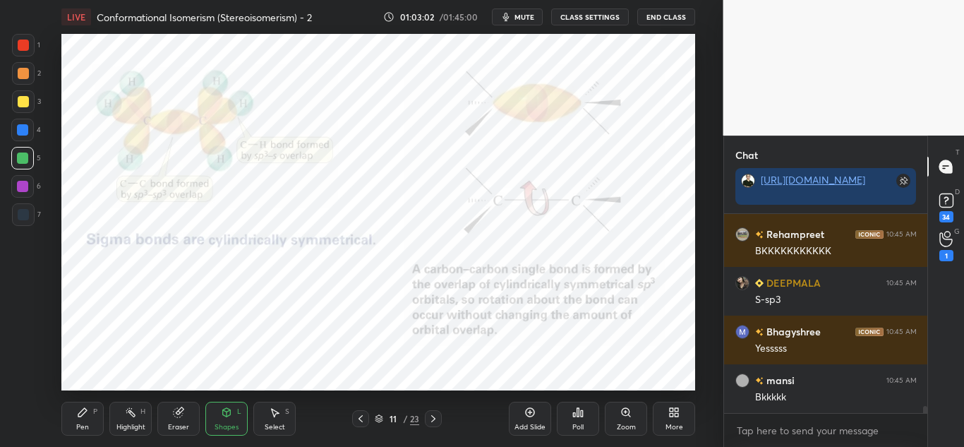
click at [90, 414] on div "Pen P" at bounding box center [82, 419] width 42 height 34
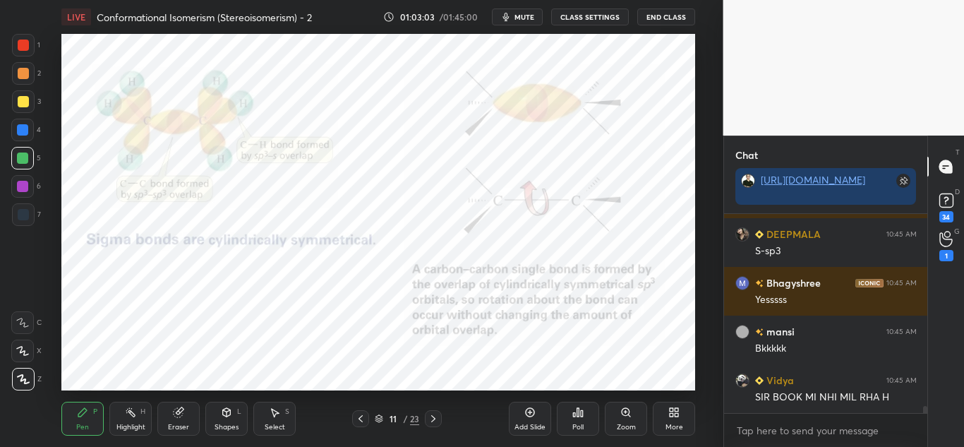
click at [18, 44] on div at bounding box center [23, 45] width 11 height 11
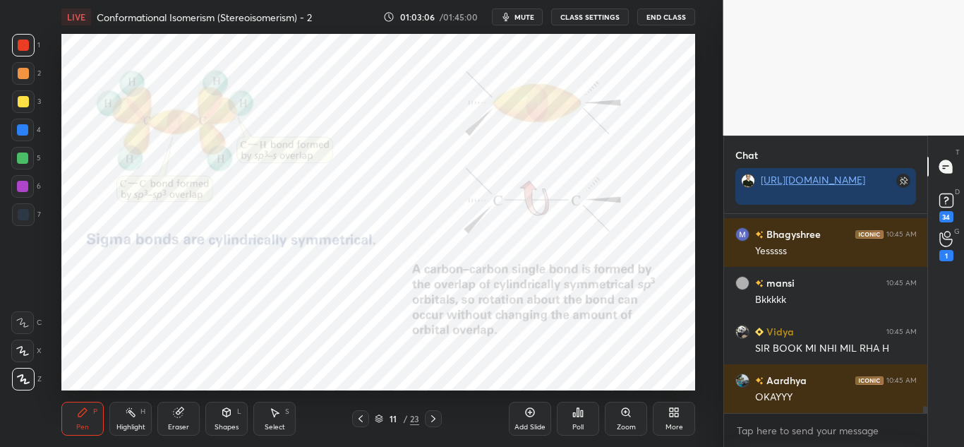
click at [131, 411] on icon at bounding box center [130, 412] width 11 height 11
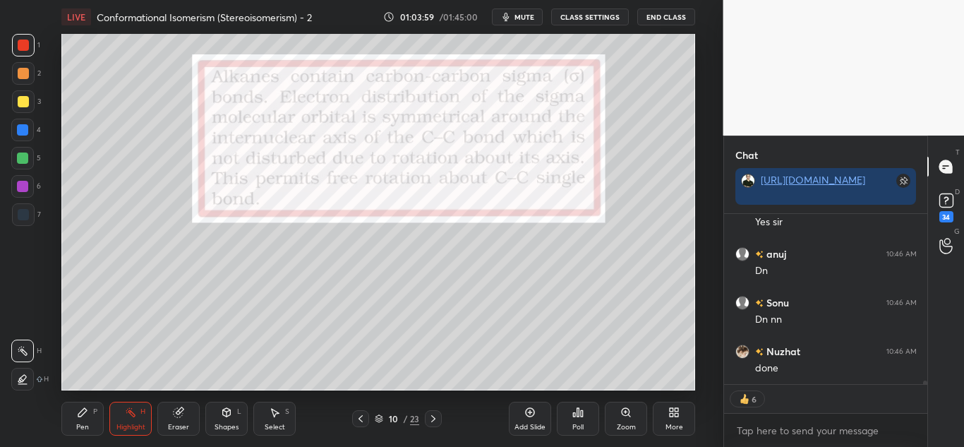
scroll to position [8848, 0]
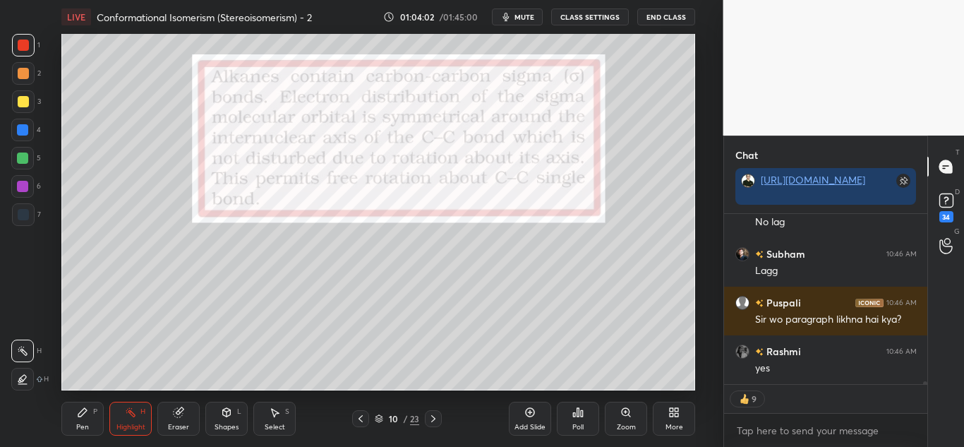
click at [87, 421] on div "Pen P" at bounding box center [82, 419] width 42 height 34
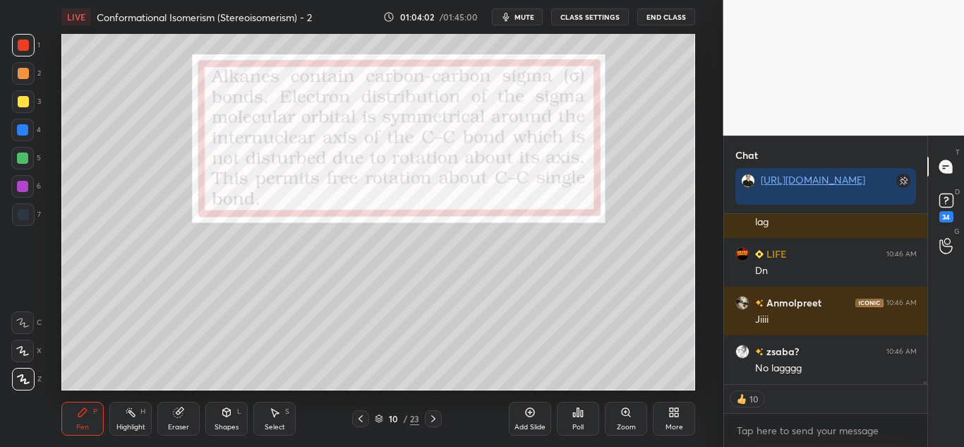
click at [20, 104] on div at bounding box center [23, 101] width 11 height 11
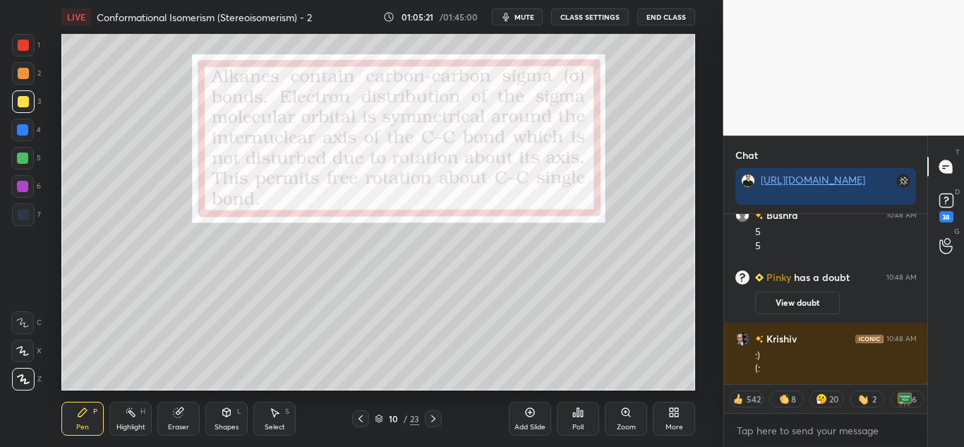
drag, startPoint x: 107, startPoint y: 416, endPoint x: 145, endPoint y: 411, distance: 38.5
click at [109, 416] on div "Pen P Highlight H Eraser Shapes L Select S" at bounding box center [173, 419] width 224 height 34
click at [139, 413] on div "Highlight H" at bounding box center [130, 419] width 42 height 34
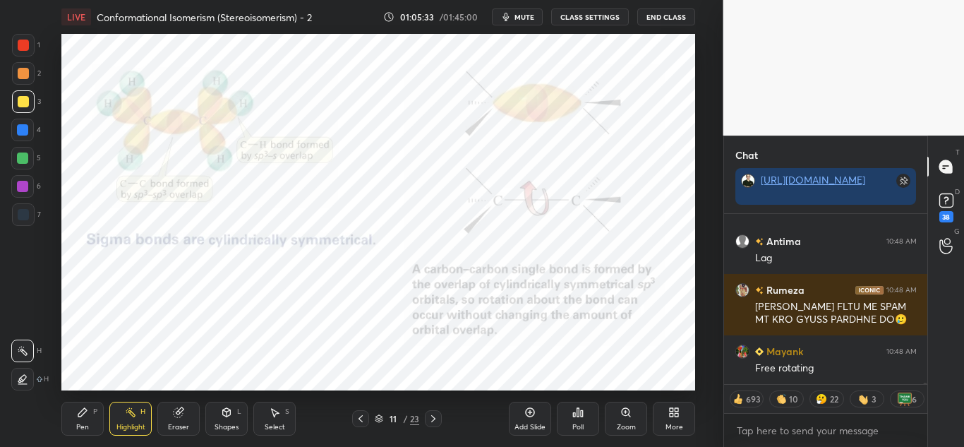
click at [90, 418] on div "Pen P" at bounding box center [82, 419] width 42 height 34
drag, startPoint x: 27, startPoint y: 47, endPoint x: 40, endPoint y: 57, distance: 17.1
click at [28, 47] on div at bounding box center [23, 45] width 11 height 11
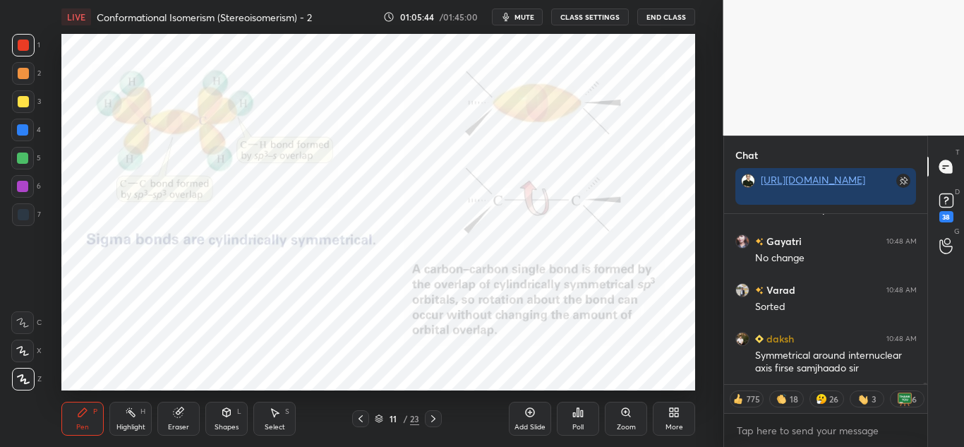
scroll to position [18301, 0]
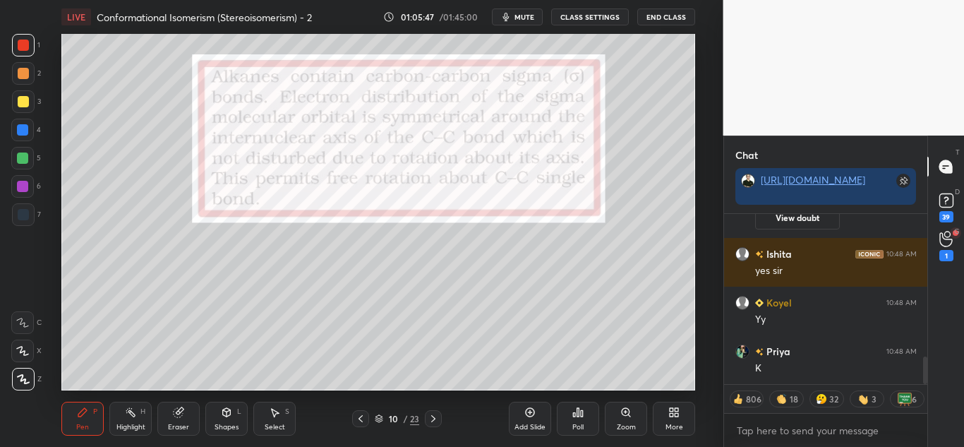
click at [142, 416] on div "Highlight H" at bounding box center [130, 419] width 42 height 34
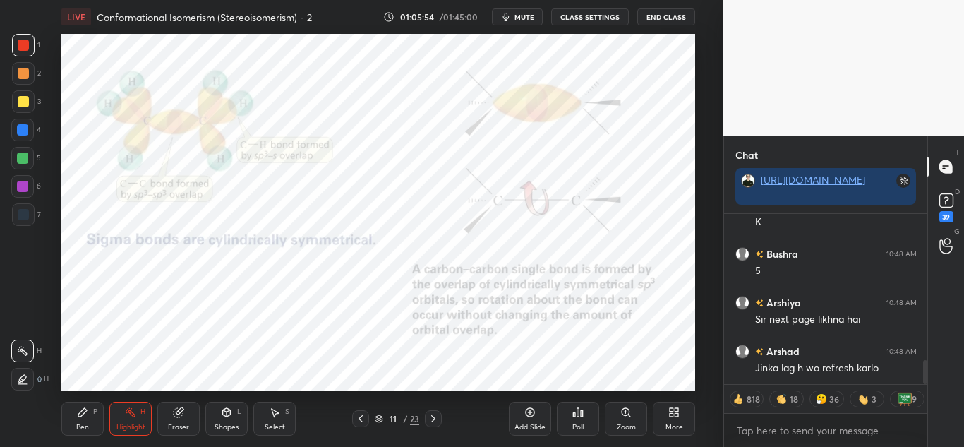
drag, startPoint x: 80, startPoint y: 421, endPoint x: 102, endPoint y: 397, distance: 32.5
click at [80, 419] on div "Pen P" at bounding box center [82, 419] width 42 height 34
drag, startPoint x: 143, startPoint y: 416, endPoint x: 160, endPoint y: 403, distance: 22.2
click at [145, 416] on div "Highlight H" at bounding box center [130, 419] width 42 height 34
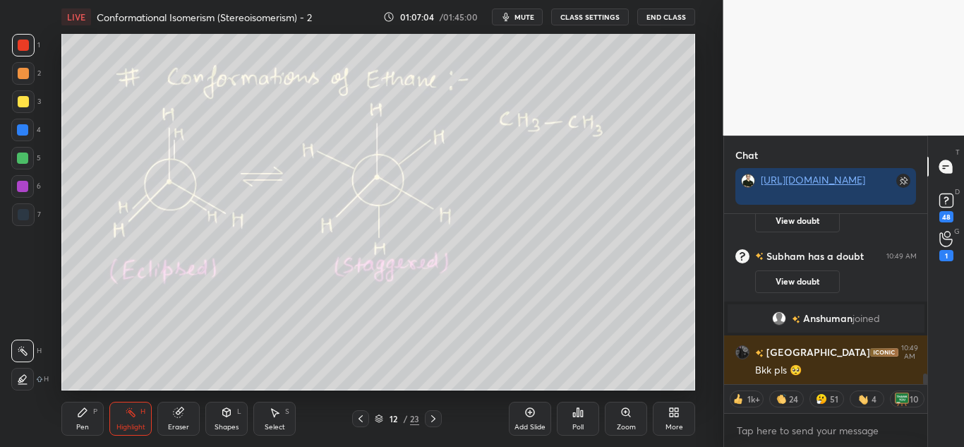
scroll to position [2563, 0]
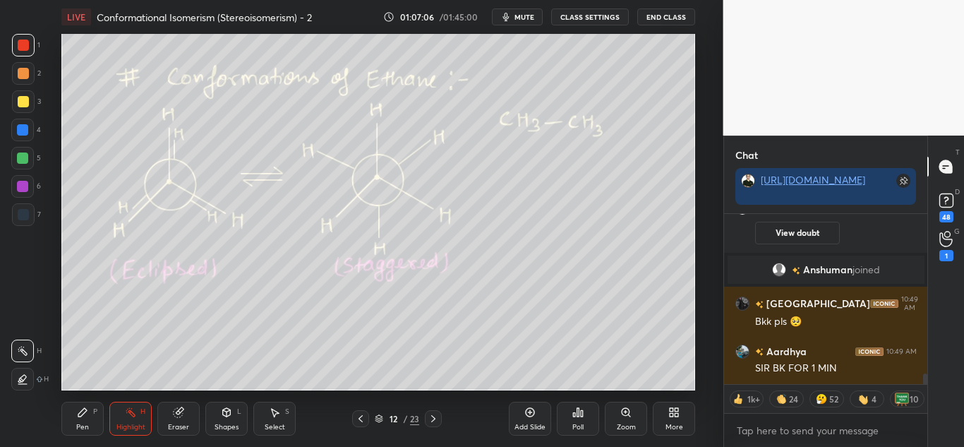
click at [123, 410] on div "Highlight H" at bounding box center [130, 419] width 42 height 34
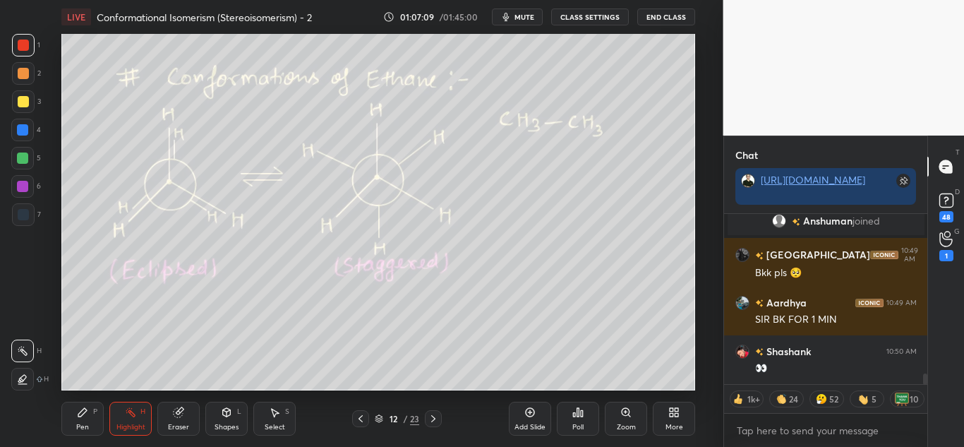
click at [85, 414] on icon at bounding box center [82, 412] width 11 height 11
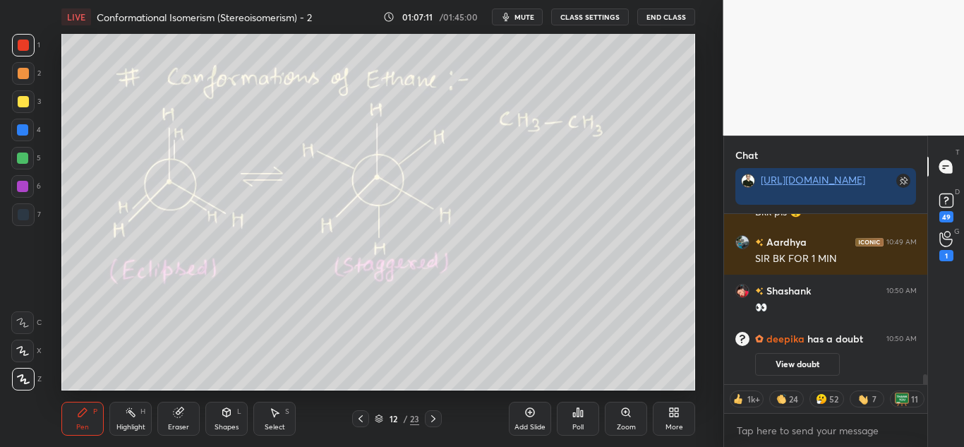
click at [138, 419] on div "Highlight H" at bounding box center [130, 419] width 42 height 34
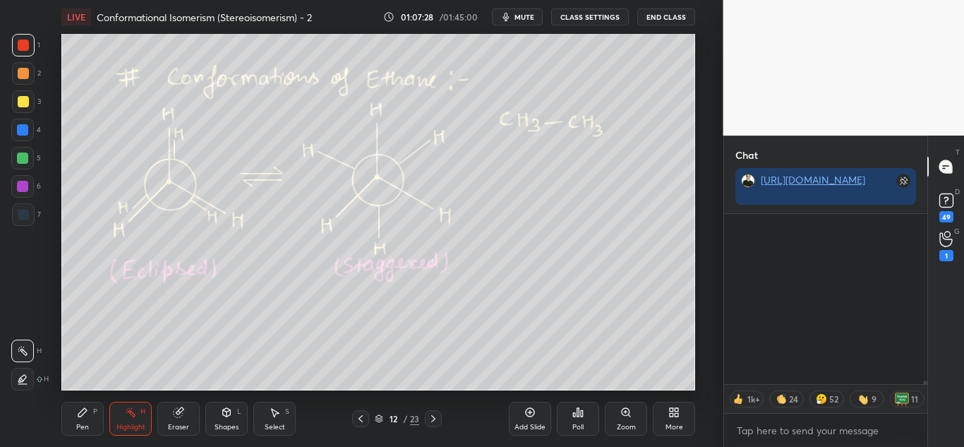
scroll to position [7857, 0]
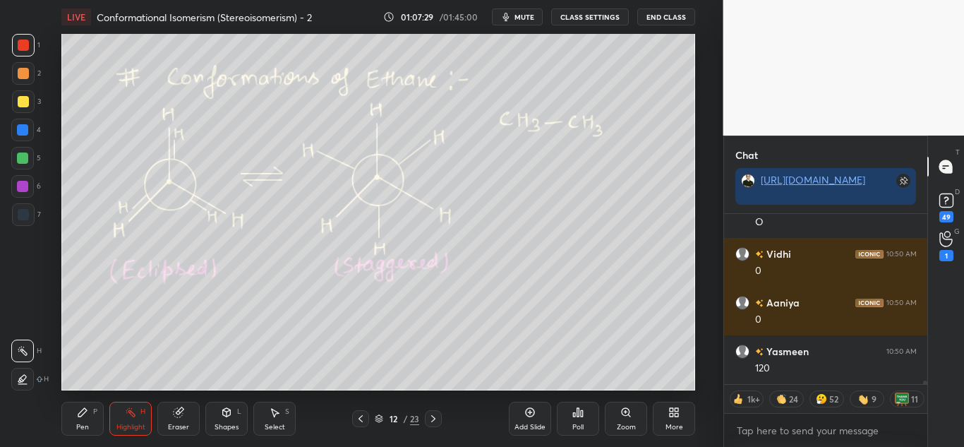
click at [88, 413] on icon at bounding box center [82, 412] width 11 height 11
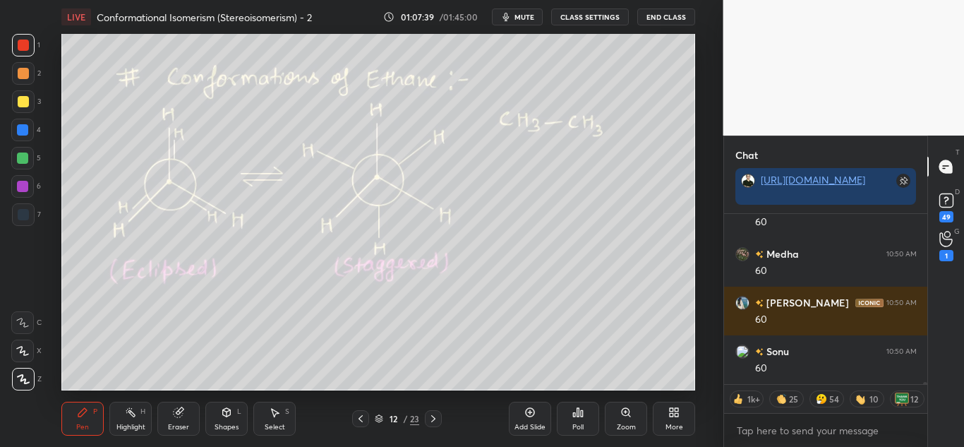
scroll to position [12177, 0]
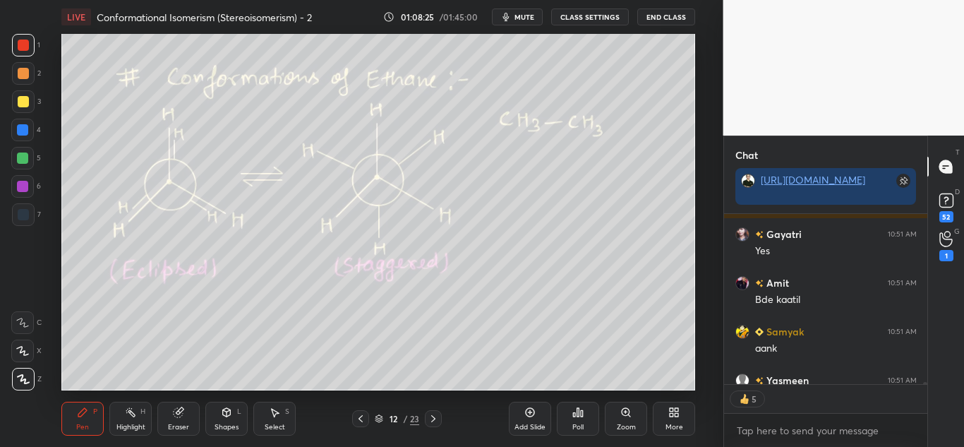
click at [133, 421] on div "Highlight H" at bounding box center [130, 419] width 42 height 34
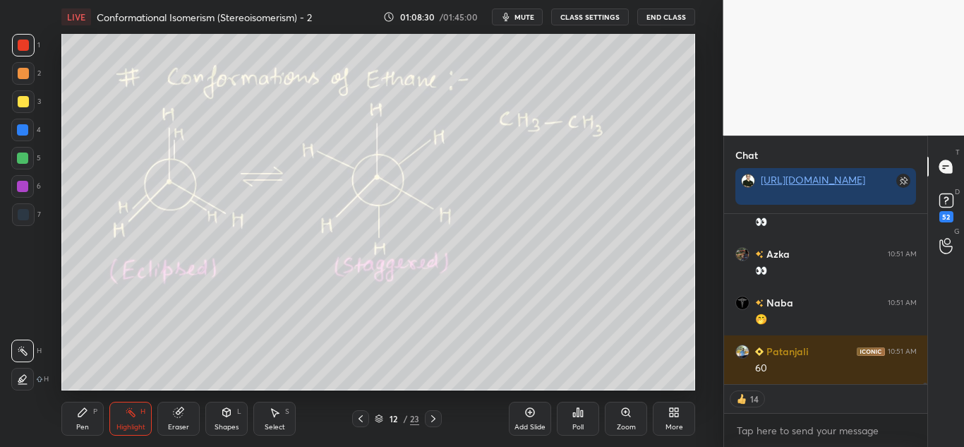
click at [90, 418] on div "Pen P" at bounding box center [82, 419] width 42 height 34
click at [127, 414] on icon at bounding box center [130, 412] width 11 height 11
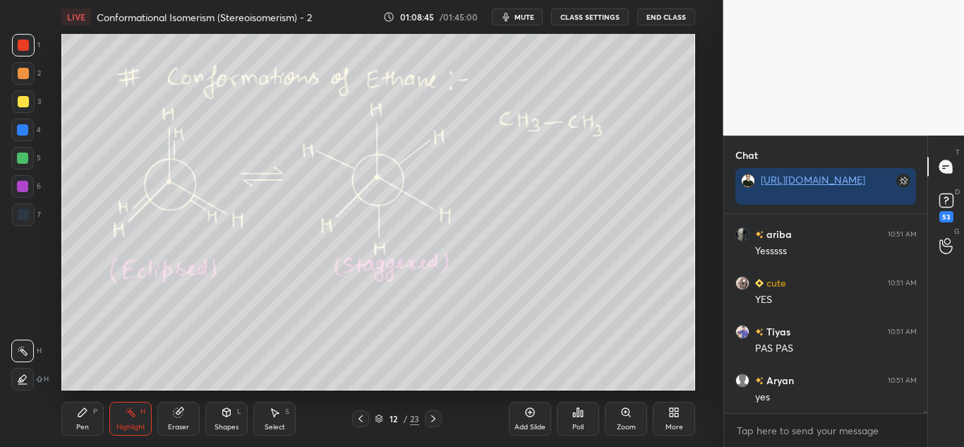
click at [83, 418] on div "Pen P" at bounding box center [82, 419] width 42 height 34
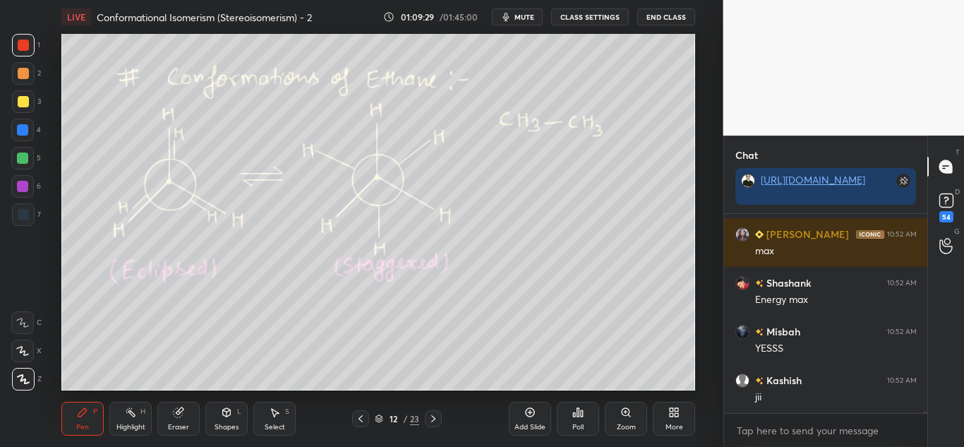
click at [225, 420] on div "Shapes L" at bounding box center [226, 419] width 42 height 34
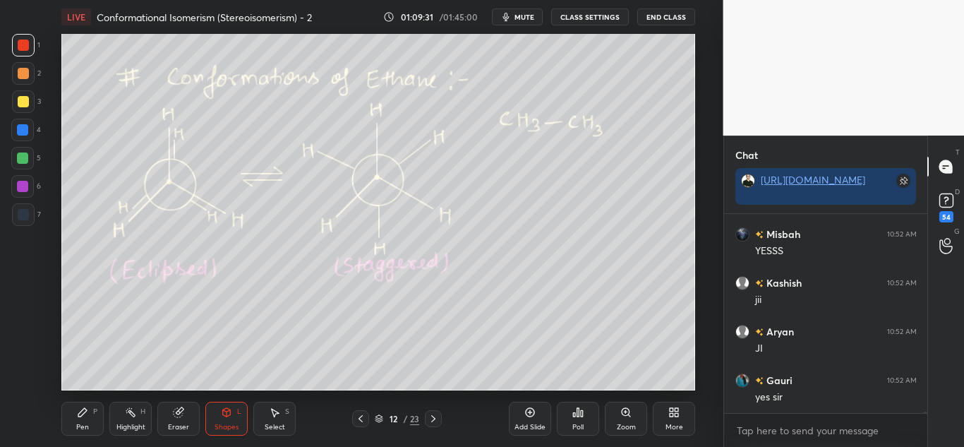
click at [259, 421] on div "Select S" at bounding box center [274, 419] width 42 height 34
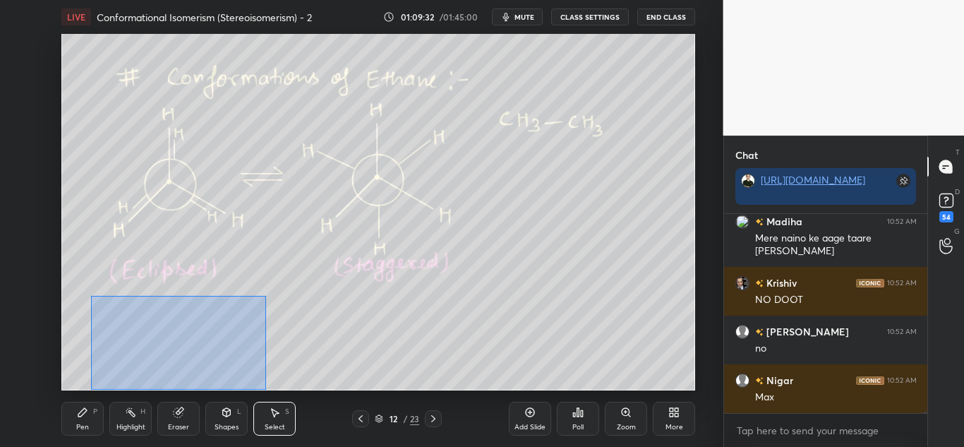
drag, startPoint x: 148, startPoint y: 330, endPoint x: 255, endPoint y: 380, distance: 119.0
click at [269, 390] on div "LIVE Conformational Isomerism (Stereoisomerism) - 2 01:09:32 / 01:45:00 mute CL…" at bounding box center [378, 223] width 667 height 447
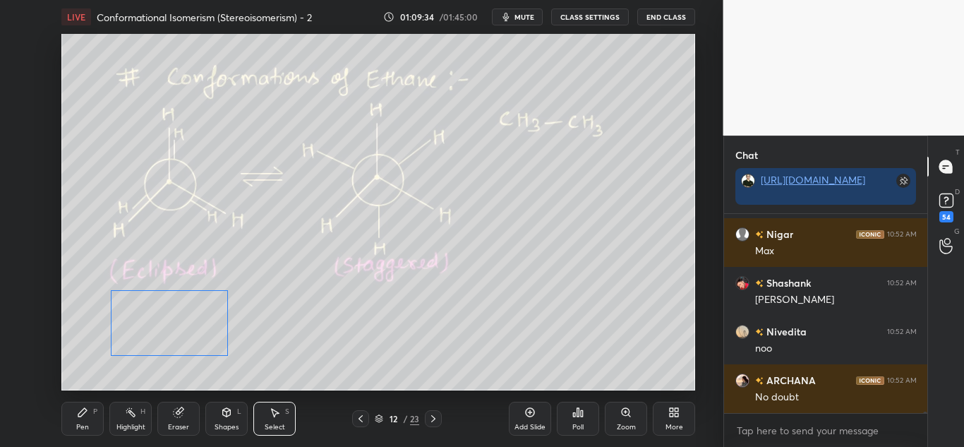
drag, startPoint x: 171, startPoint y: 333, endPoint x: 178, endPoint y: 324, distance: 11.6
click at [178, 324] on div "0 ° Undo Copy Duplicate Duplicate to new slide Delete" at bounding box center [378, 212] width 634 height 356
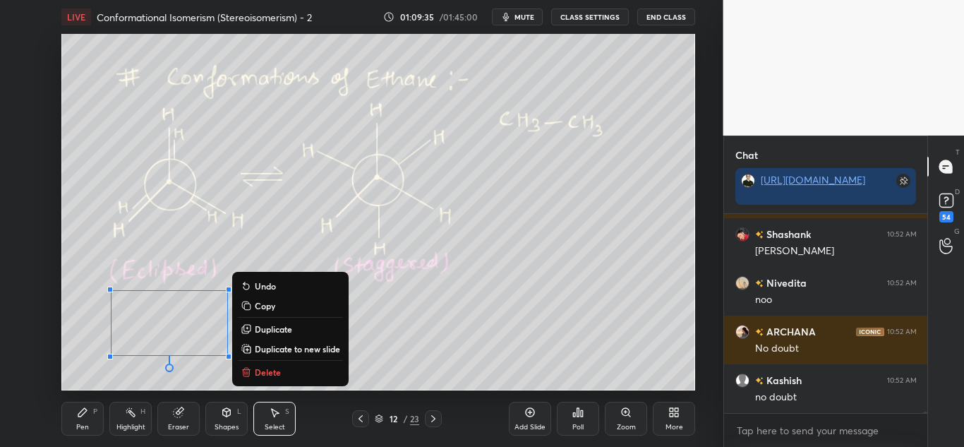
click at [87, 420] on div "Pen P" at bounding box center [82, 419] width 42 height 34
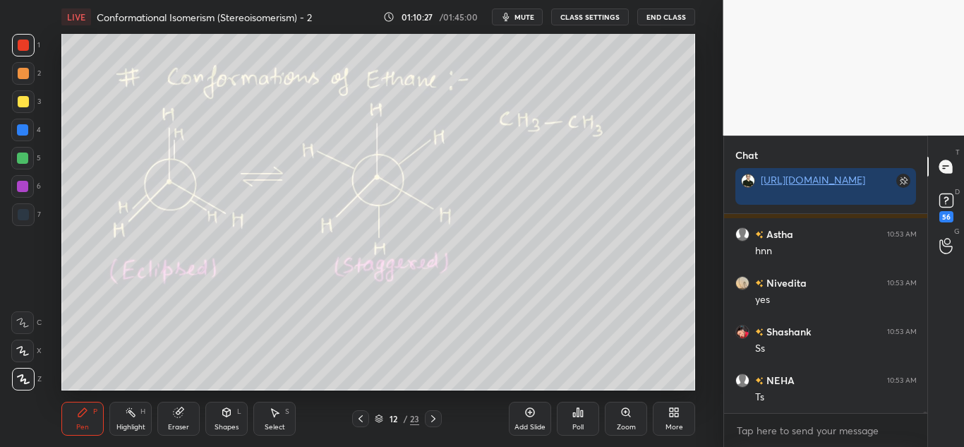
click at [25, 154] on div at bounding box center [22, 157] width 11 height 11
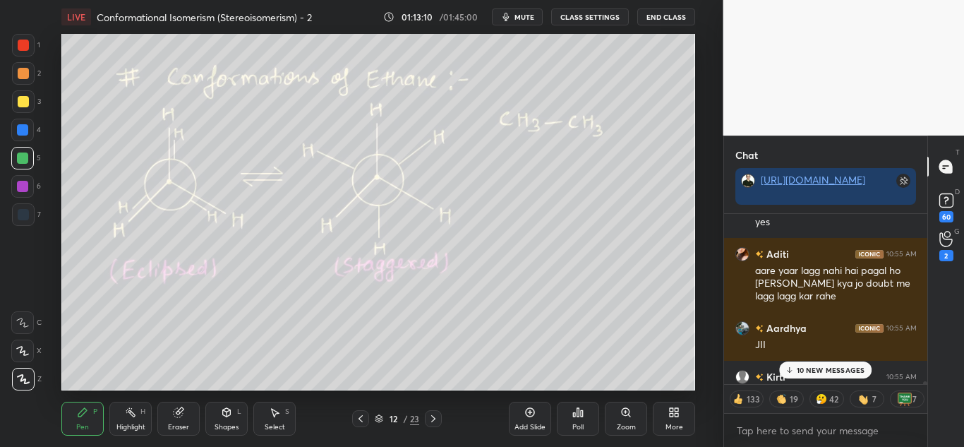
click at [826, 372] on p "10 NEW MESSAGES" at bounding box center [831, 370] width 68 height 8
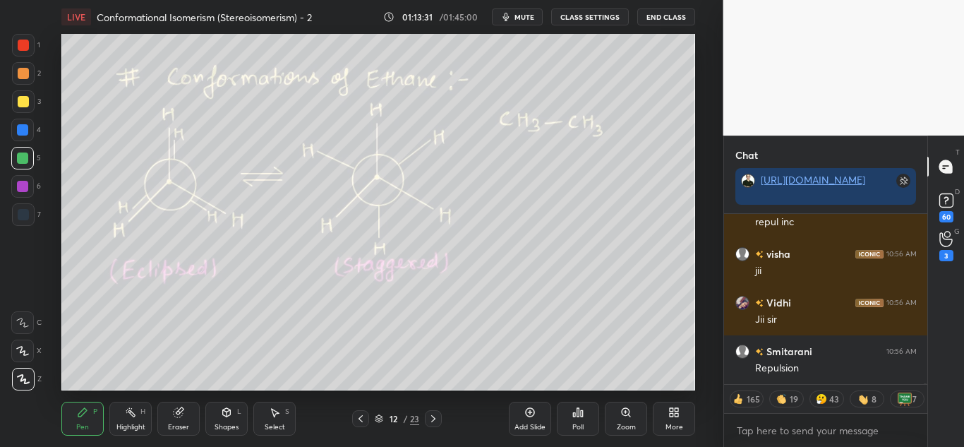
scroll to position [44376, 0]
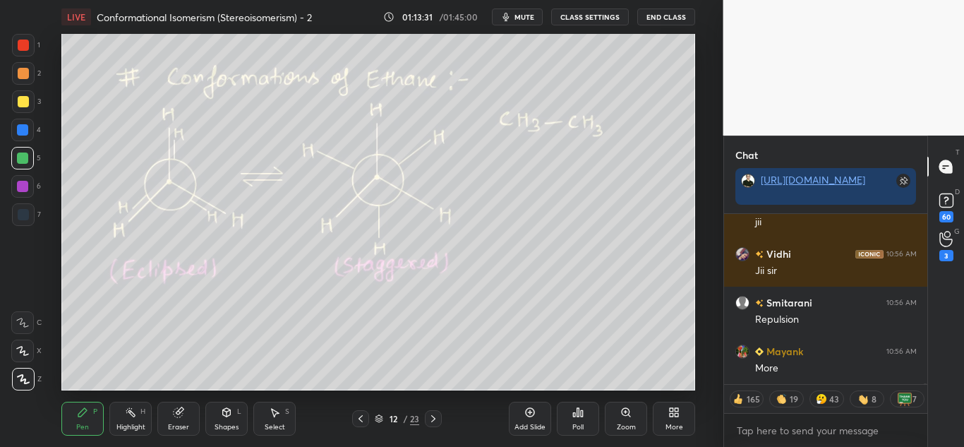
click at [282, 420] on div "Select S" at bounding box center [274, 419] width 42 height 34
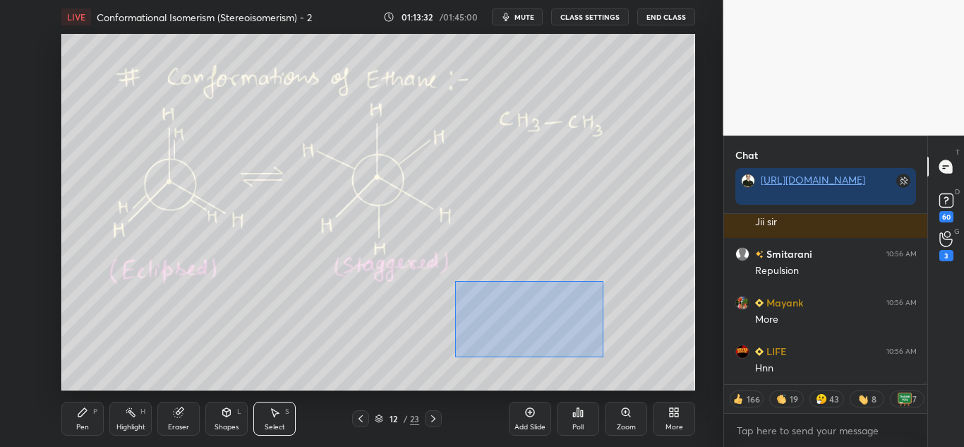
drag, startPoint x: 537, startPoint y: 316, endPoint x: 620, endPoint y: 363, distance: 94.8
click at [620, 364] on div "0 ° Undo Copy Duplicate Duplicate to new slide Delete" at bounding box center [378, 212] width 634 height 356
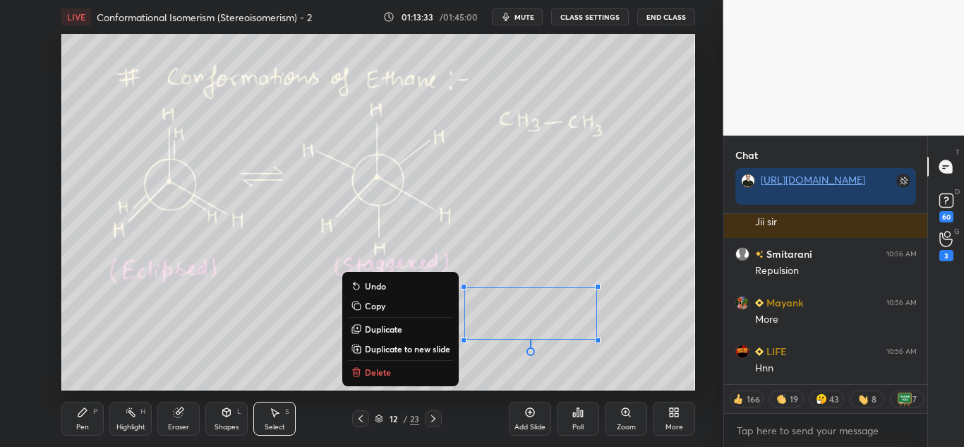
scroll to position [44473, 0]
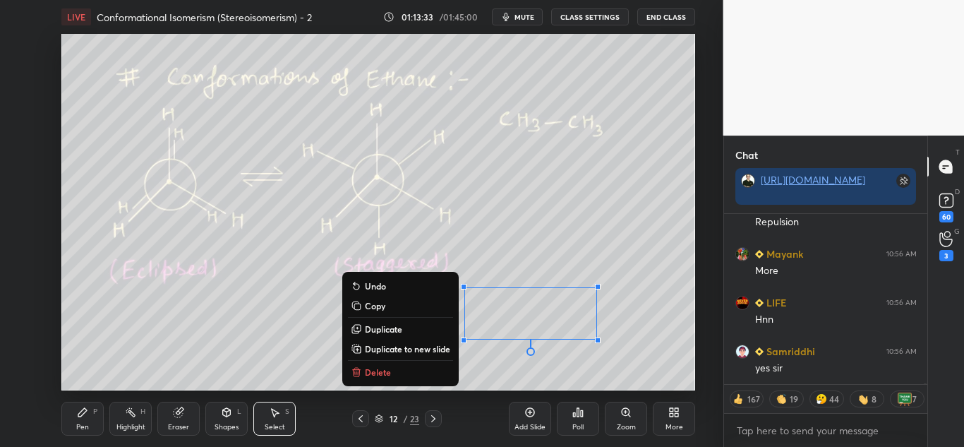
click at [380, 371] on p "Delete" at bounding box center [378, 371] width 26 height 11
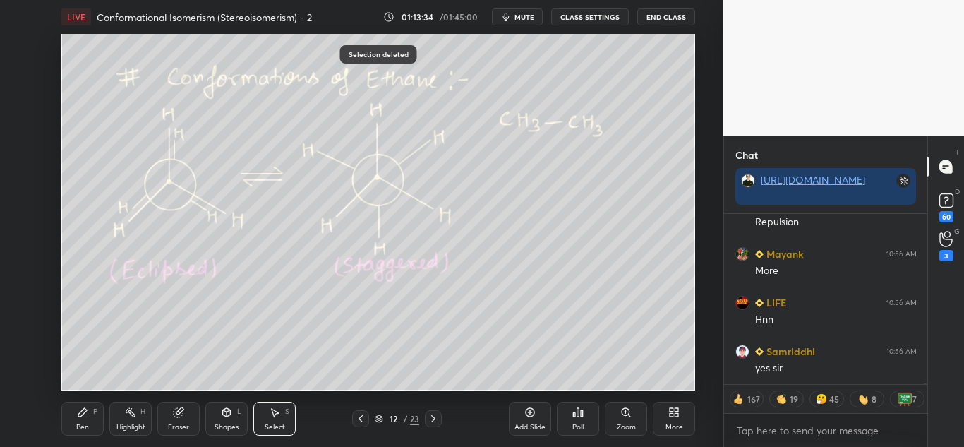
scroll to position [44570, 0]
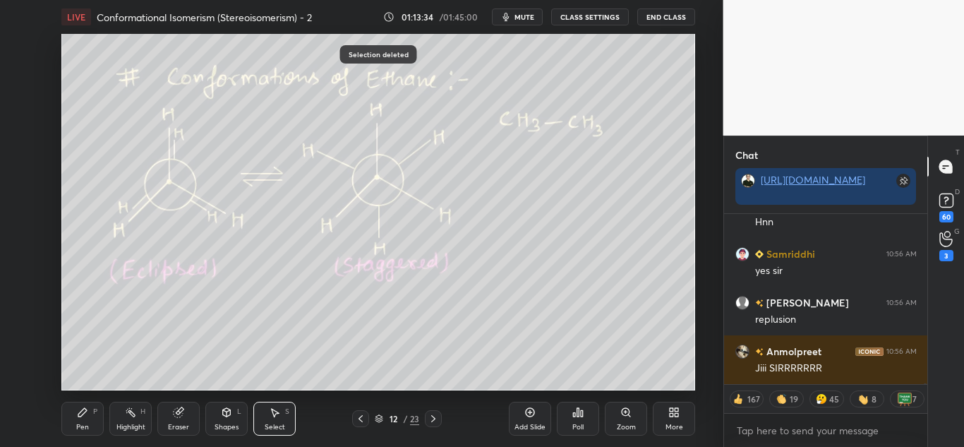
click at [102, 421] on div "Pen P" at bounding box center [82, 419] width 42 height 34
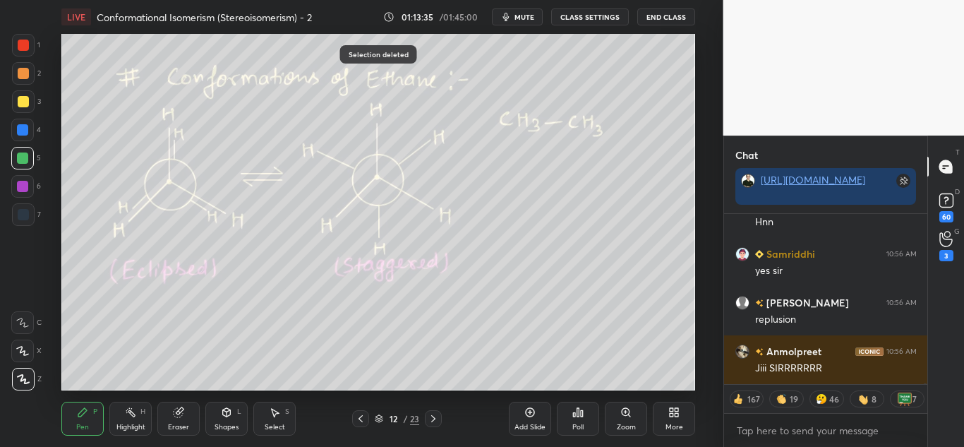
click at [134, 419] on div "Highlight H" at bounding box center [130, 419] width 42 height 34
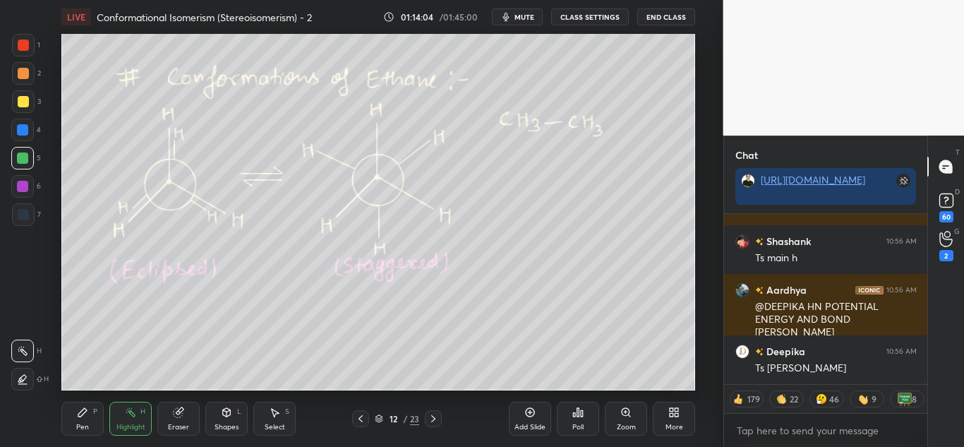
scroll to position [47198, 0]
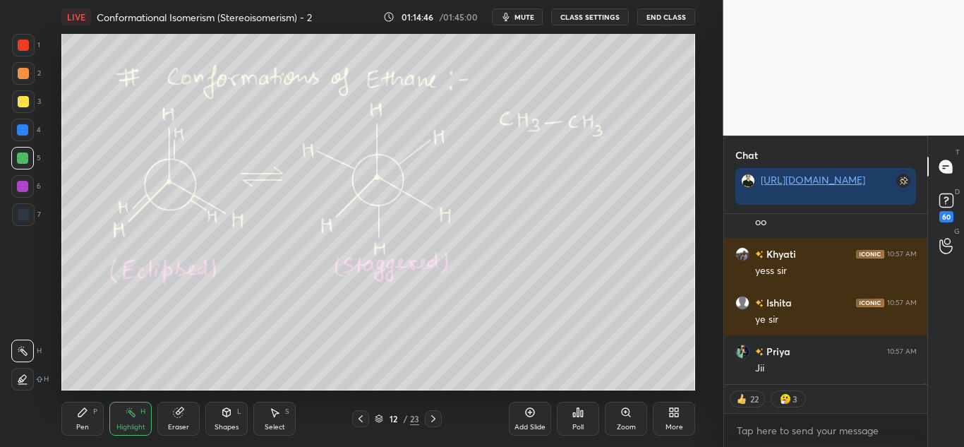
click at [83, 414] on icon at bounding box center [82, 412] width 11 height 11
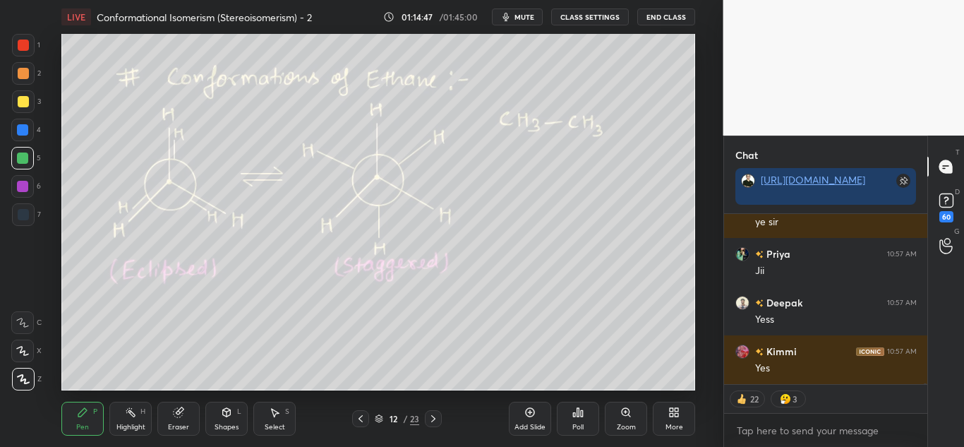
click at [31, 41] on div at bounding box center [23, 45] width 23 height 23
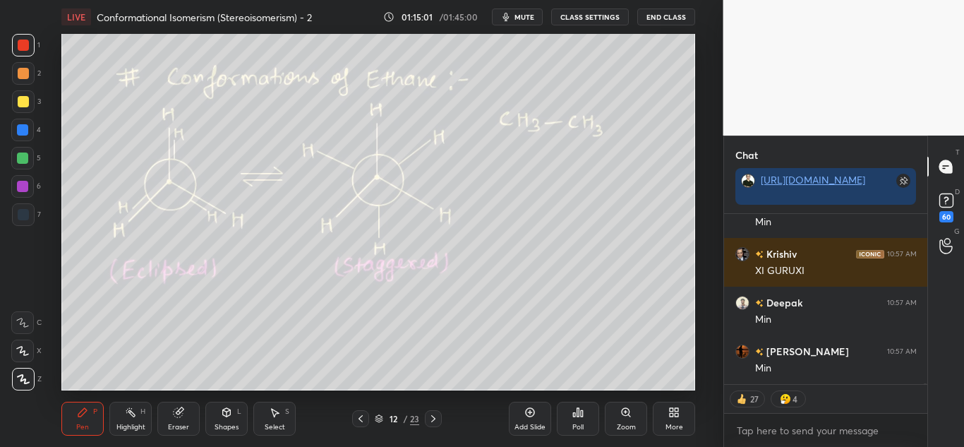
drag, startPoint x: 136, startPoint y: 421, endPoint x: 148, endPoint y: 407, distance: 18.5
click at [136, 420] on div "Highlight H" at bounding box center [130, 419] width 42 height 34
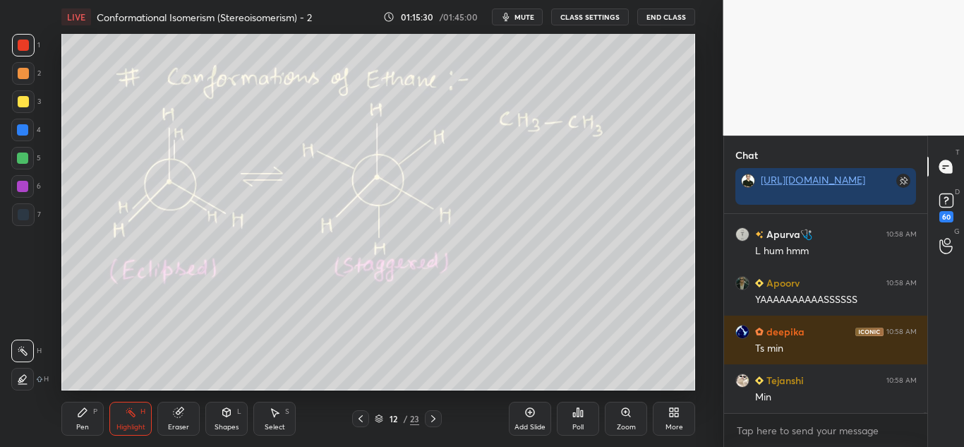
drag, startPoint x: 80, startPoint y: 421, endPoint x: 81, endPoint y: 409, distance: 12.8
click at [80, 421] on div "Pen P" at bounding box center [82, 419] width 42 height 34
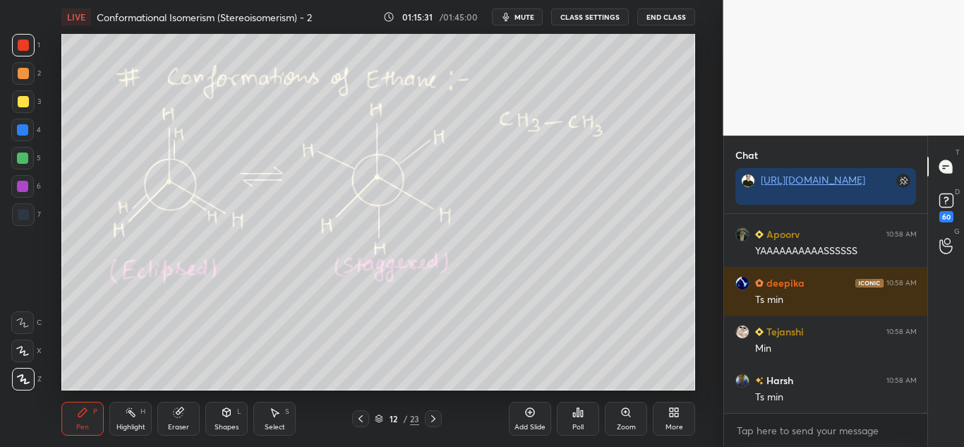
click at [22, 155] on div at bounding box center [22, 157] width 11 height 11
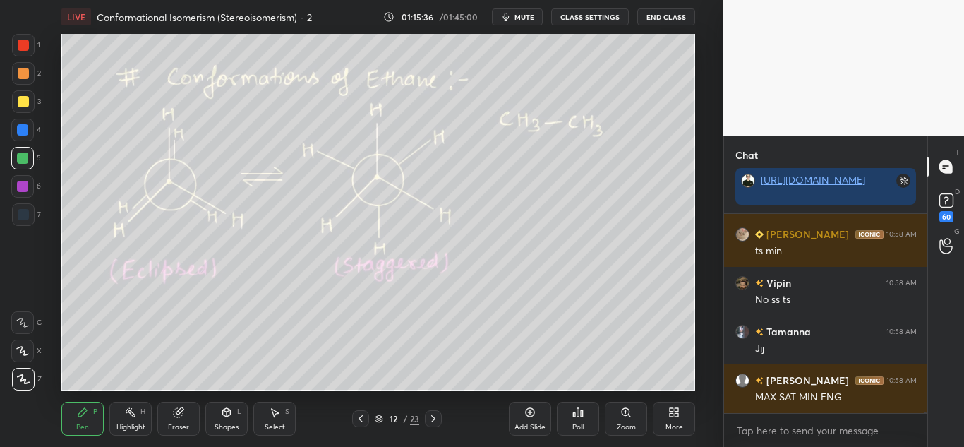
click at [20, 41] on div at bounding box center [23, 45] width 11 height 11
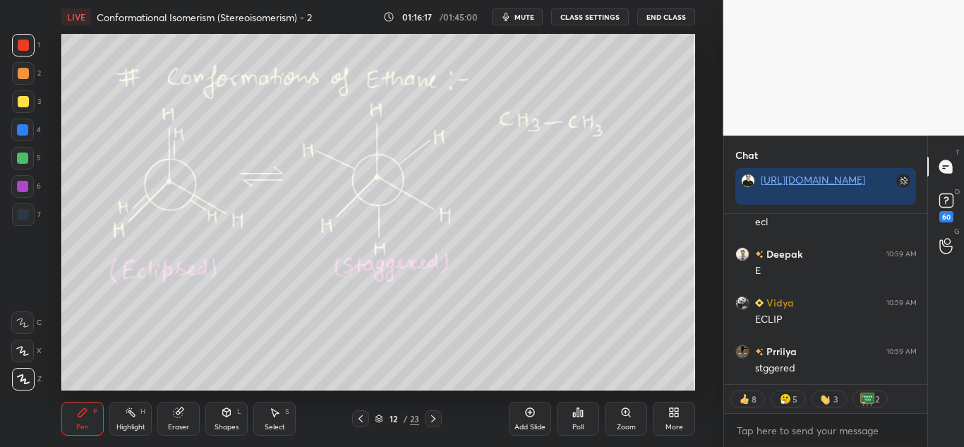
click at [23, 162] on div at bounding box center [22, 157] width 11 height 11
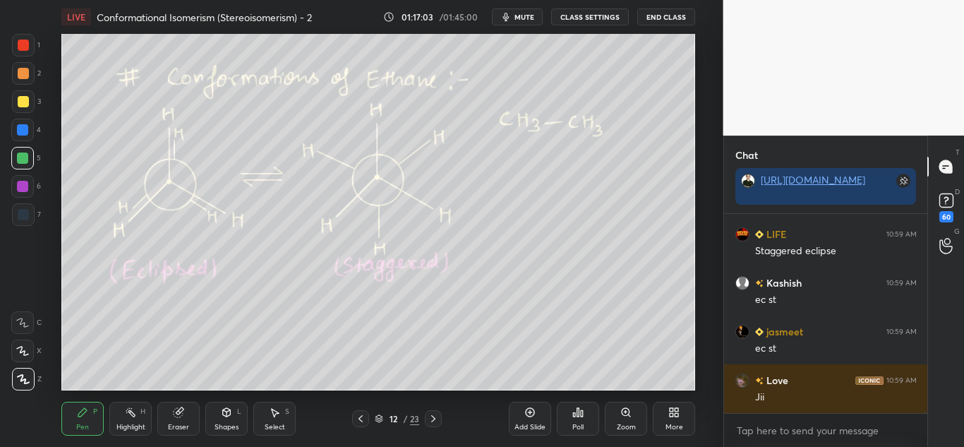
click at [21, 104] on div at bounding box center [23, 101] width 11 height 11
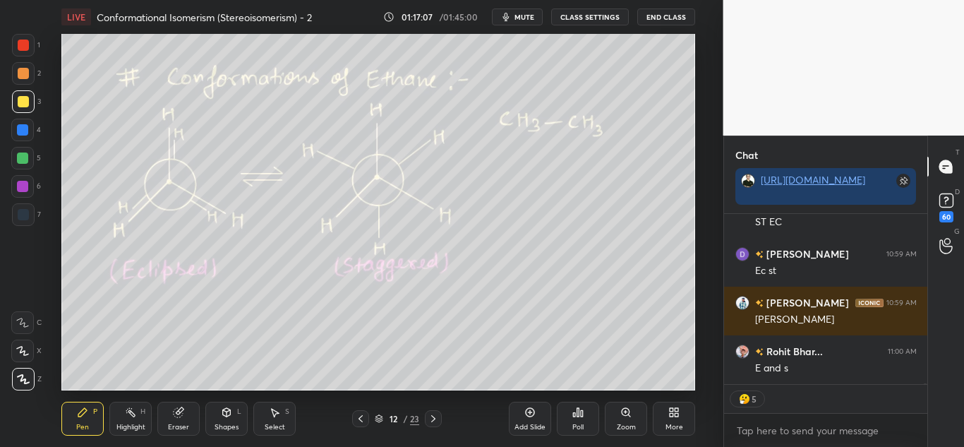
click at [138, 417] on div "Highlight H" at bounding box center [130, 419] width 42 height 34
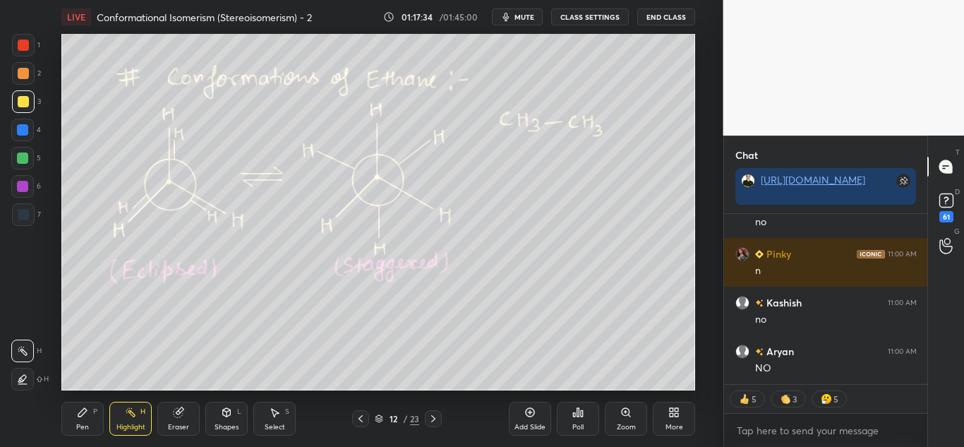
click at [84, 423] on div "Pen" at bounding box center [82, 426] width 13 height 7
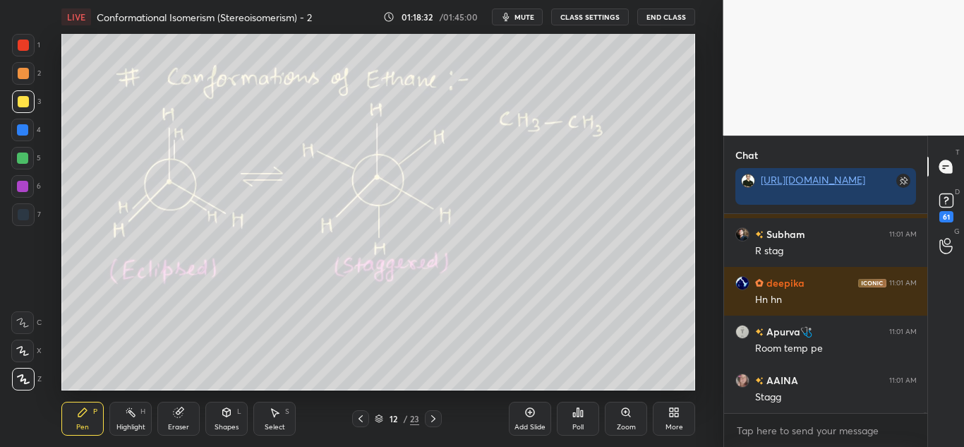
click at [24, 135] on div at bounding box center [22, 129] width 11 height 11
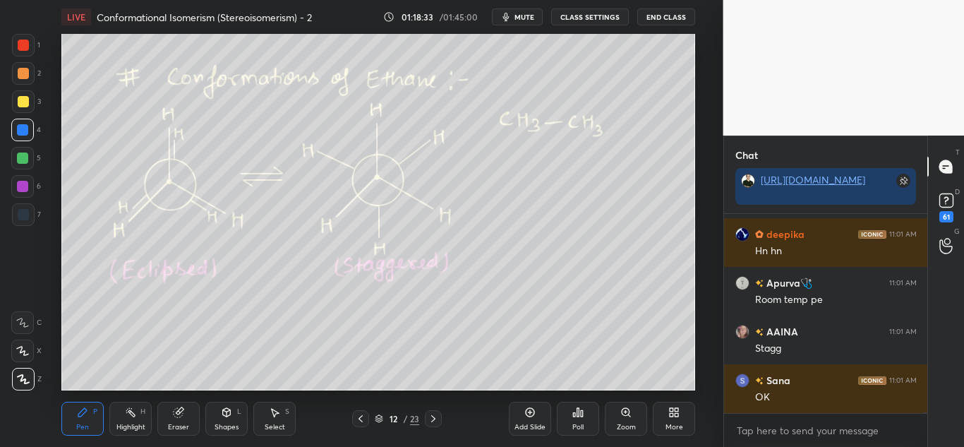
drag, startPoint x: 137, startPoint y: 419, endPoint x: 147, endPoint y: 395, distance: 26.0
click at [137, 417] on div "Highlight H" at bounding box center [130, 419] width 42 height 34
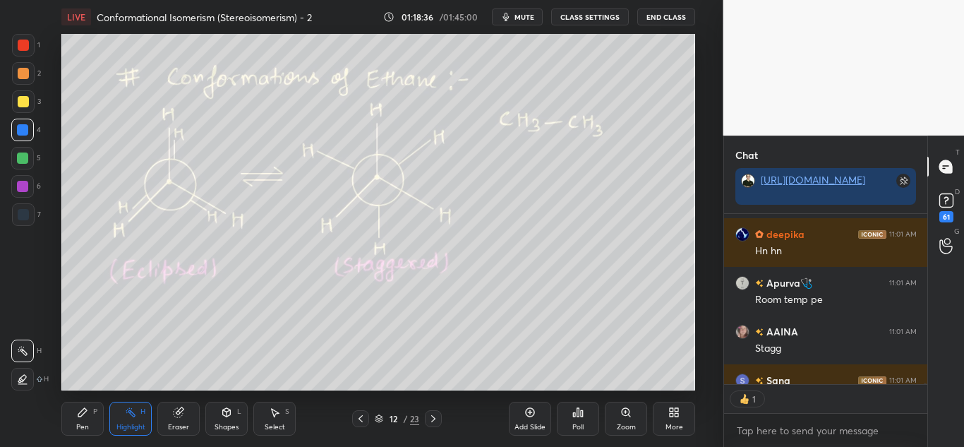
click at [85, 416] on div "Pen P" at bounding box center [82, 419] width 42 height 34
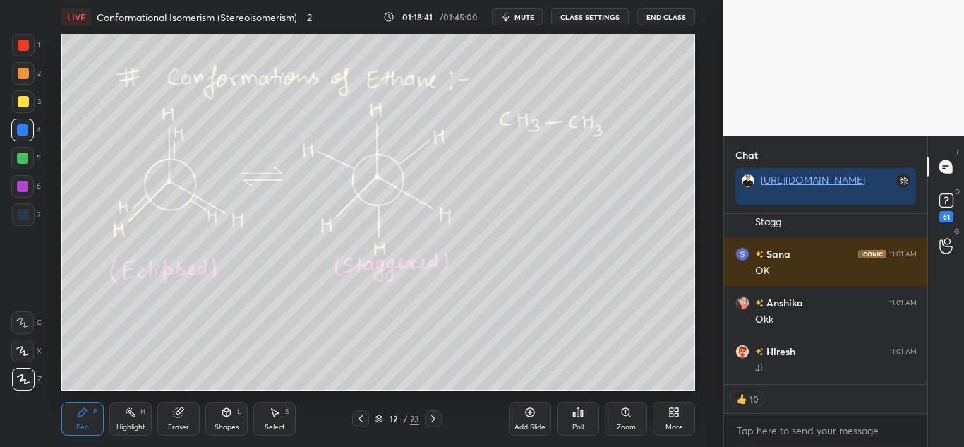
drag, startPoint x: 131, startPoint y: 423, endPoint x: 134, endPoint y: 411, distance: 13.2
click at [131, 423] on div "Highlight" at bounding box center [130, 426] width 29 height 7
click at [83, 427] on div "Pen" at bounding box center [82, 426] width 13 height 7
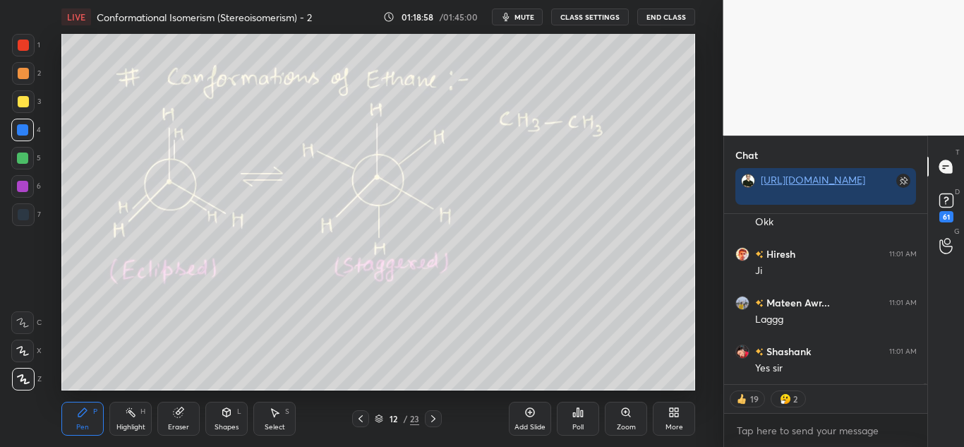
click at [121, 423] on div "Highlight" at bounding box center [130, 426] width 29 height 7
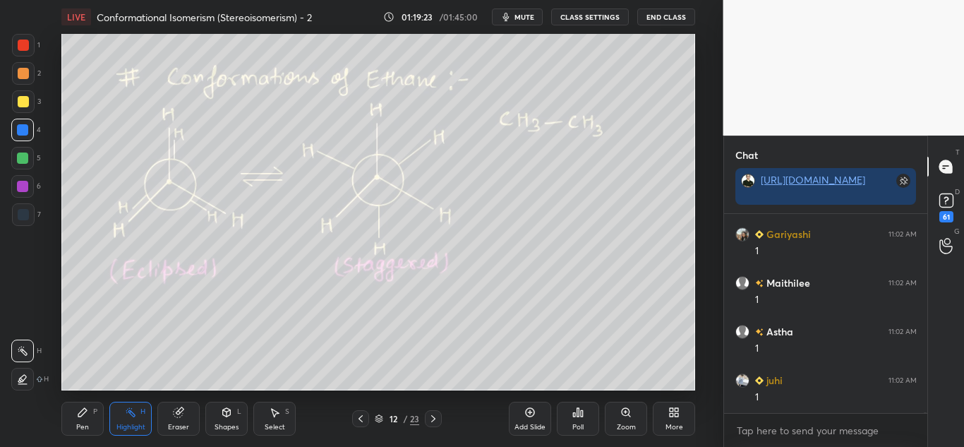
drag, startPoint x: 97, startPoint y: 414, endPoint x: 101, endPoint y: 405, distance: 10.1
click at [96, 414] on div "P" at bounding box center [95, 411] width 4 height 7
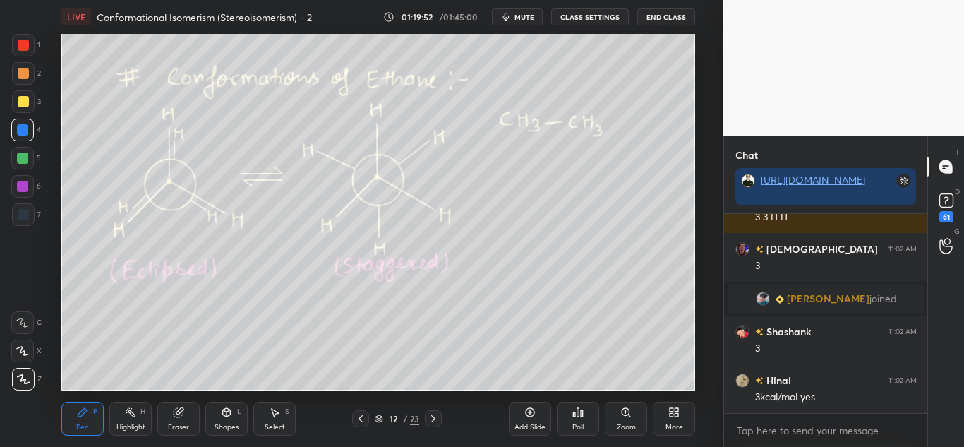
click at [23, 100] on div at bounding box center [23, 101] width 11 height 11
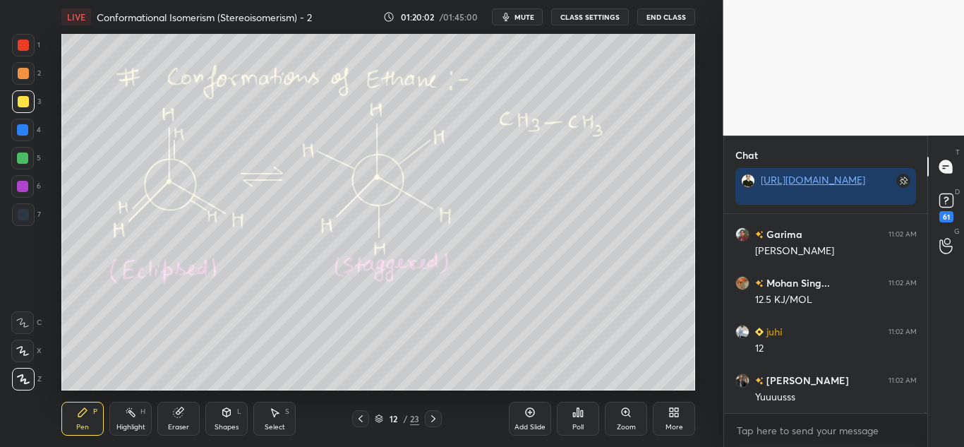
click at [222, 416] on icon at bounding box center [226, 412] width 11 height 11
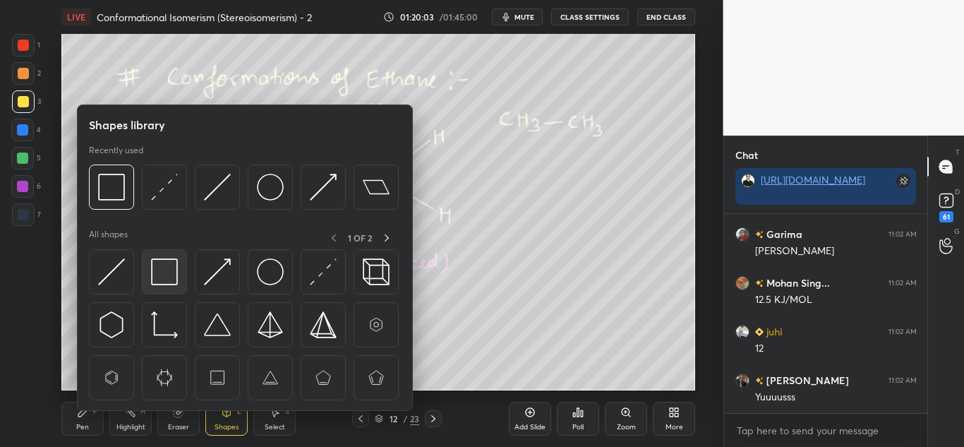
click at [167, 275] on img at bounding box center [164, 271] width 27 height 27
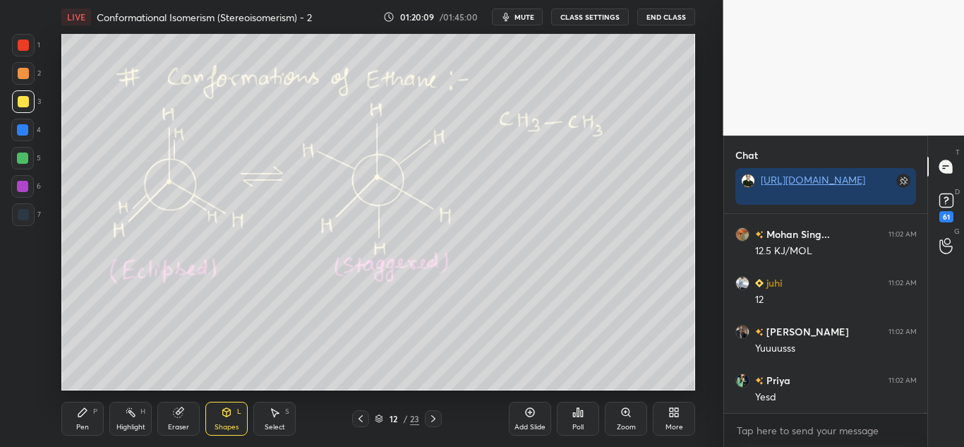
click at [94, 421] on div "Pen P" at bounding box center [82, 419] width 42 height 34
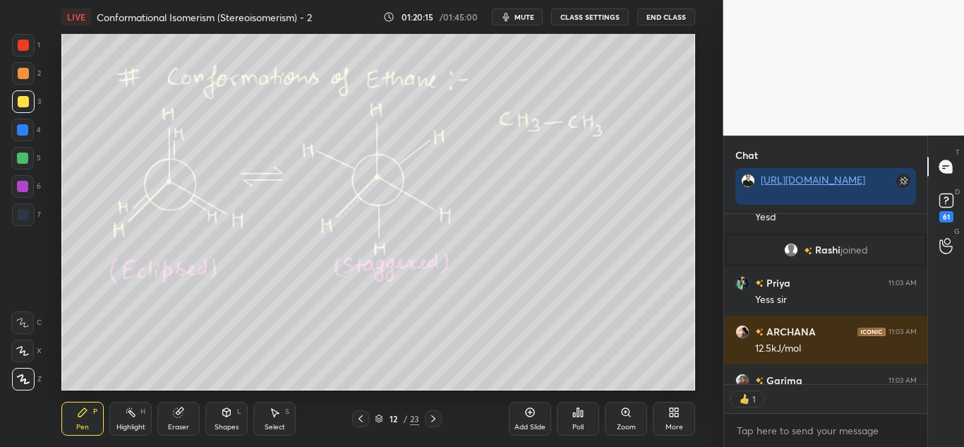
click at [140, 415] on div "Highlight H" at bounding box center [130, 419] width 42 height 34
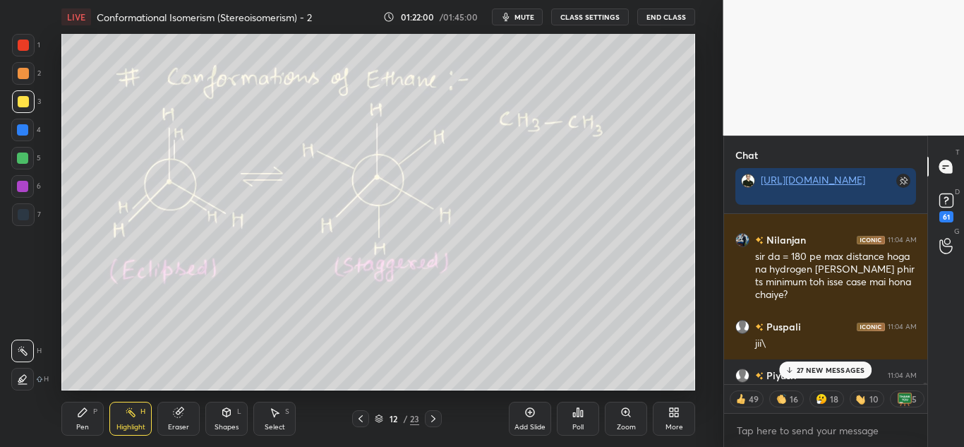
click at [812, 364] on div "27 NEW MESSAGES" at bounding box center [825, 369] width 93 height 17
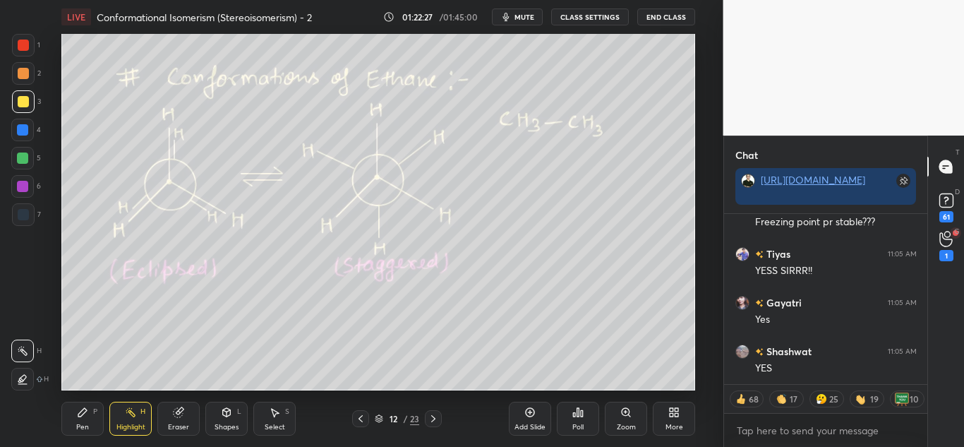
scroll to position [93296, 0]
click at [87, 417] on icon at bounding box center [82, 412] width 11 height 11
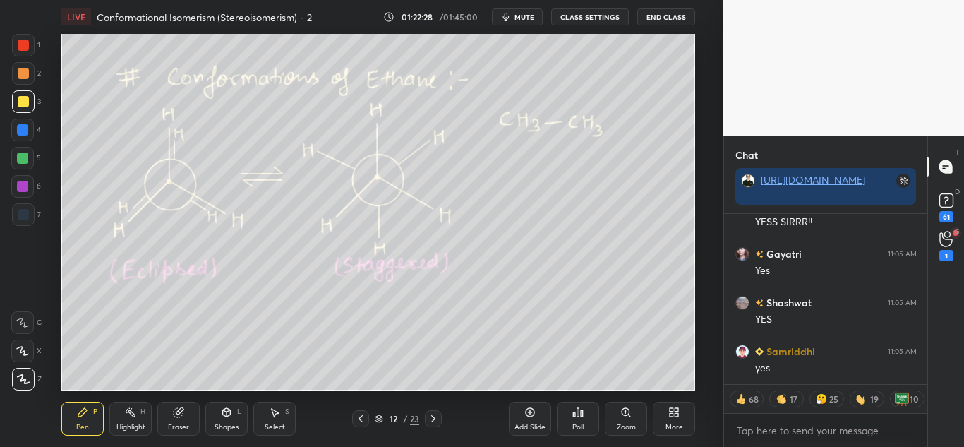
scroll to position [93354, 0]
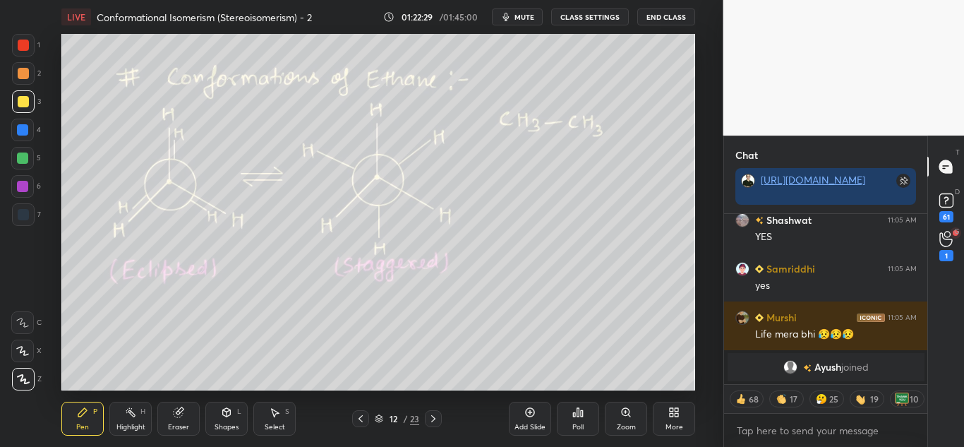
drag, startPoint x: 19, startPoint y: 42, endPoint x: 59, endPoint y: 59, distance: 43.9
click at [20, 42] on div at bounding box center [23, 45] width 11 height 11
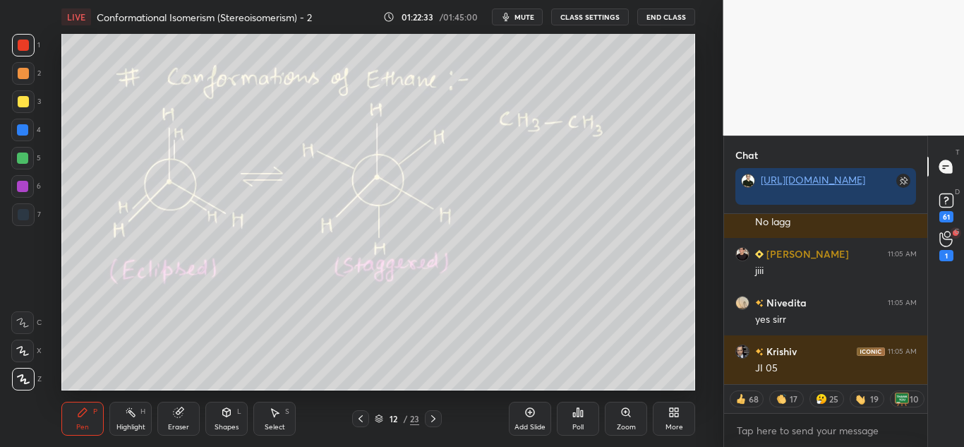
click at [128, 417] on icon at bounding box center [130, 412] width 11 height 11
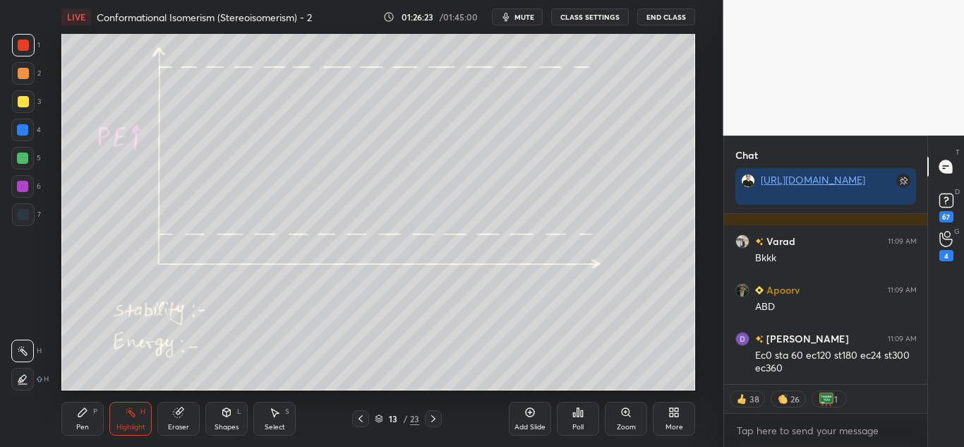
click at [85, 422] on div "Pen P" at bounding box center [82, 419] width 42 height 34
drag, startPoint x: 123, startPoint y: 427, endPoint x: 128, endPoint y: 418, distance: 10.8
click at [126, 423] on div "Highlight" at bounding box center [130, 426] width 29 height 7
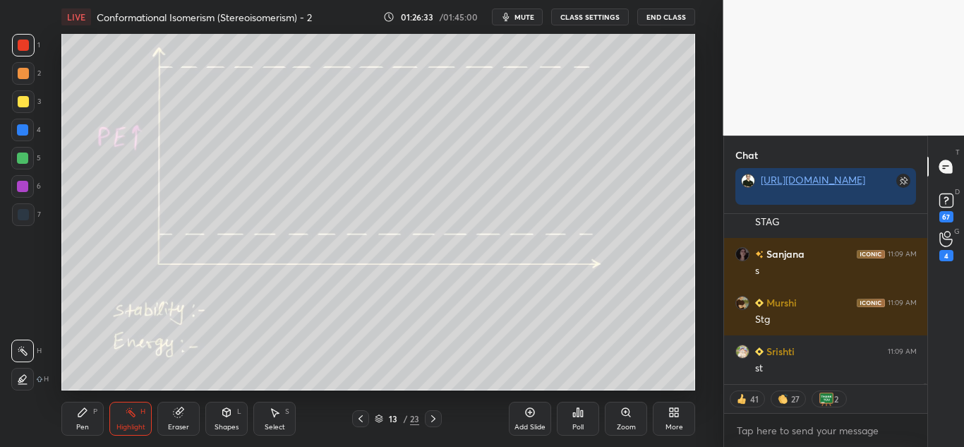
click at [78, 418] on div "Pen P" at bounding box center [82, 419] width 42 height 34
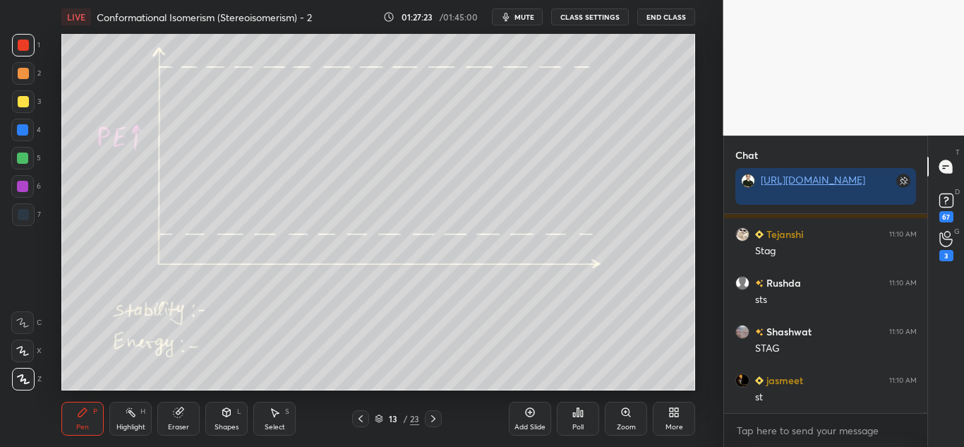
click at [28, 156] on div at bounding box center [22, 157] width 11 height 11
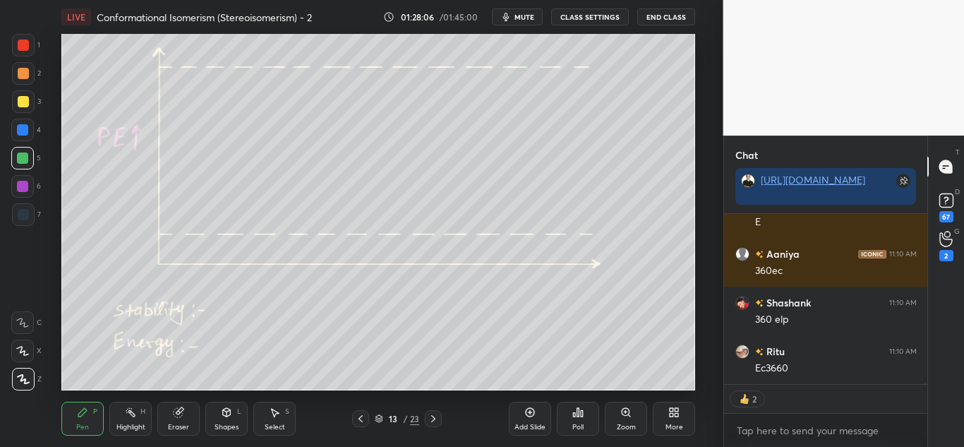
click at [28, 40] on div at bounding box center [23, 45] width 23 height 23
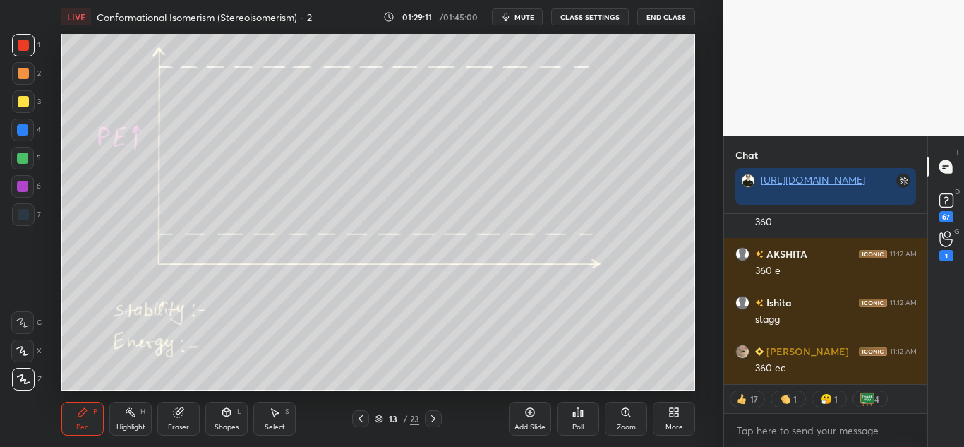
click at [186, 416] on div "Eraser" at bounding box center [178, 419] width 42 height 34
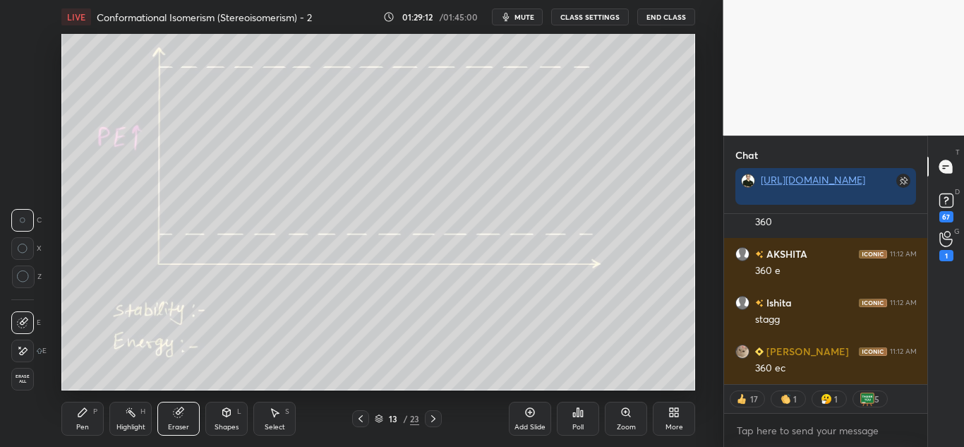
click at [225, 420] on div "Shapes L" at bounding box center [226, 419] width 42 height 34
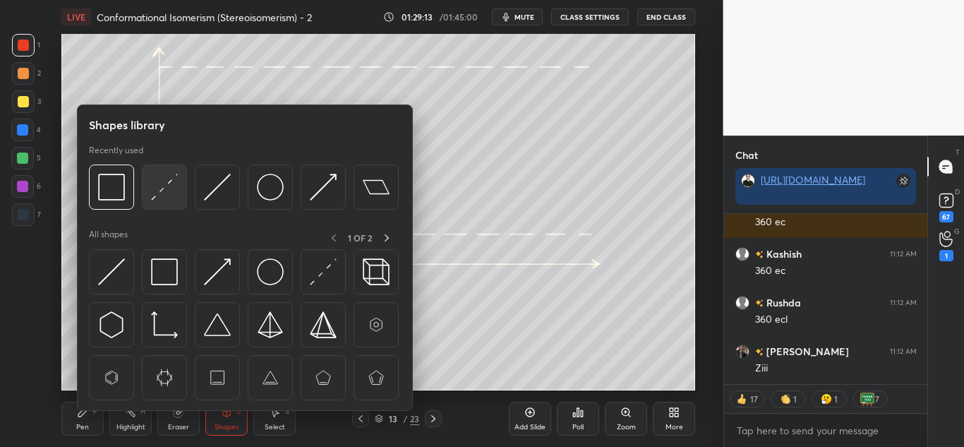
click at [169, 191] on img at bounding box center [164, 187] width 27 height 27
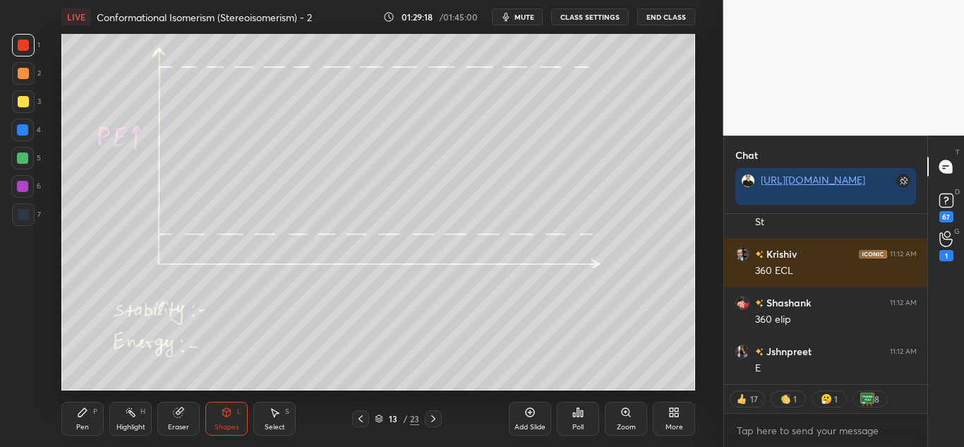
click at [71, 433] on div "Pen P" at bounding box center [82, 419] width 42 height 34
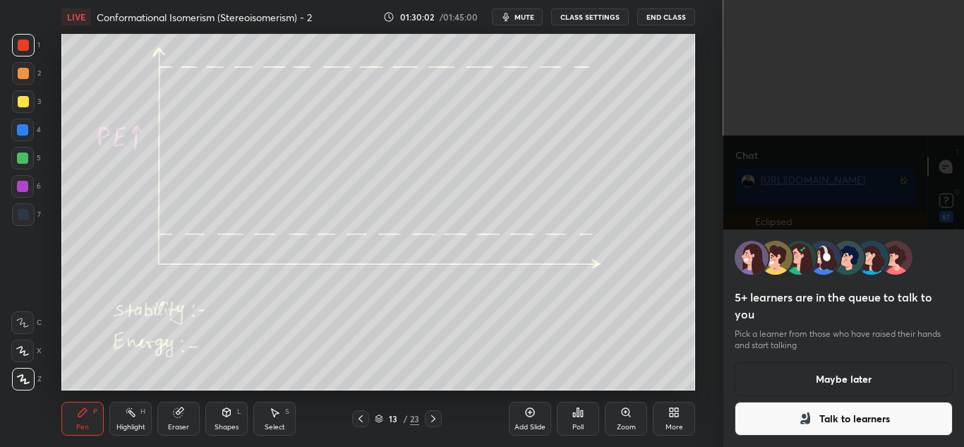
click at [884, 377] on button "Maybe later" at bounding box center [844, 379] width 219 height 34
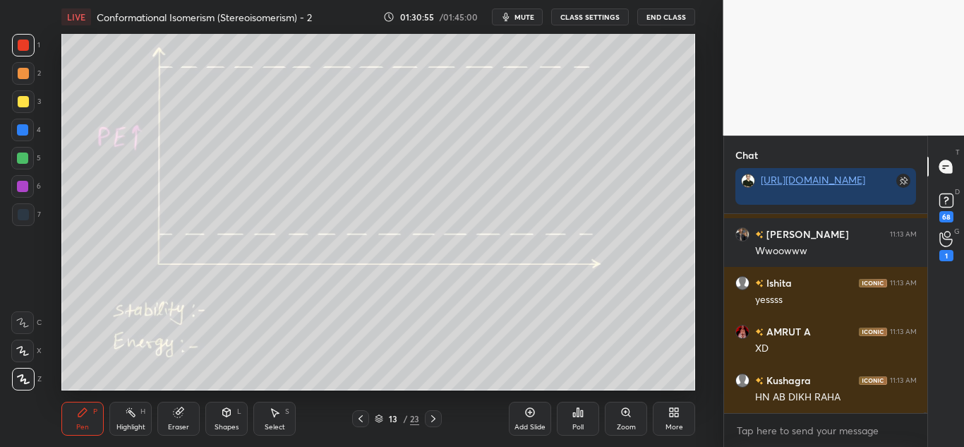
click at [122, 419] on div "Highlight H" at bounding box center [130, 419] width 42 height 34
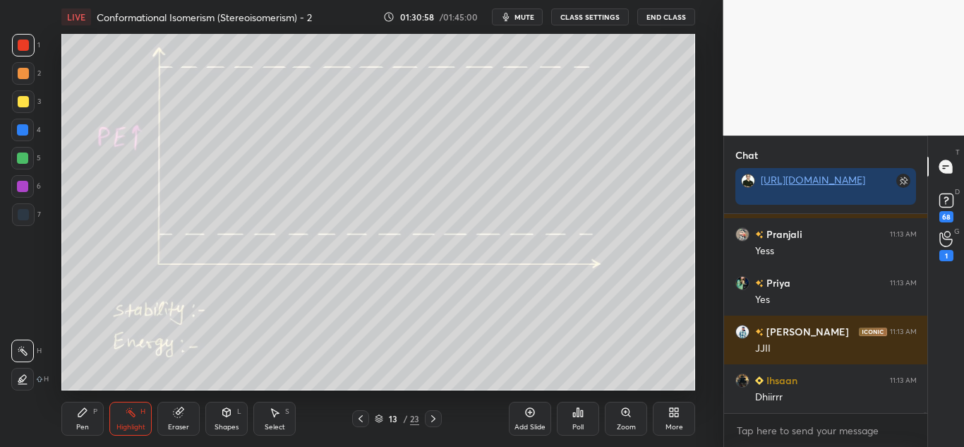
click at [78, 426] on div "Pen" at bounding box center [82, 426] width 13 height 7
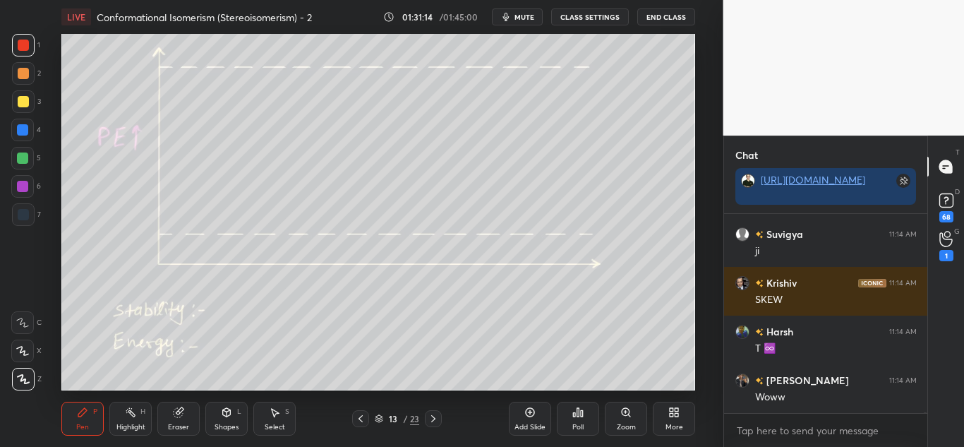
click at [229, 423] on div "Shapes" at bounding box center [227, 426] width 24 height 7
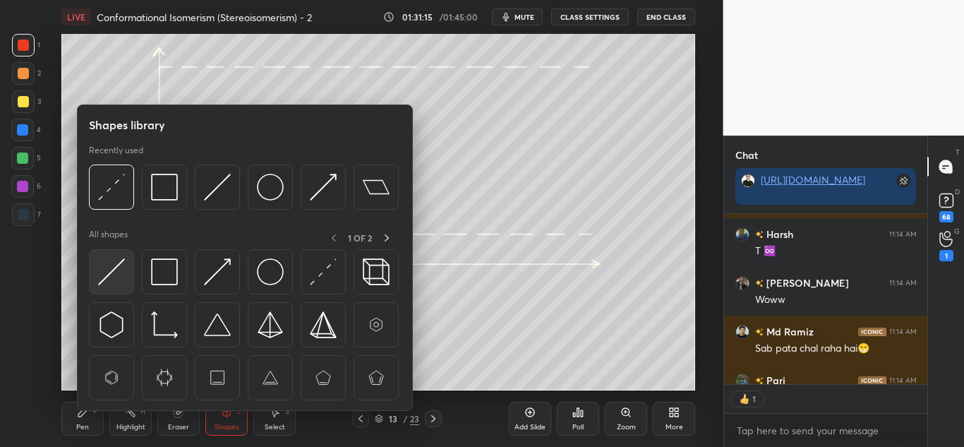
click at [112, 258] on div at bounding box center [111, 271] width 45 height 45
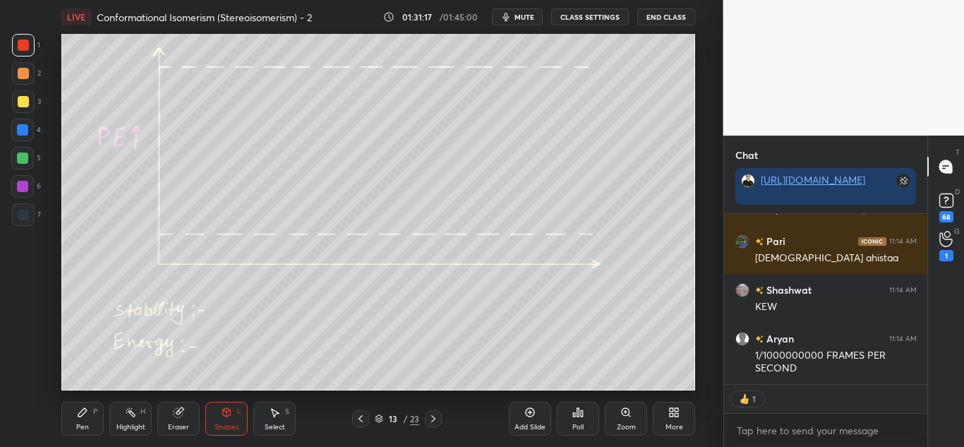
drag, startPoint x: 23, startPoint y: 97, endPoint x: 57, endPoint y: 95, distance: 33.9
click at [24, 97] on div at bounding box center [23, 101] width 11 height 11
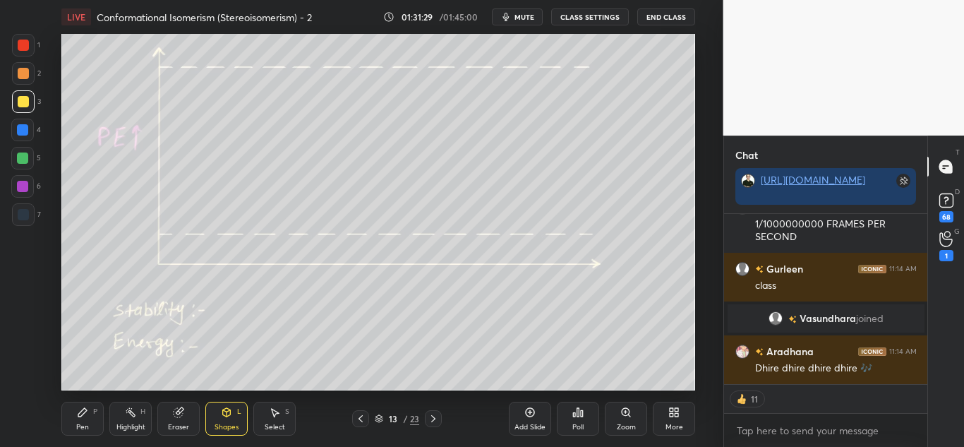
drag, startPoint x: 76, startPoint y: 420, endPoint x: 101, endPoint y: 397, distance: 34.0
click at [76, 417] on div "Pen P" at bounding box center [82, 419] width 42 height 34
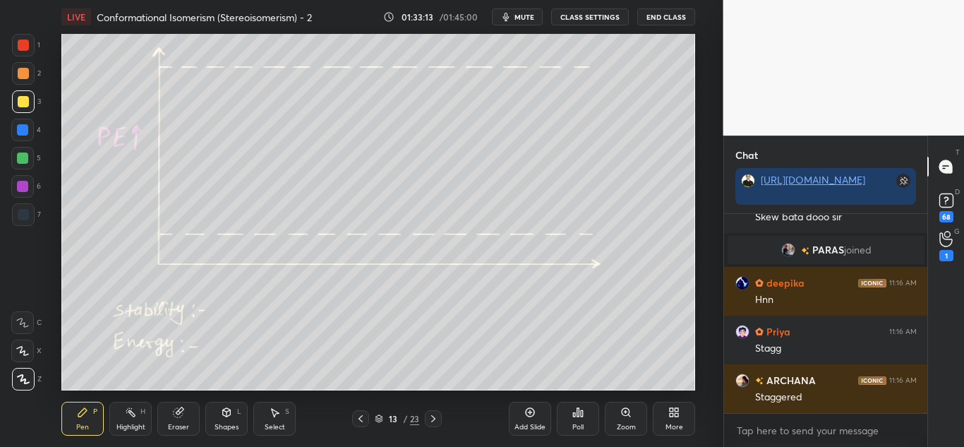
drag, startPoint x: 20, startPoint y: 41, endPoint x: 40, endPoint y: 86, distance: 49.3
click at [20, 42] on div at bounding box center [23, 45] width 11 height 11
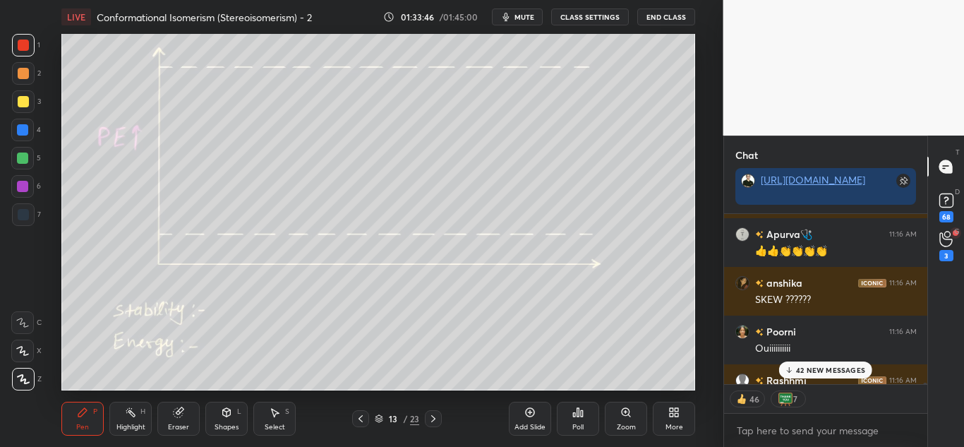
click at [841, 366] on p "42 NEW MESSAGES" at bounding box center [830, 370] width 69 height 8
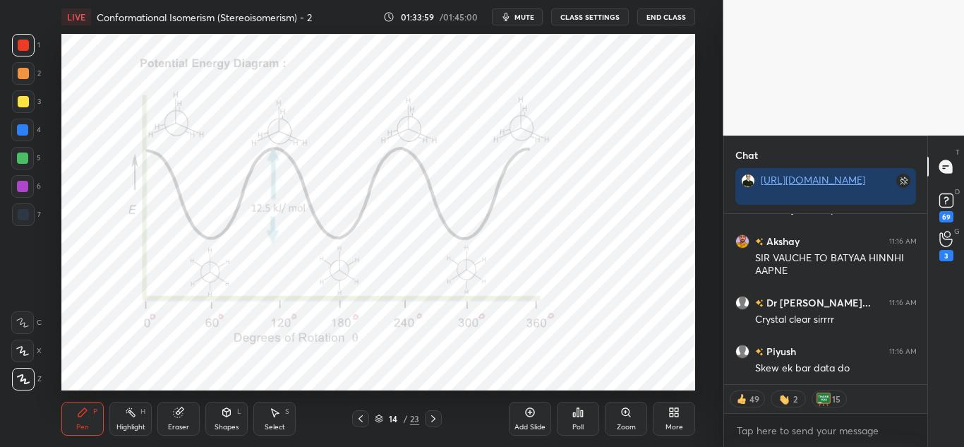
drag, startPoint x: 126, startPoint y: 426, endPoint x: 131, endPoint y: 419, distance: 7.6
click at [128, 423] on div "Highlight" at bounding box center [130, 426] width 29 height 7
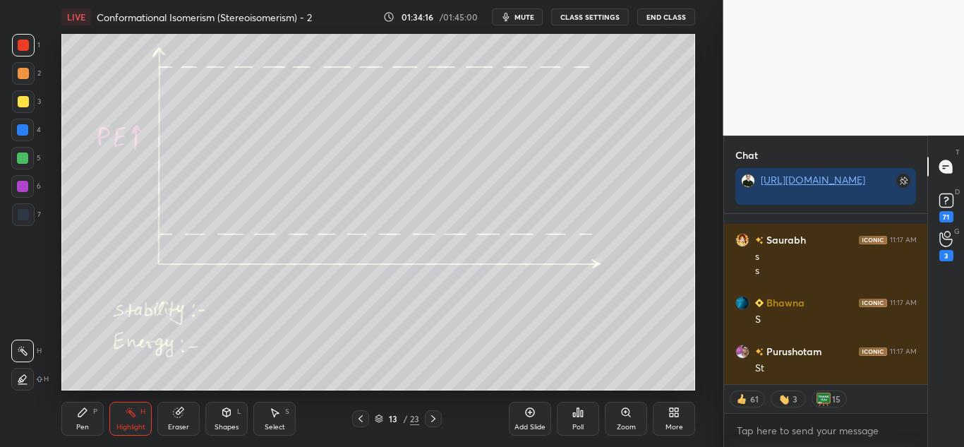
click at [74, 426] on div "Pen P" at bounding box center [82, 419] width 42 height 34
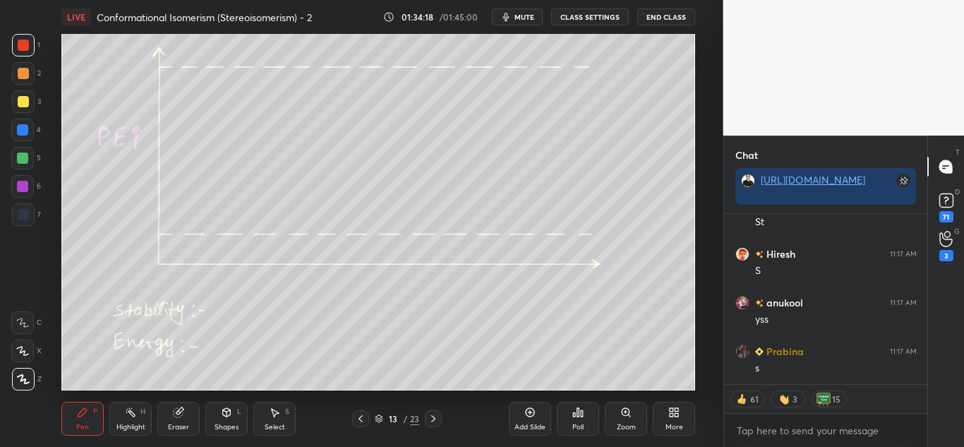
drag, startPoint x: 131, startPoint y: 416, endPoint x: 143, endPoint y: 408, distance: 14.3
click at [131, 416] on icon at bounding box center [130, 412] width 11 height 11
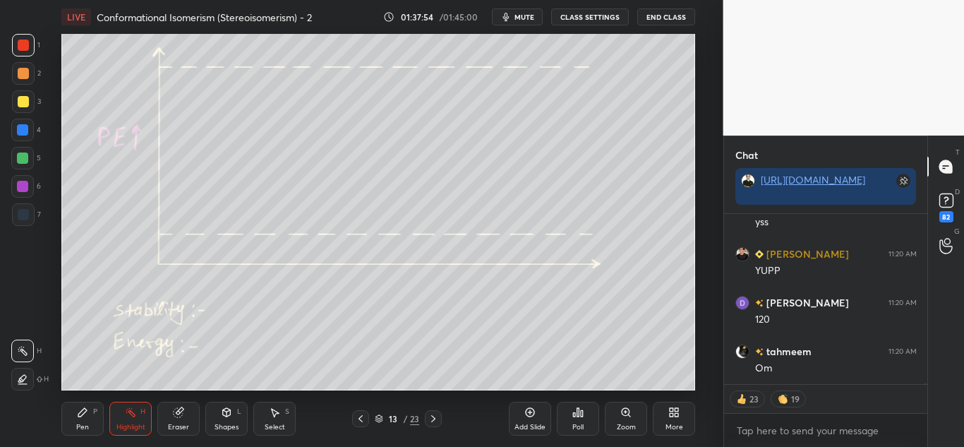
click at [20, 97] on div at bounding box center [23, 101] width 11 height 11
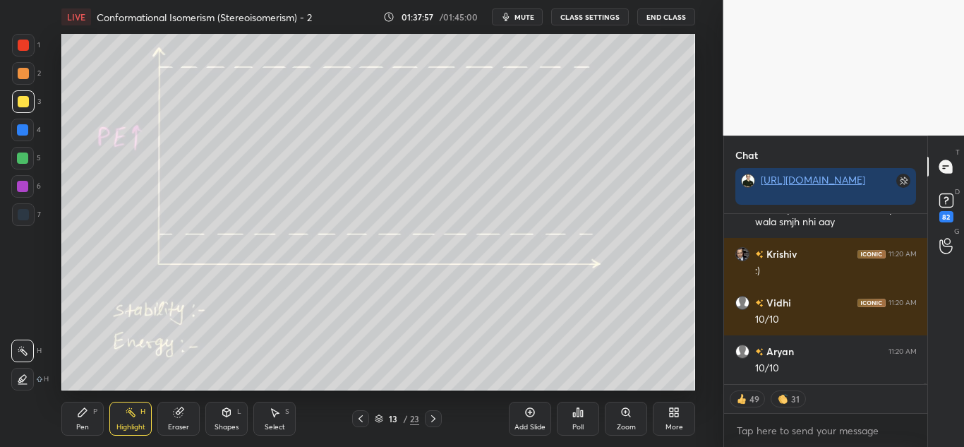
drag, startPoint x: 88, startPoint y: 422, endPoint x: 99, endPoint y: 418, distance: 11.4
click at [90, 423] on div "Pen P" at bounding box center [82, 419] width 42 height 34
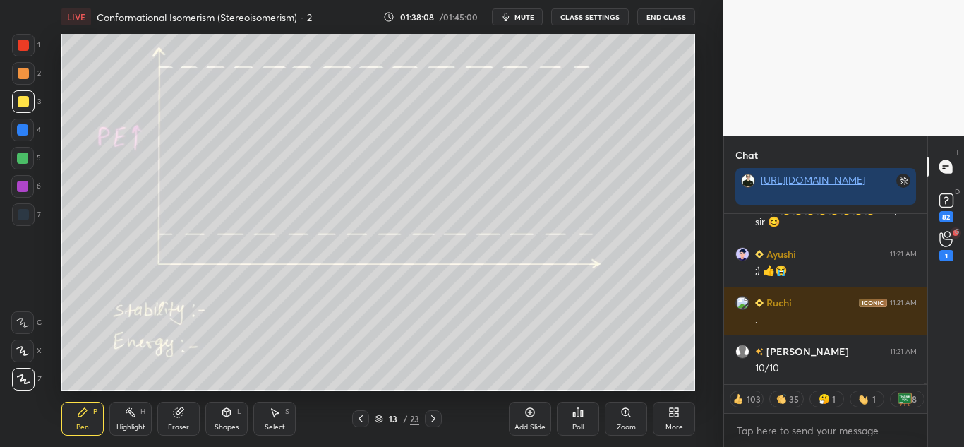
click at [224, 421] on div "Shapes L" at bounding box center [226, 419] width 42 height 34
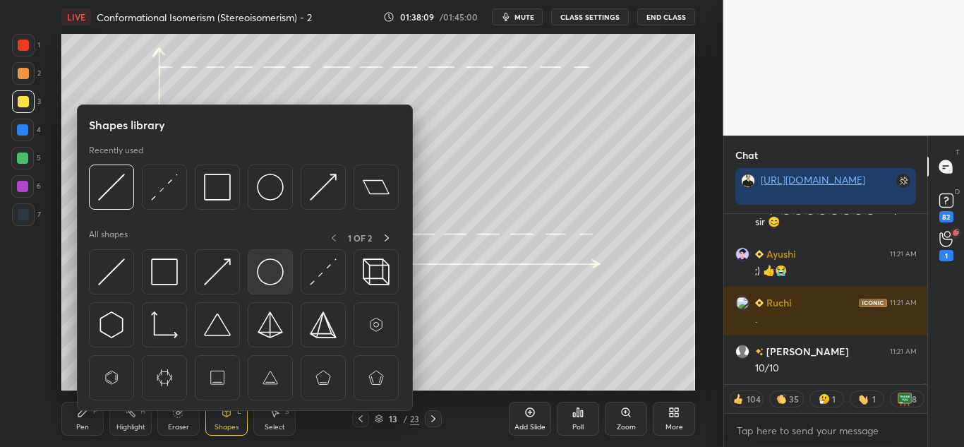
click at [266, 286] on div at bounding box center [270, 271] width 45 height 45
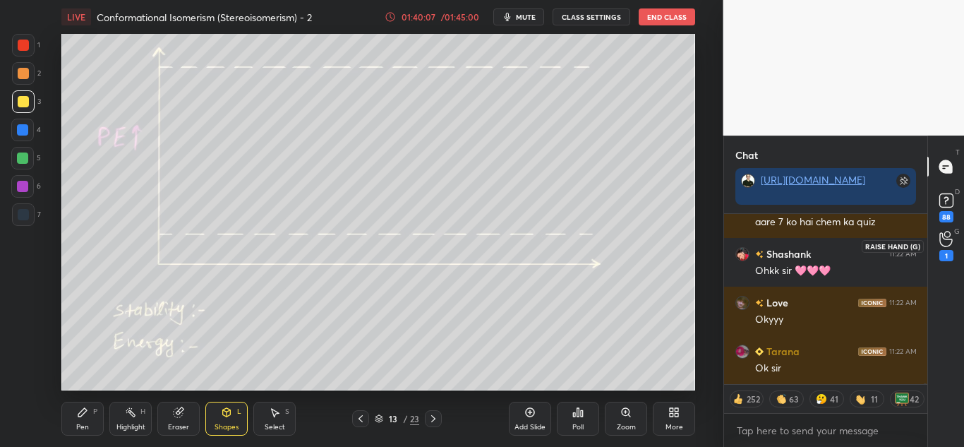
click at [951, 244] on icon at bounding box center [945, 239] width 13 height 14
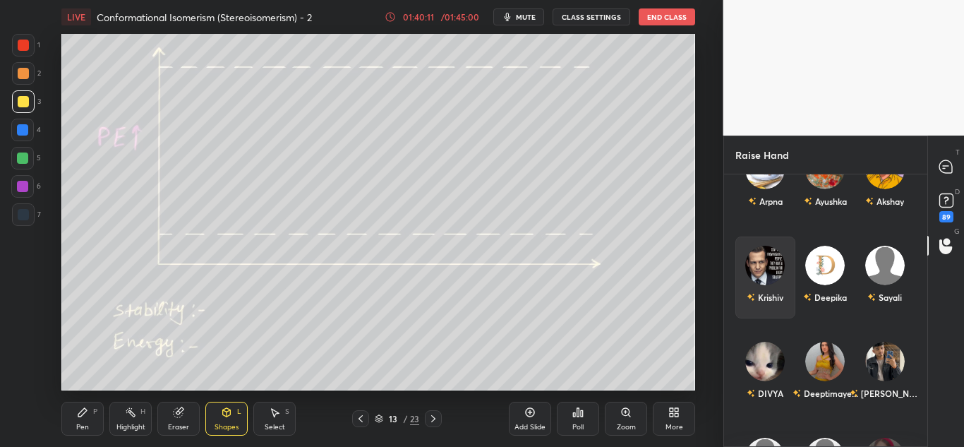
click at [775, 266] on img "grid" at bounding box center [765, 266] width 40 height 40
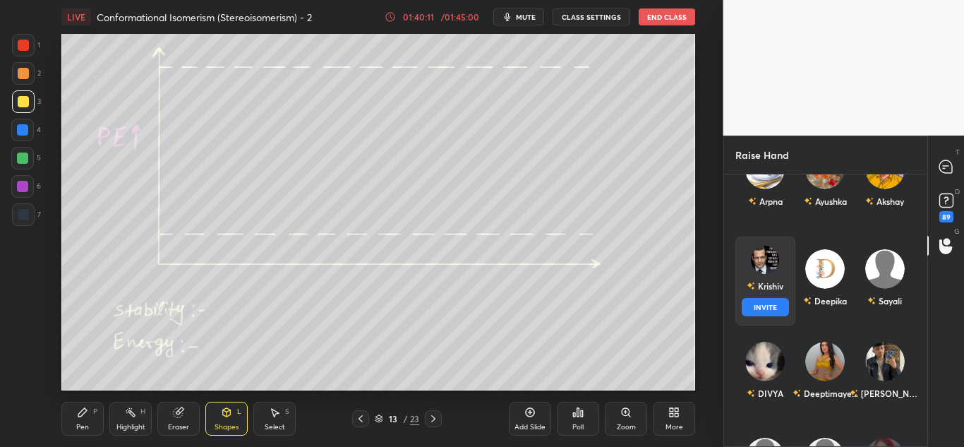
click at [778, 311] on button "INVITE" at bounding box center [765, 307] width 47 height 18
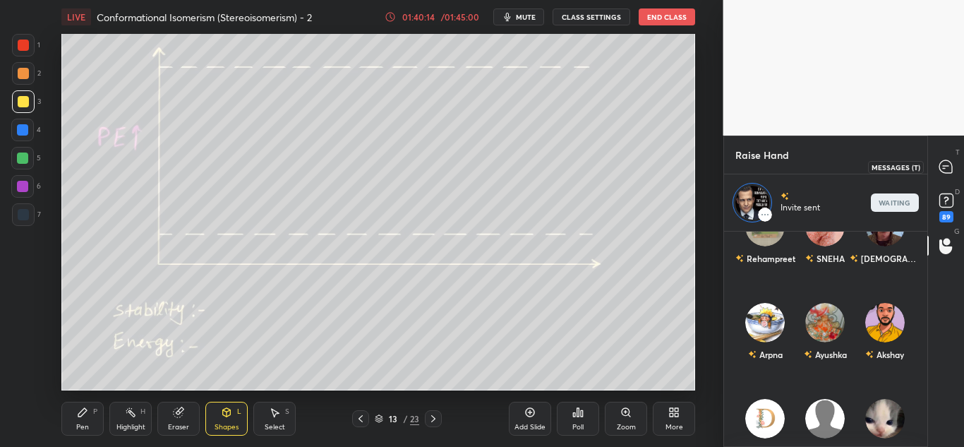
click at [946, 166] on icon at bounding box center [946, 166] width 6 height 0
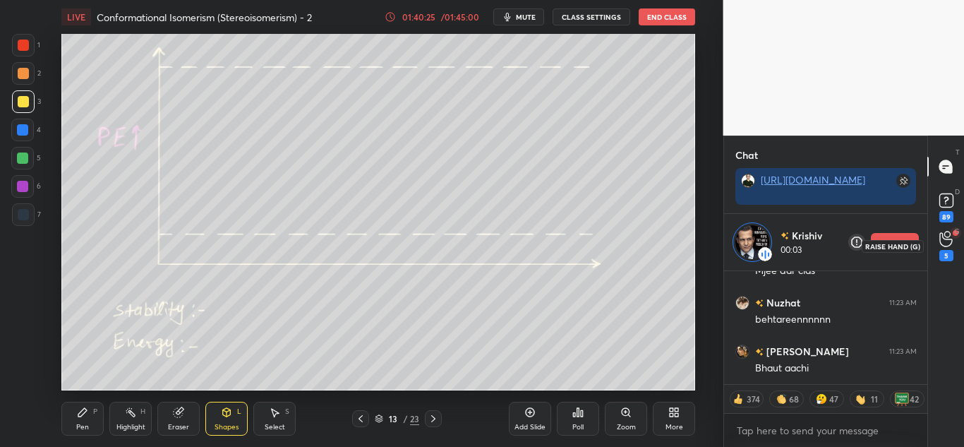
click at [940, 246] on icon at bounding box center [945, 239] width 13 height 16
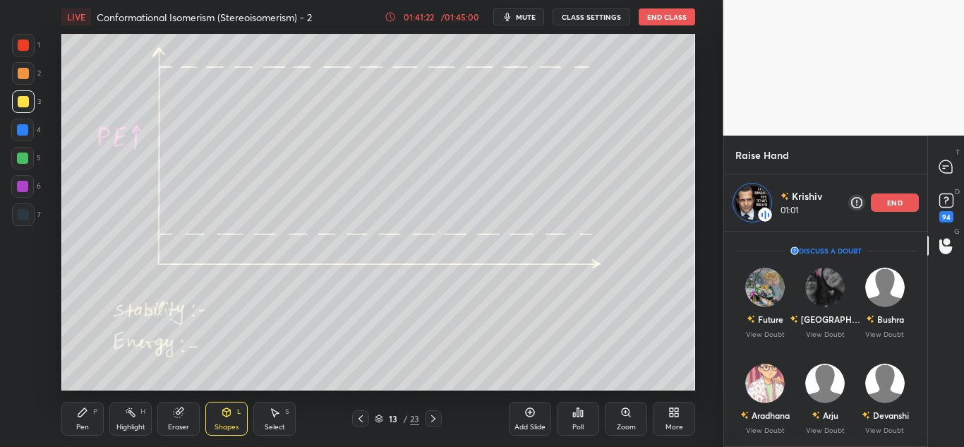
click at [902, 204] on p "end" at bounding box center [895, 202] width 16 height 7
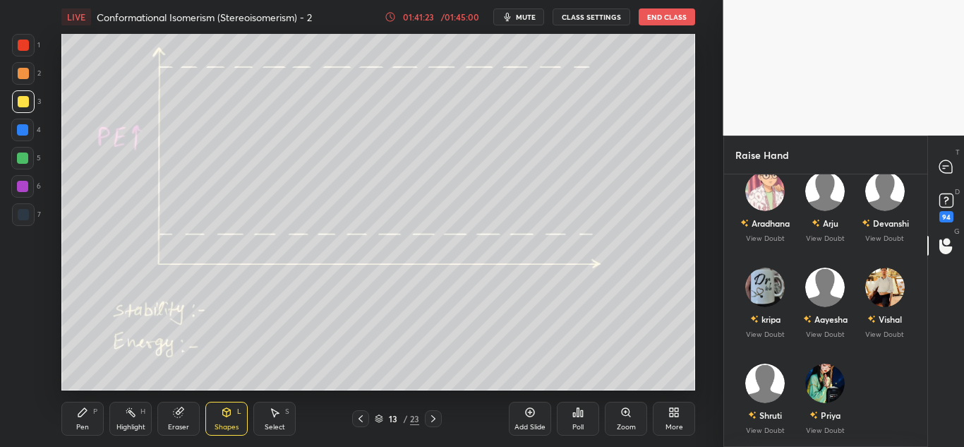
scroll to position [141, 0]
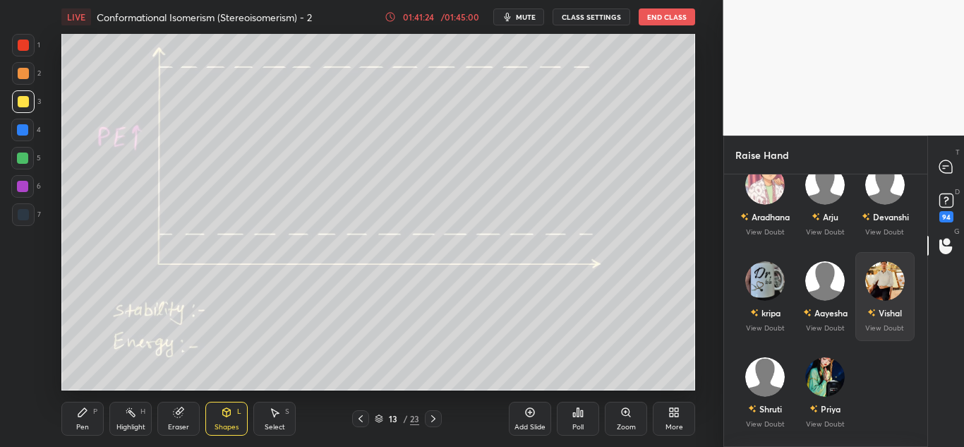
click at [889, 273] on img "grid" at bounding box center [885, 281] width 40 height 40
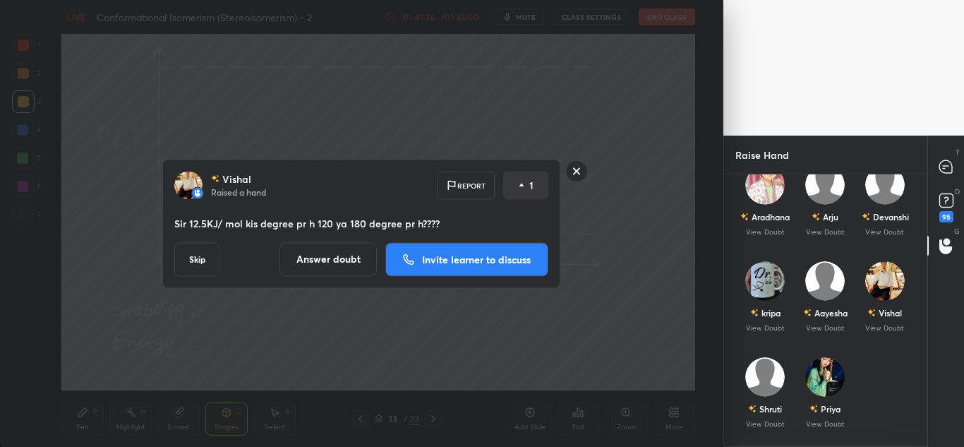
click at [500, 263] on p "Invite learner to discuss" at bounding box center [476, 259] width 109 height 10
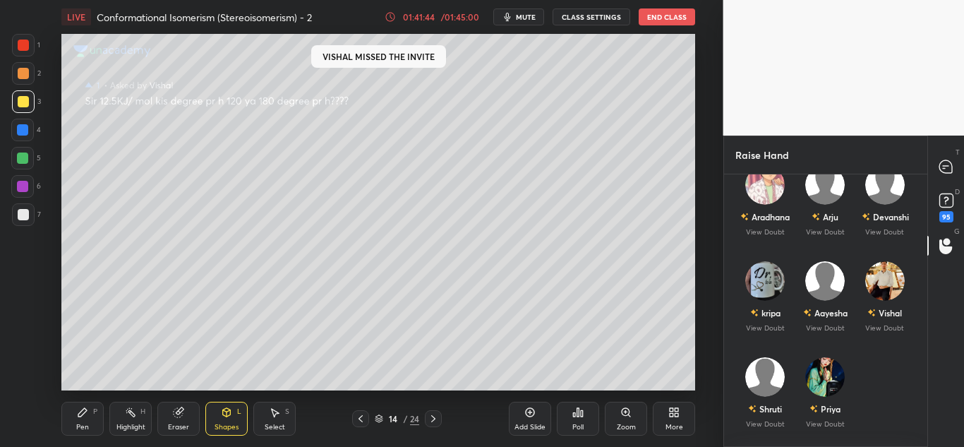
scroll to position [268, 199]
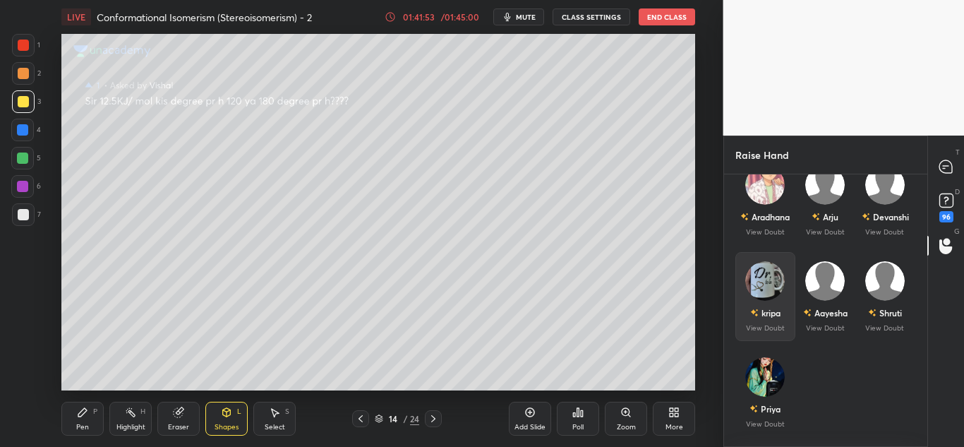
click at [750, 311] on img "grid" at bounding box center [754, 312] width 8 height 8
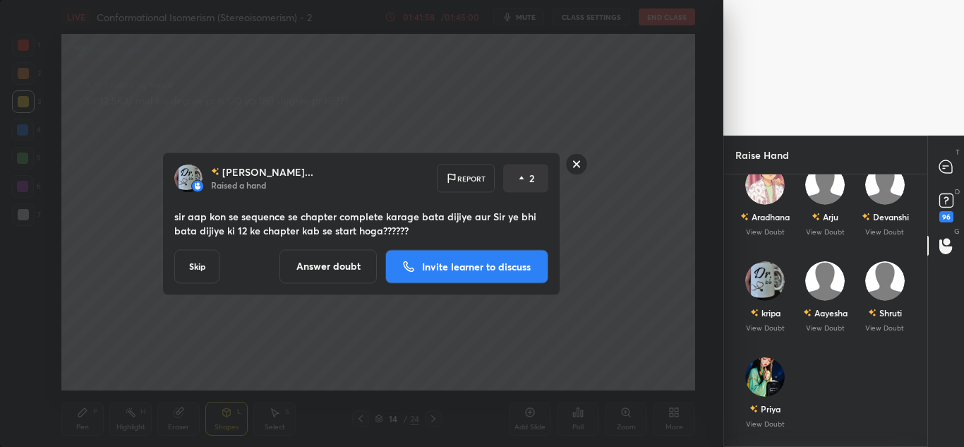
click at [466, 335] on div "[PERSON_NAME]... Raised a hand Report 2 sir aap kon se sequence se chapter comp…" at bounding box center [361, 223] width 723 height 447
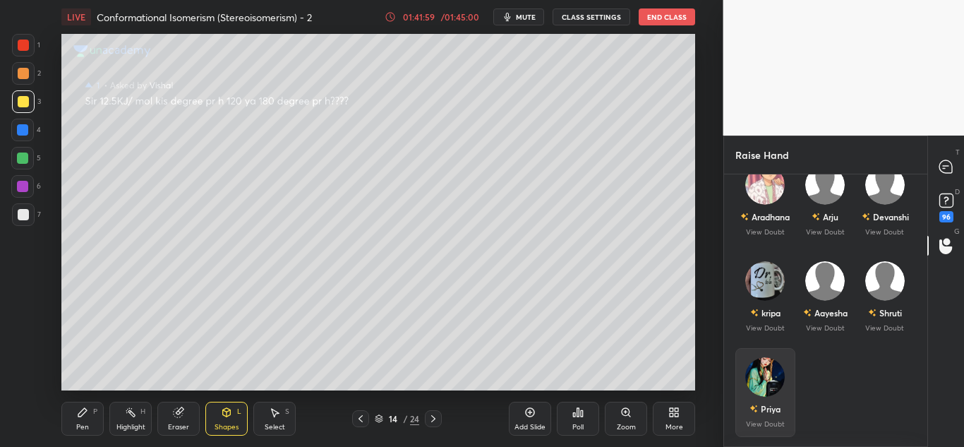
click at [758, 378] on img "grid" at bounding box center [765, 377] width 40 height 40
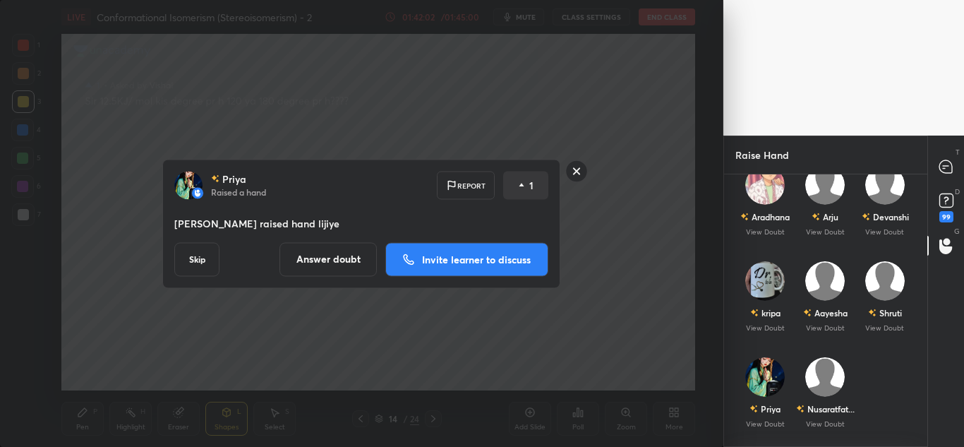
click at [479, 254] on p "Invite learner to discuss" at bounding box center [476, 259] width 109 height 10
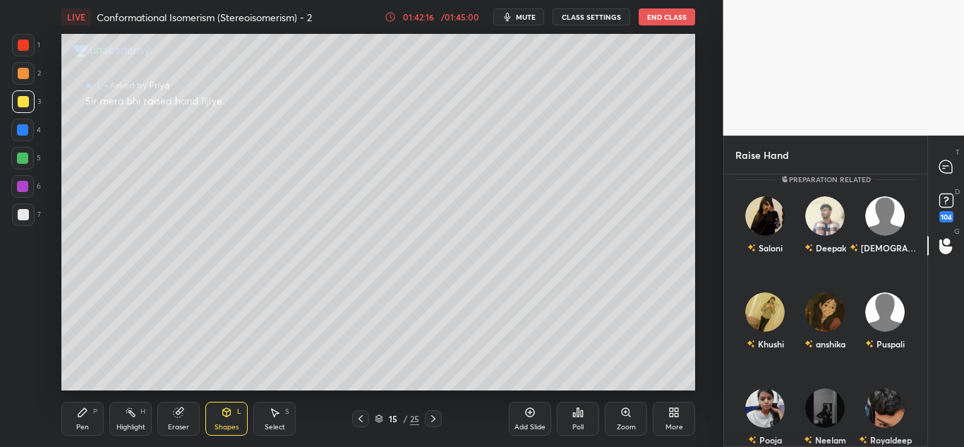
scroll to position [1572, 0]
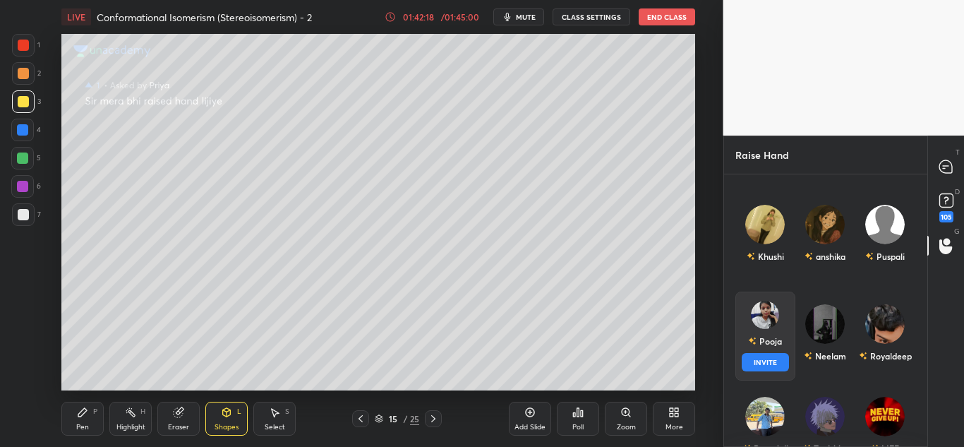
click at [771, 305] on img "grid" at bounding box center [765, 315] width 28 height 28
click at [776, 351] on div "Pooja" at bounding box center [765, 341] width 34 height 24
click at [781, 366] on button "INVITE" at bounding box center [765, 362] width 47 height 18
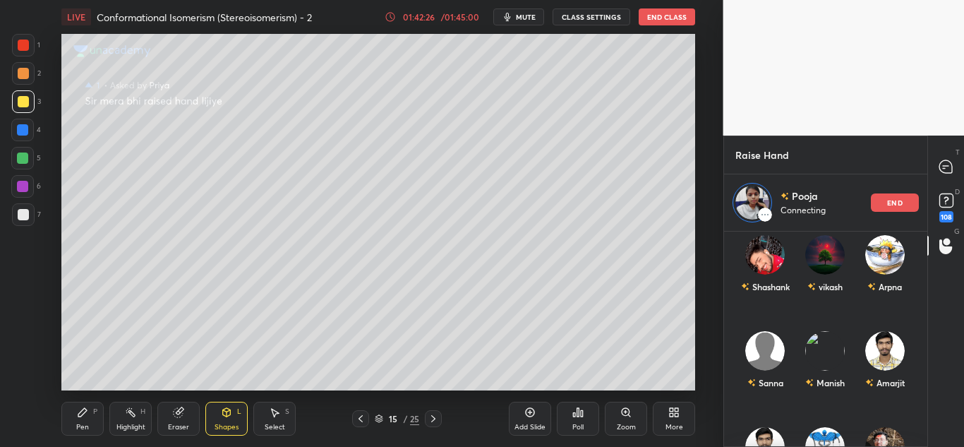
scroll to position [0, 0]
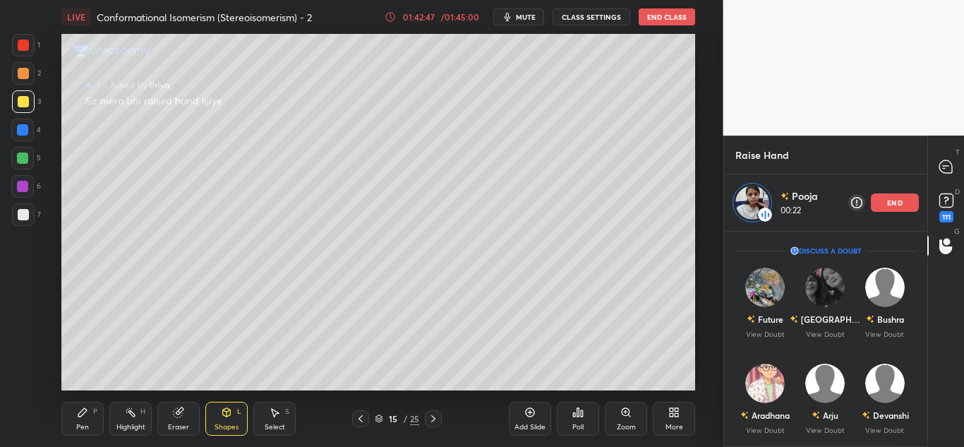
click at [903, 199] on div "end" at bounding box center [895, 202] width 48 height 18
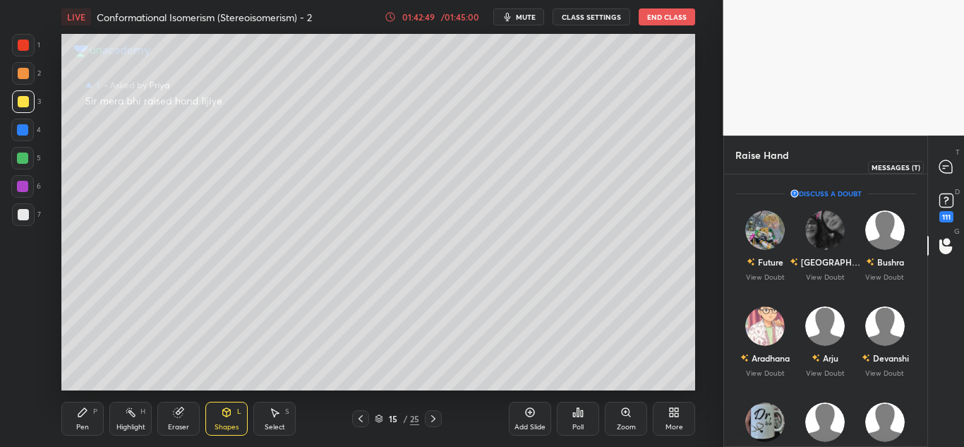
click at [942, 164] on icon at bounding box center [945, 166] width 13 height 13
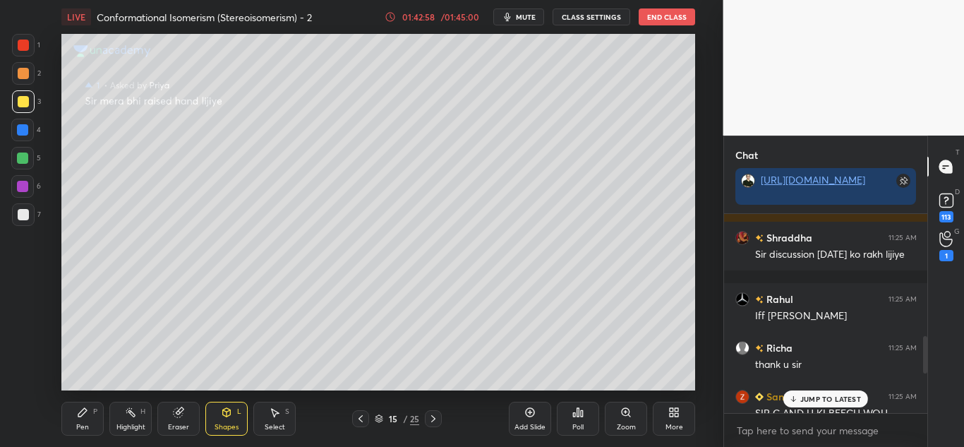
scroll to position [795, 0]
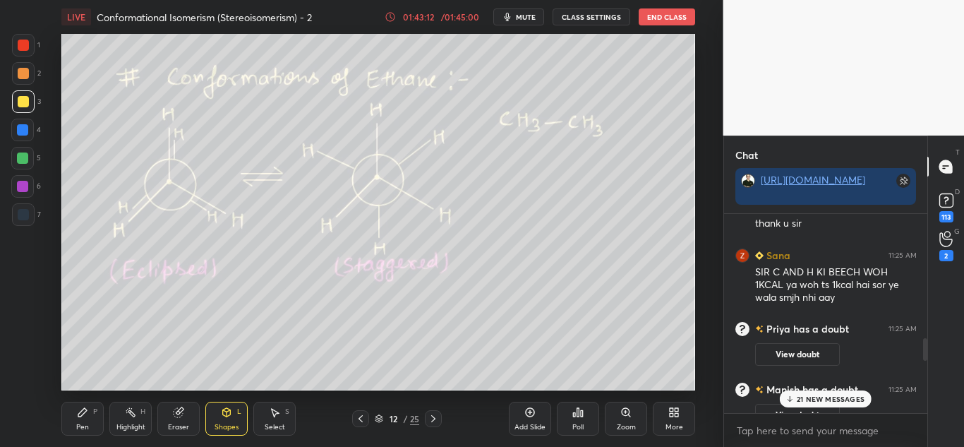
drag, startPoint x: 128, startPoint y: 415, endPoint x: 133, endPoint y: 407, distance: 8.8
click at [129, 414] on icon at bounding box center [130, 412] width 11 height 11
click at [816, 401] on p "34 NEW MESSAGES" at bounding box center [830, 399] width 69 height 8
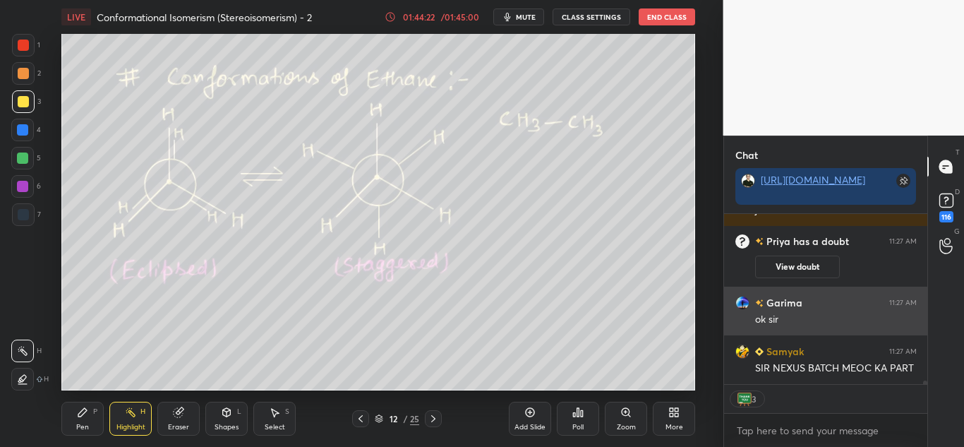
scroll to position [7687, 0]
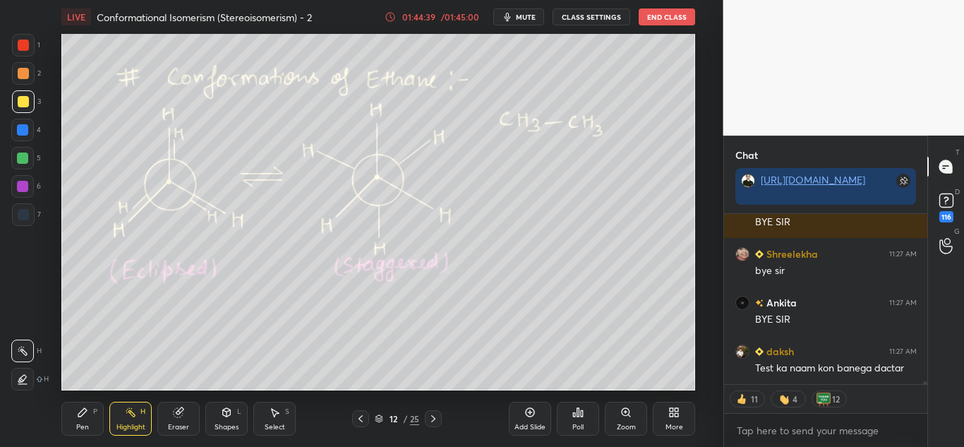
click at [672, 21] on button "End Class" at bounding box center [667, 16] width 56 height 17
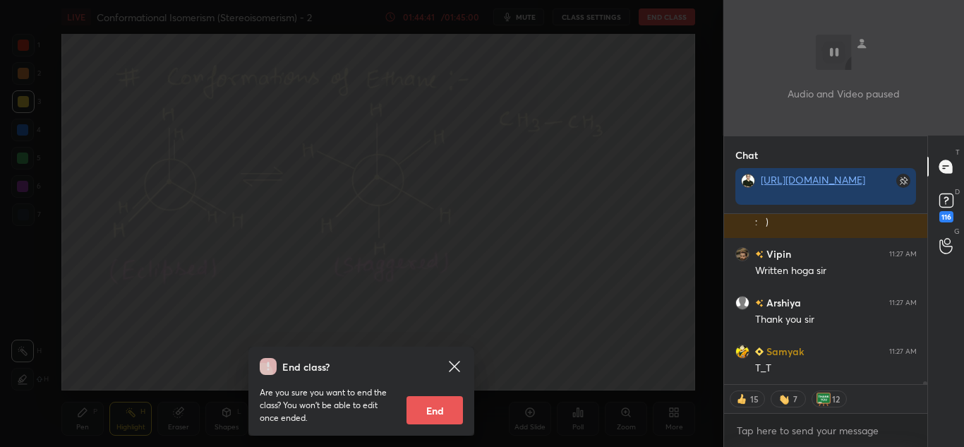
click at [418, 411] on button "End" at bounding box center [435, 410] width 56 height 28
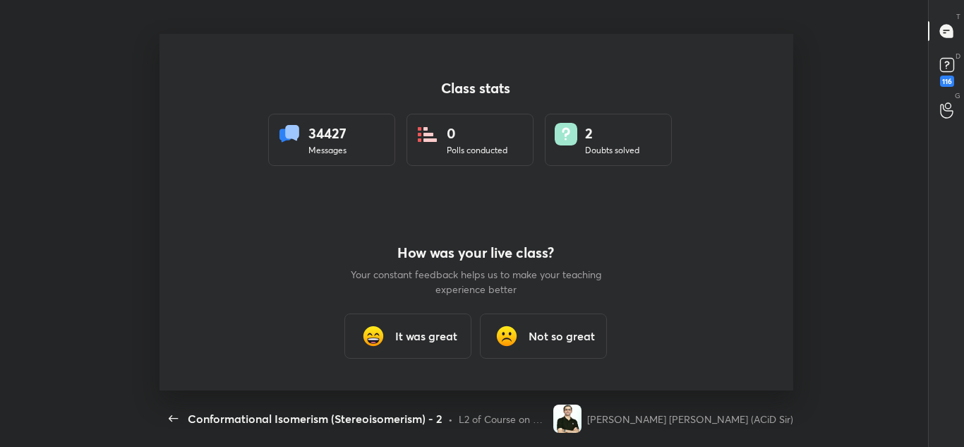
type textarea "x"
